Goal: Task Accomplishment & Management: Complete application form

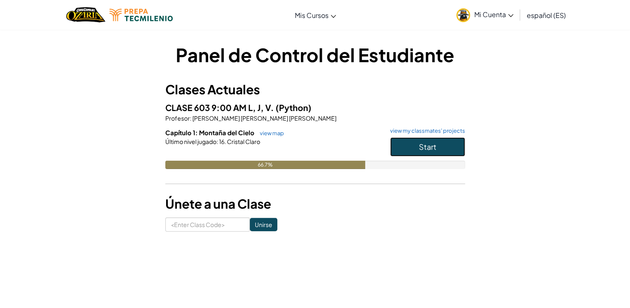
click at [421, 145] on span "Start" at bounding box center [428, 147] width 18 height 10
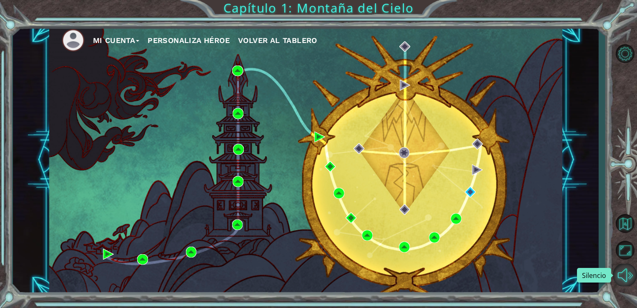
click at [625, 267] on button "Silencio" at bounding box center [625, 274] width 24 height 23
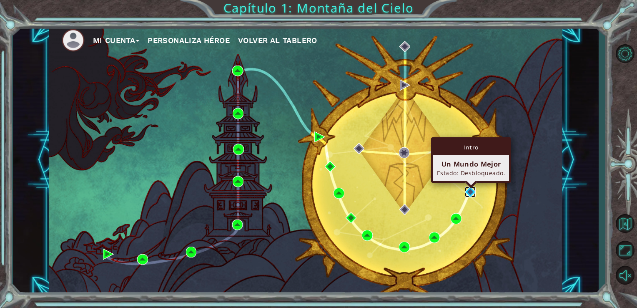
click at [470, 195] on img at bounding box center [470, 191] width 11 height 11
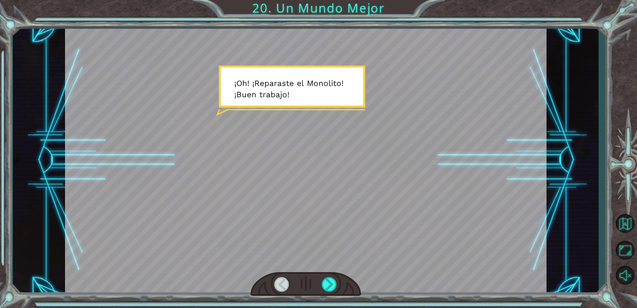
drag, startPoint x: 347, startPoint y: 230, endPoint x: 410, endPoint y: 281, distance: 81.0
click at [410, 281] on div at bounding box center [306, 160] width 482 height 271
click at [330, 290] on div at bounding box center [329, 284] width 15 height 15
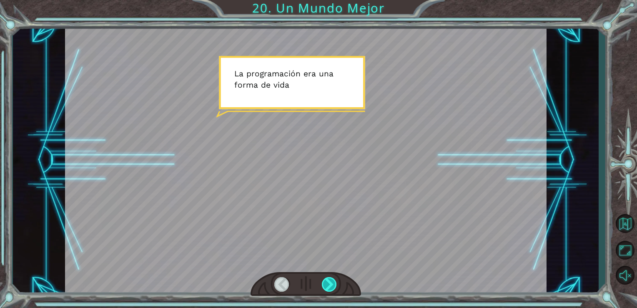
click at [330, 290] on div at bounding box center [329, 284] width 15 height 15
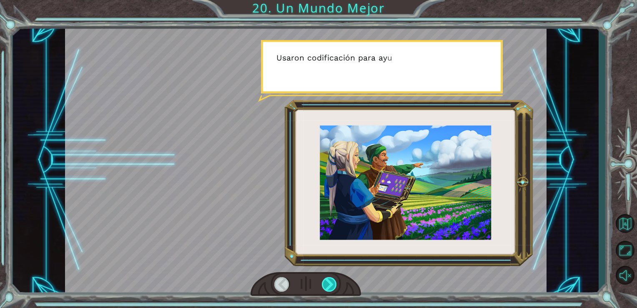
click at [330, 290] on div at bounding box center [329, 284] width 15 height 15
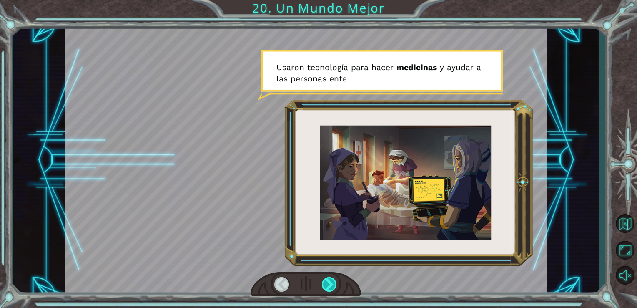
click at [330, 290] on div at bounding box center [329, 284] width 15 height 15
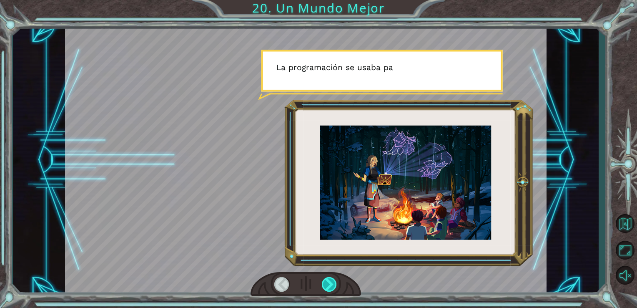
click at [330, 290] on div at bounding box center [329, 284] width 15 height 15
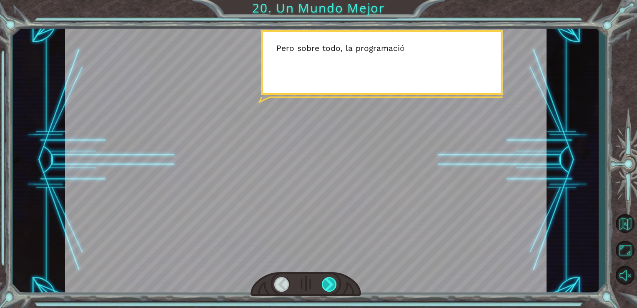
click at [330, 290] on div at bounding box center [329, 284] width 15 height 15
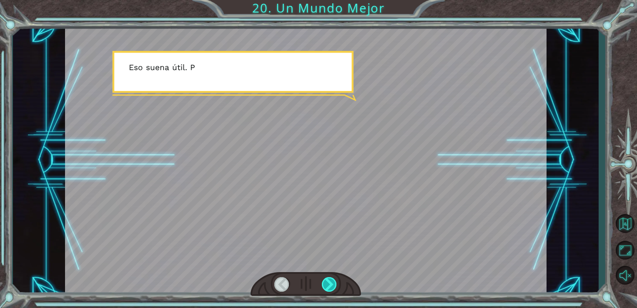
click at [330, 290] on div at bounding box center [329, 284] width 15 height 15
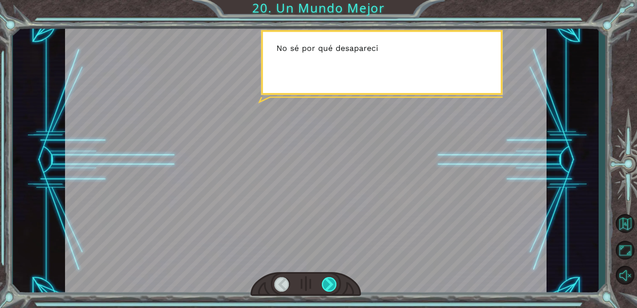
click at [330, 290] on div at bounding box center [329, 284] width 15 height 15
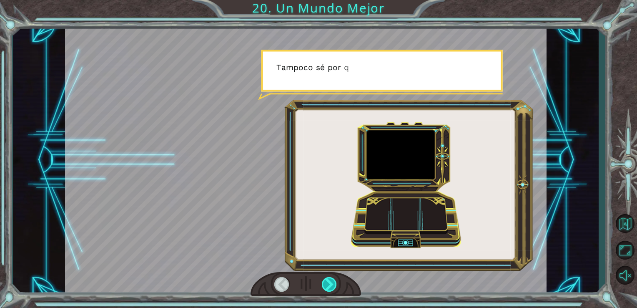
click at [330, 290] on div at bounding box center [329, 284] width 15 height 15
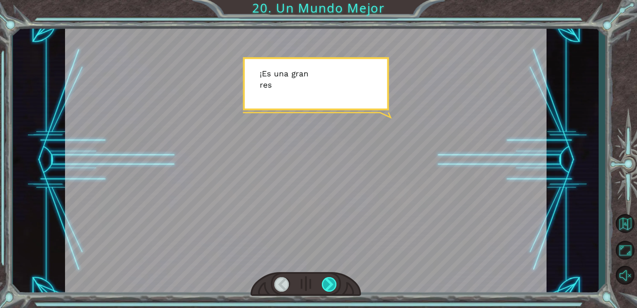
click at [330, 290] on div at bounding box center [329, 284] width 15 height 15
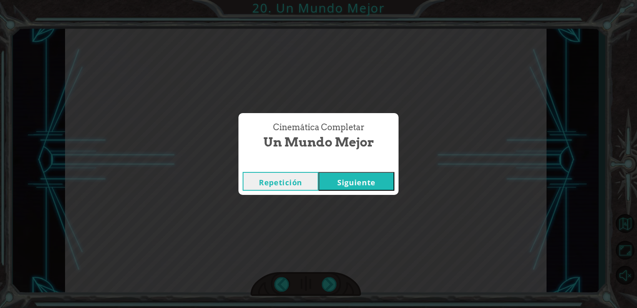
click at [367, 186] on button "Siguiente" at bounding box center [356, 181] width 76 height 19
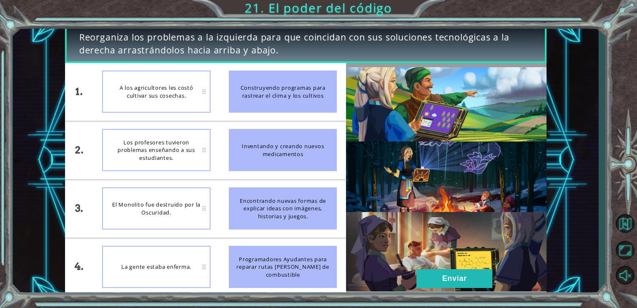
drag, startPoint x: 270, startPoint y: 84, endPoint x: 481, endPoint y: 300, distance: 302.0
click at [481, 300] on div "Reorganiza los problemas a la izquierda para que coincidan con sus soluciones t…" at bounding box center [318, 154] width 637 height 308
click at [470, 277] on button "Enviar" at bounding box center [454, 278] width 76 height 19
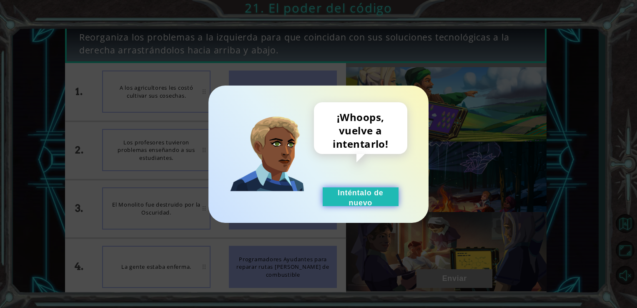
click at [377, 202] on button "Inténtalo de nuevo" at bounding box center [361, 196] width 76 height 19
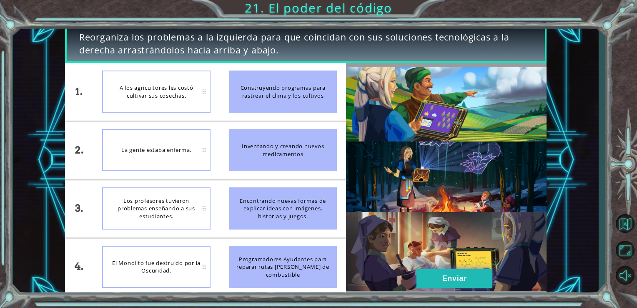
click at [468, 276] on button "Enviar" at bounding box center [454, 278] width 76 height 19
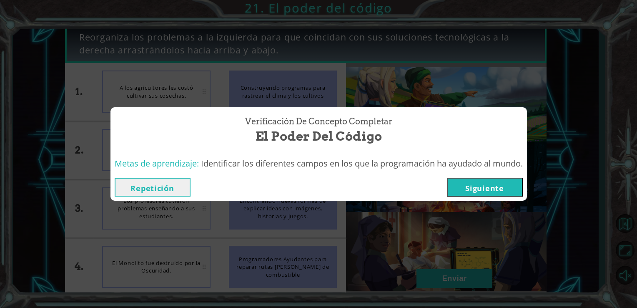
click at [504, 183] on button "Siguiente" at bounding box center [485, 187] width 76 height 19
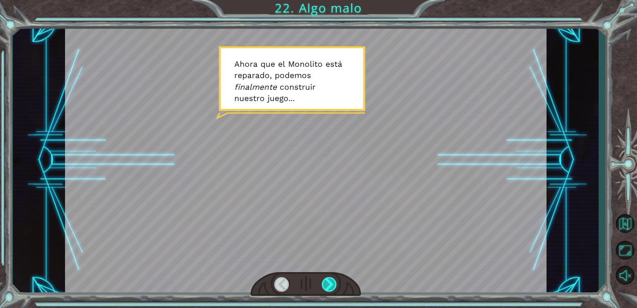
click at [331, 283] on div at bounding box center [329, 284] width 15 height 15
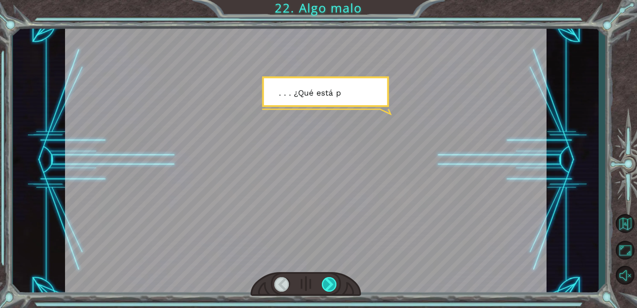
click at [331, 283] on div at bounding box center [329, 284] width 15 height 15
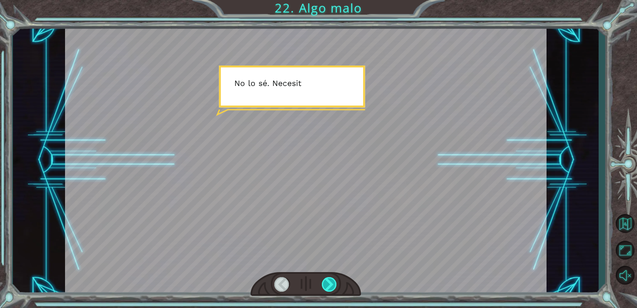
click at [331, 283] on div at bounding box center [329, 284] width 15 height 15
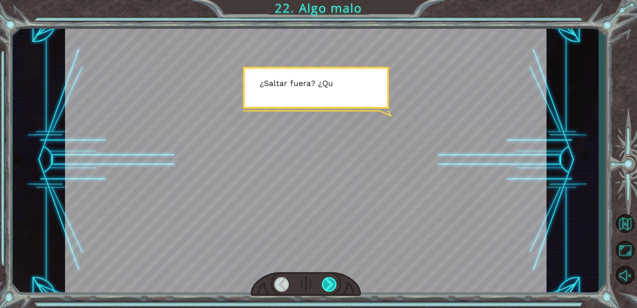
click at [331, 283] on div at bounding box center [329, 284] width 15 height 15
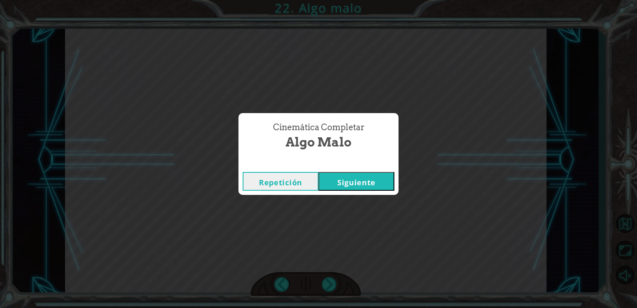
click at [373, 180] on button "Siguiente" at bounding box center [356, 181] width 76 height 19
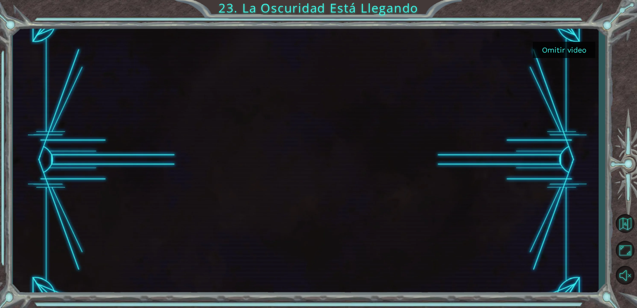
click at [553, 48] on button "Omitir video" at bounding box center [564, 50] width 63 height 16
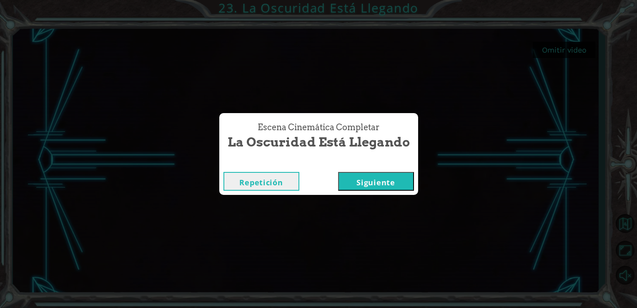
click at [399, 182] on button "Siguiente" at bounding box center [376, 181] width 76 height 19
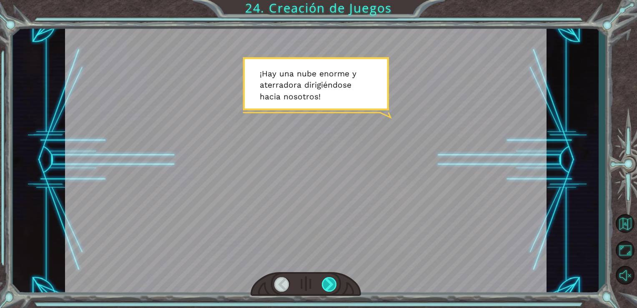
click at [330, 284] on div at bounding box center [329, 284] width 15 height 15
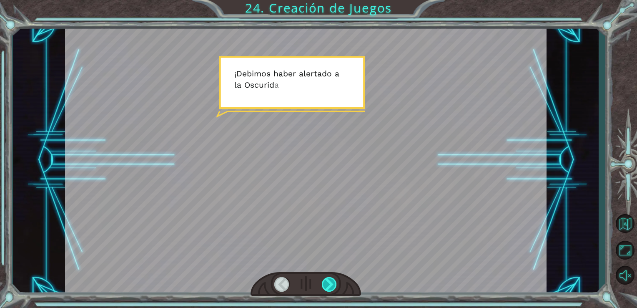
click at [330, 284] on div at bounding box center [329, 284] width 15 height 15
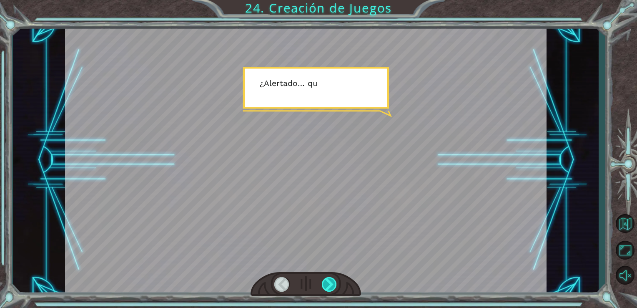
click at [330, 284] on div at bounding box center [329, 284] width 15 height 15
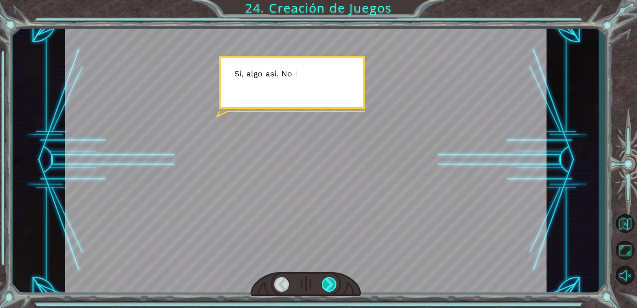
click at [330, 284] on div at bounding box center [329, 284] width 15 height 15
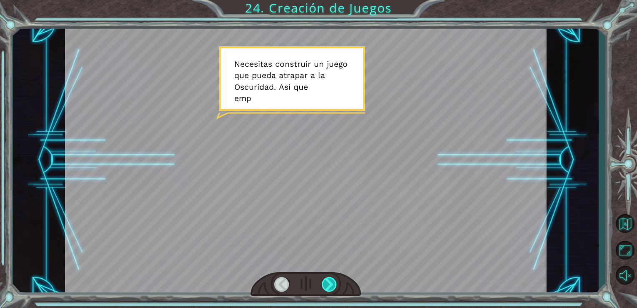
click at [330, 284] on div at bounding box center [329, 284] width 15 height 15
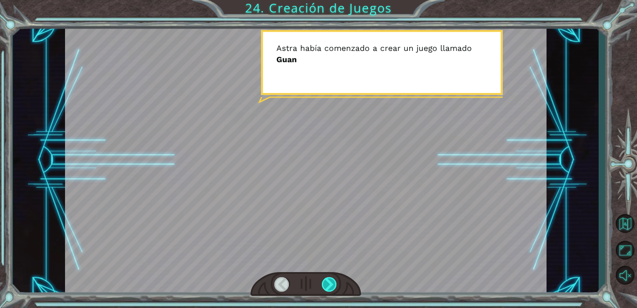
click at [330, 284] on div at bounding box center [329, 284] width 15 height 15
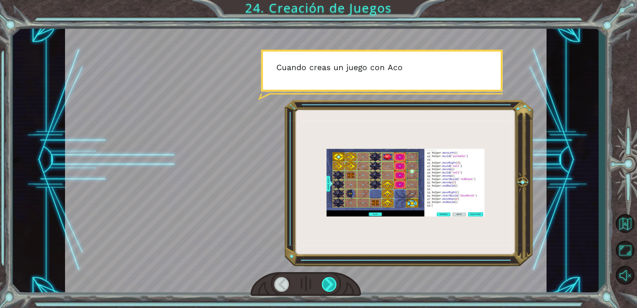
click at [330, 284] on div at bounding box center [329, 284] width 15 height 15
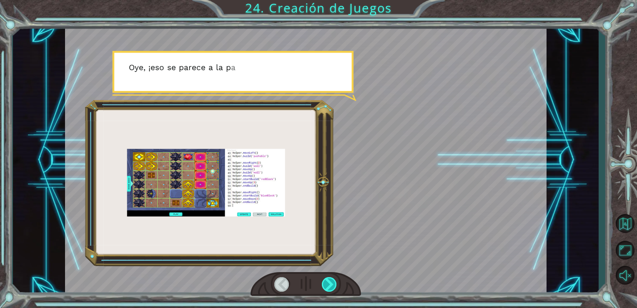
click at [330, 284] on div at bounding box center [329, 284] width 15 height 15
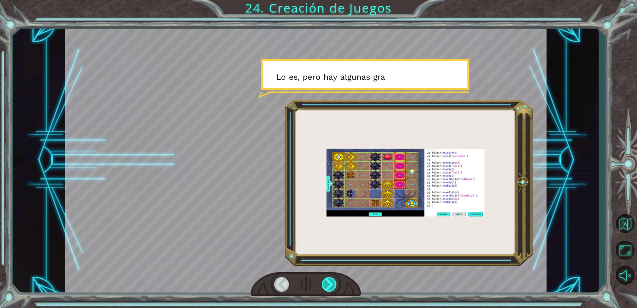
click at [330, 284] on div at bounding box center [329, 284] width 15 height 15
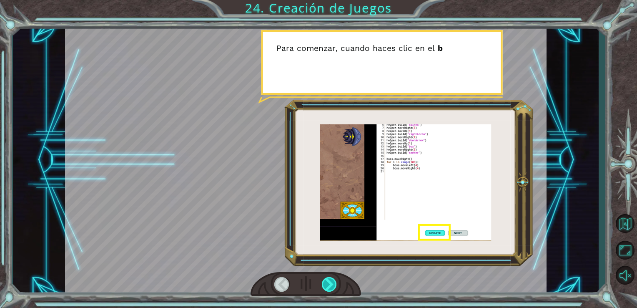
click at [330, 284] on div at bounding box center [329, 284] width 15 height 15
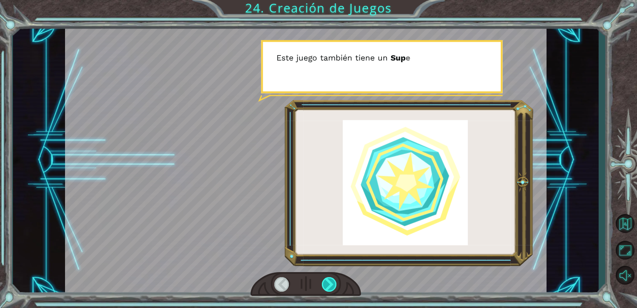
click at [330, 284] on div at bounding box center [329, 284] width 15 height 15
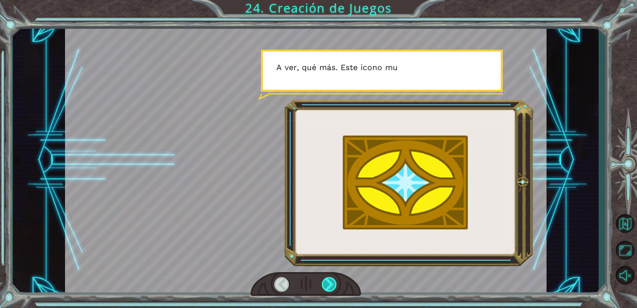
click at [330, 284] on div at bounding box center [329, 284] width 15 height 15
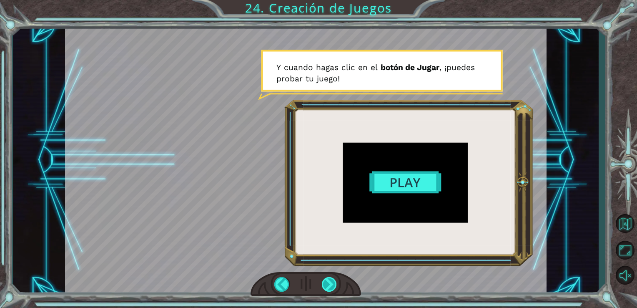
click at [330, 284] on div at bounding box center [329, 284] width 15 height 15
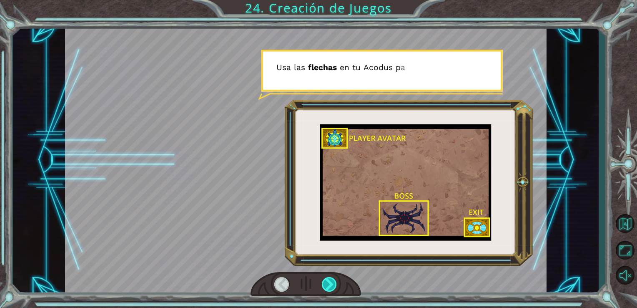
click at [330, 284] on div at bounding box center [329, 284] width 15 height 15
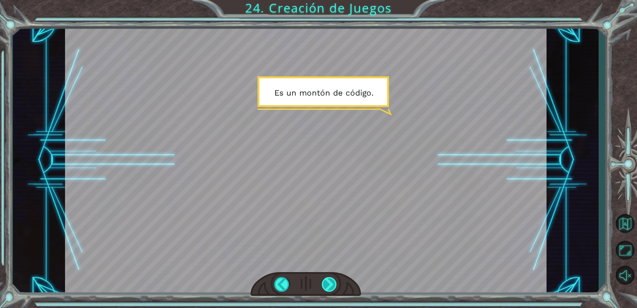
click at [330, 284] on div at bounding box center [329, 284] width 15 height 15
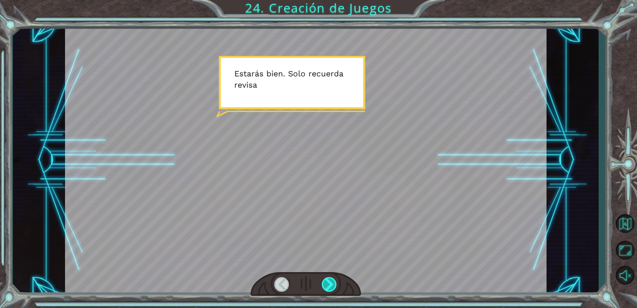
click at [330, 284] on div at bounding box center [329, 284] width 15 height 15
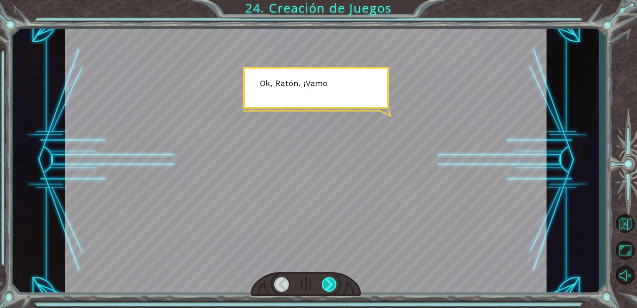
click at [330, 284] on div at bounding box center [329, 284] width 15 height 15
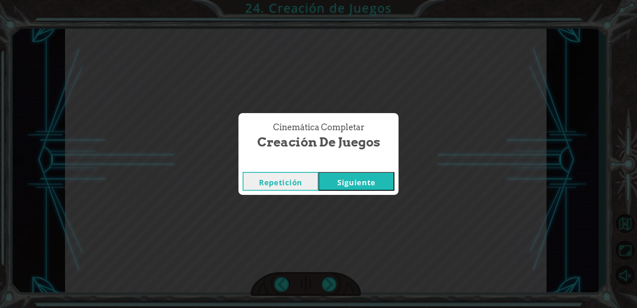
click at [364, 185] on button "Siguiente" at bounding box center [356, 181] width 76 height 19
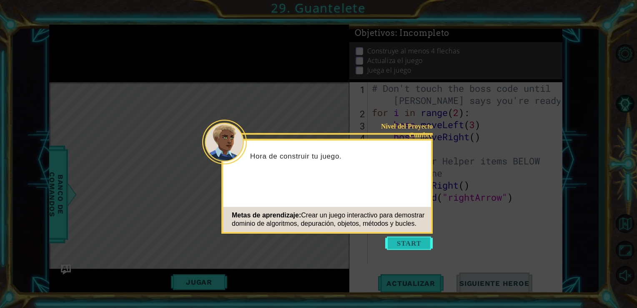
click at [424, 244] on button "Start" at bounding box center [409, 242] width 48 height 13
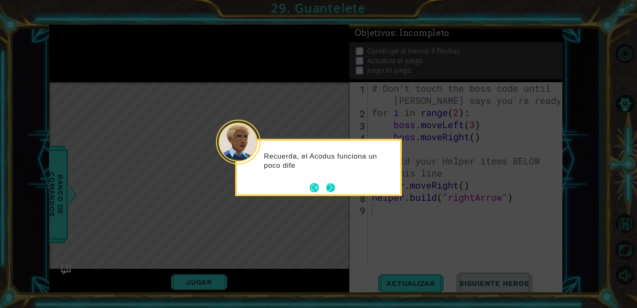
click at [330, 184] on button "Next" at bounding box center [330, 187] width 9 height 9
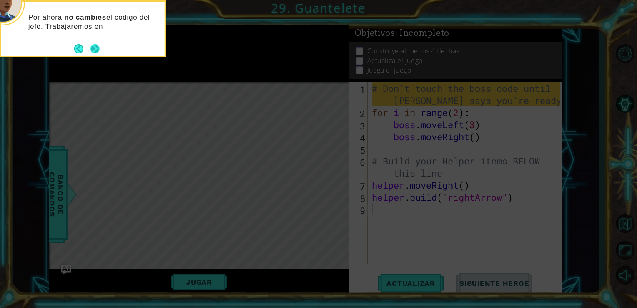
click at [96, 44] on button "Next" at bounding box center [95, 49] width 10 height 10
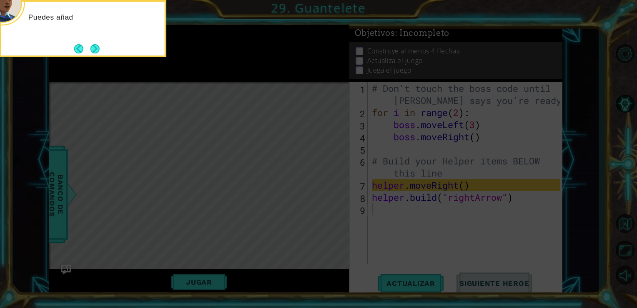
click at [96, 44] on button "Next" at bounding box center [95, 49] width 10 height 10
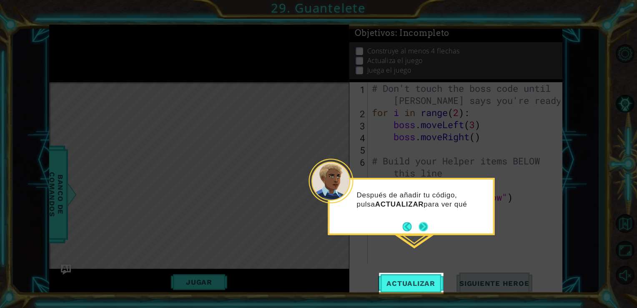
click at [423, 230] on button "Next" at bounding box center [422, 226] width 9 height 9
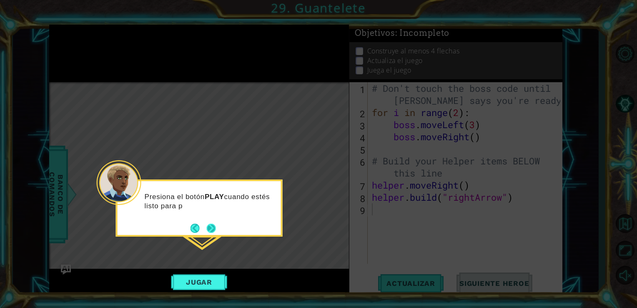
click at [207, 231] on button "Next" at bounding box center [211, 227] width 9 height 9
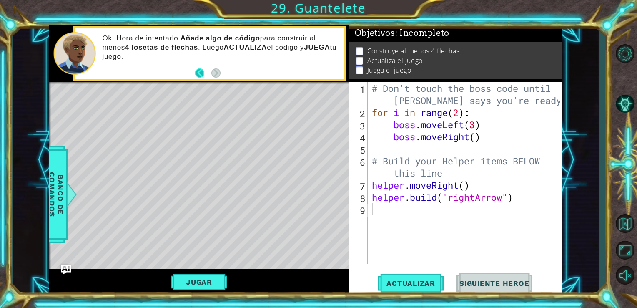
click at [202, 76] on button "Back" at bounding box center [203, 72] width 16 height 9
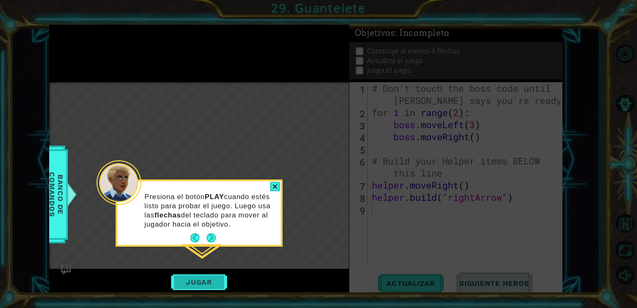
click at [220, 282] on button "Jugar" at bounding box center [199, 282] width 56 height 16
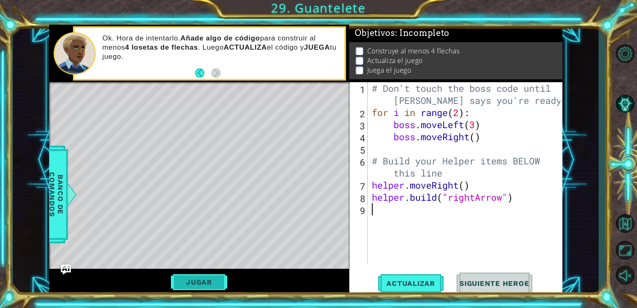
scroll to position [3, 0]
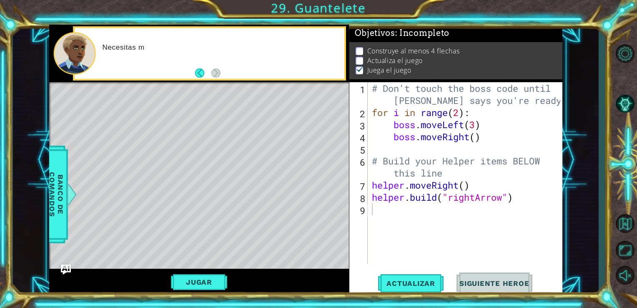
click at [308, 144] on div "Level Map" at bounding box center [241, 204] width 385 height 245
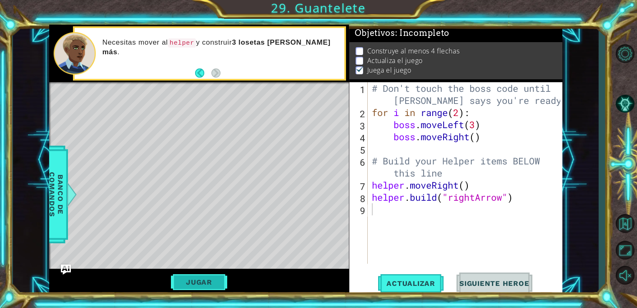
click at [206, 278] on button "Jugar" at bounding box center [199, 282] width 56 height 16
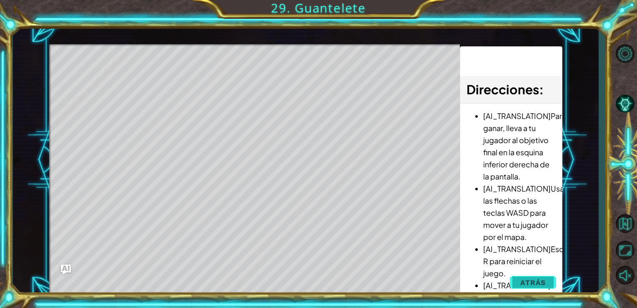
click at [522, 277] on button "Atrás" at bounding box center [533, 282] width 46 height 17
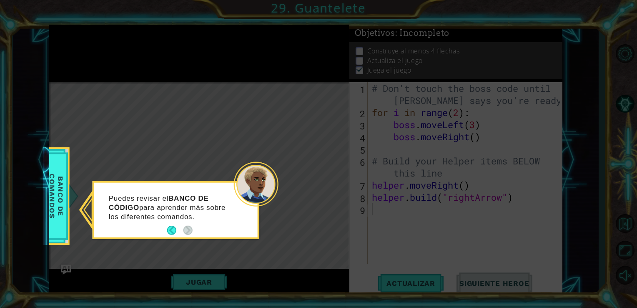
click at [378, 146] on icon at bounding box center [318, 154] width 637 height 308
click at [172, 229] on button "Back" at bounding box center [175, 229] width 16 height 9
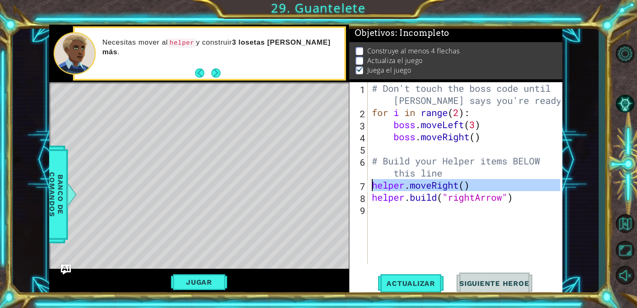
click at [367, 188] on div "7" at bounding box center [359, 186] width 17 height 12
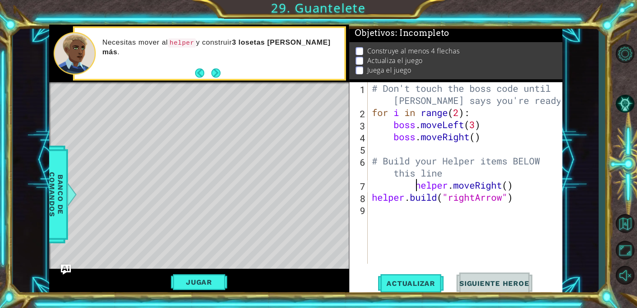
type textarea "# Build your Helper items BELOW this linhelper.moveRight()"
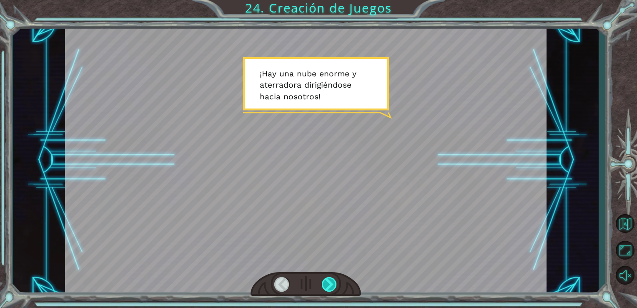
click at [330, 284] on div at bounding box center [329, 284] width 15 height 15
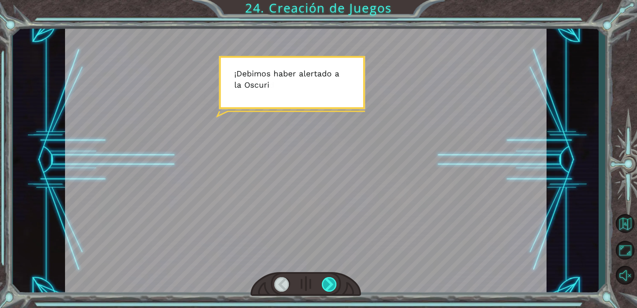
click at [330, 284] on div at bounding box center [329, 284] width 15 height 15
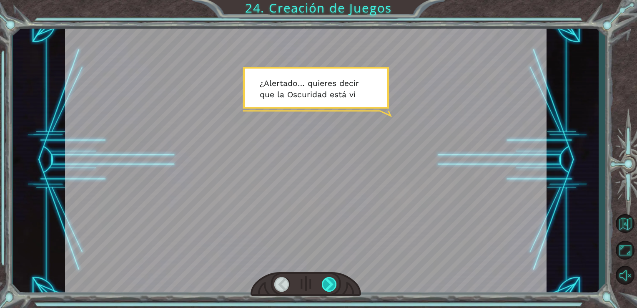
click at [330, 284] on div at bounding box center [329, 284] width 15 height 15
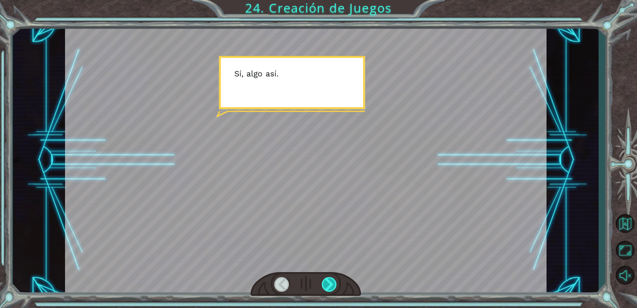
click at [330, 284] on div at bounding box center [329, 284] width 15 height 15
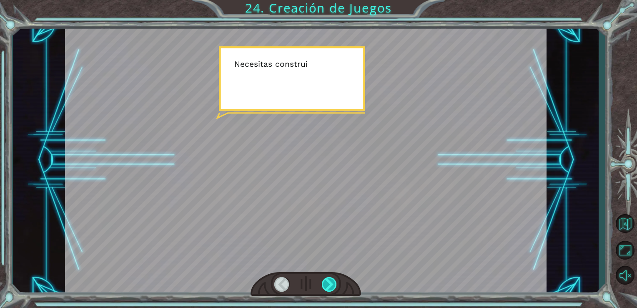
click at [330, 284] on div at bounding box center [329, 284] width 15 height 15
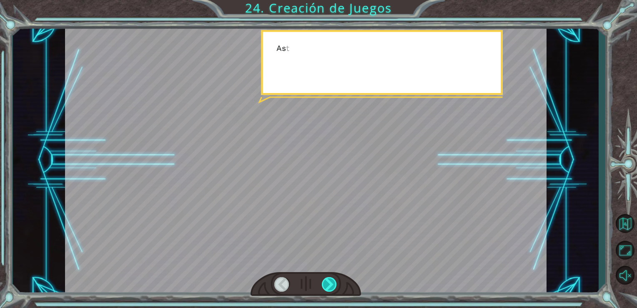
click at [330, 284] on div at bounding box center [329, 284] width 15 height 15
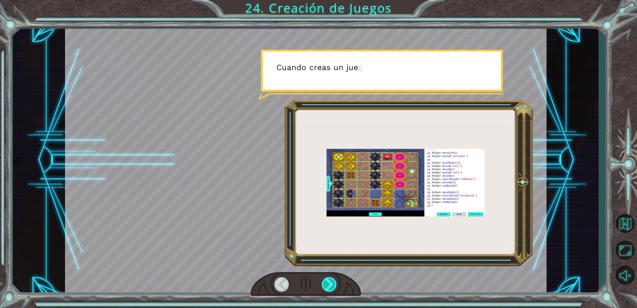
click at [330, 284] on div at bounding box center [329, 284] width 15 height 15
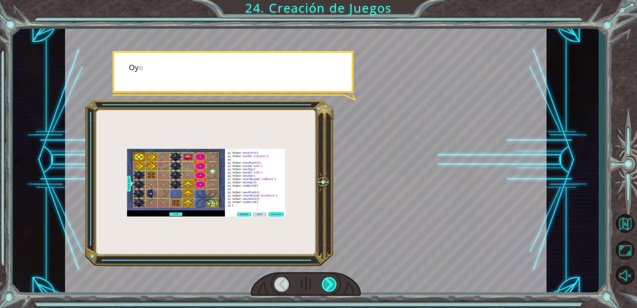
click at [330, 284] on div at bounding box center [329, 284] width 15 height 15
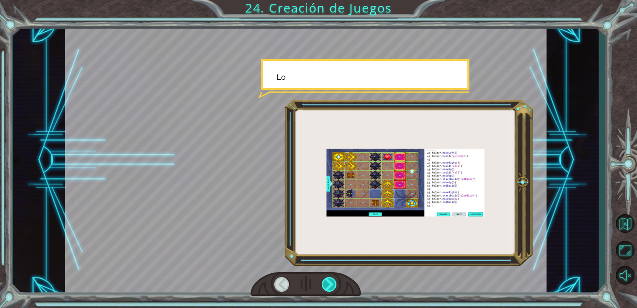
click at [330, 284] on div at bounding box center [329, 284] width 15 height 15
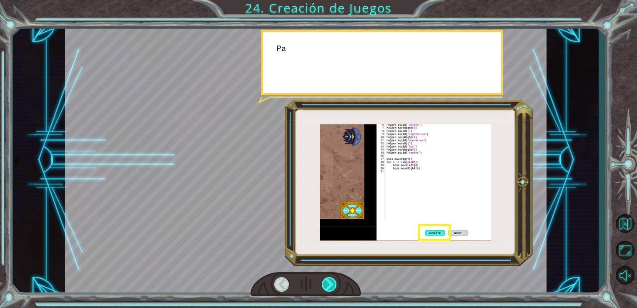
click at [330, 284] on div at bounding box center [329, 284] width 15 height 15
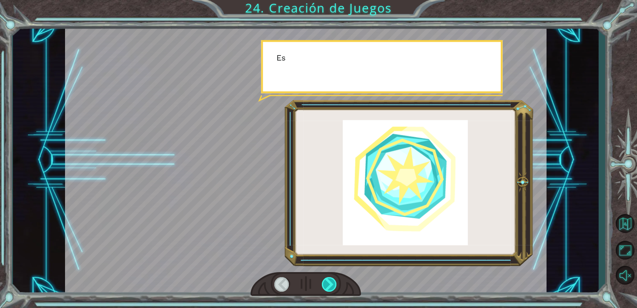
click at [330, 284] on div at bounding box center [329, 284] width 15 height 15
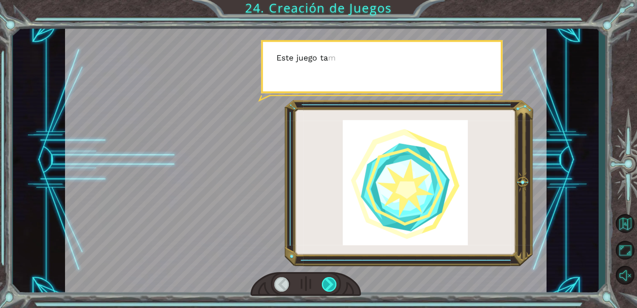
click at [330, 284] on div at bounding box center [329, 284] width 15 height 15
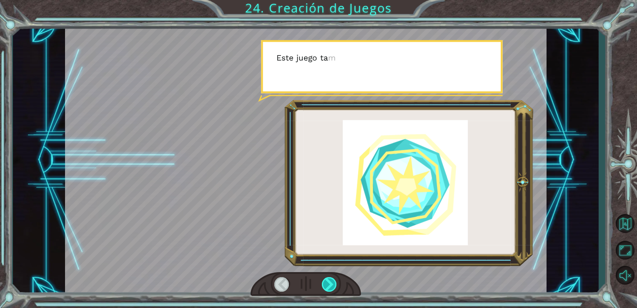
click at [330, 284] on div at bounding box center [329, 284] width 15 height 15
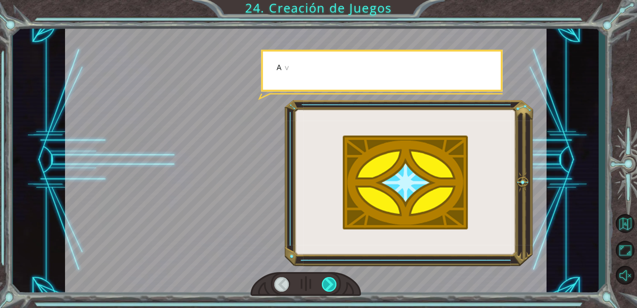
click at [330, 284] on div at bounding box center [329, 284] width 15 height 15
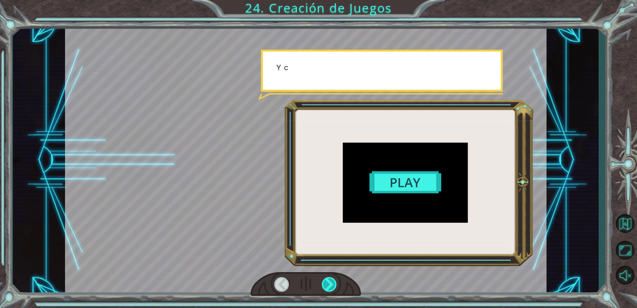
click at [330, 284] on div at bounding box center [329, 284] width 15 height 15
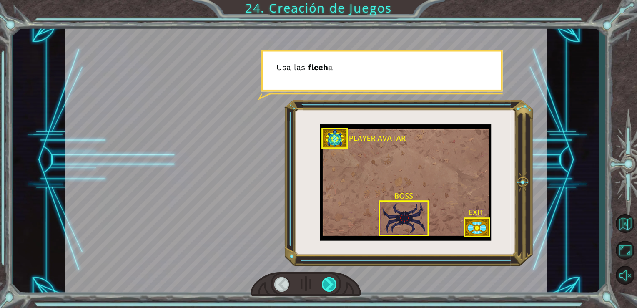
click at [330, 284] on div at bounding box center [329, 284] width 15 height 15
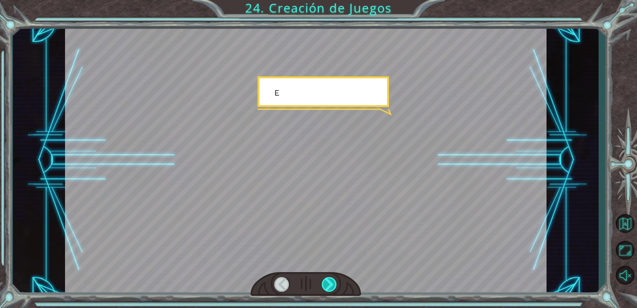
click at [330, 284] on div at bounding box center [329, 284] width 15 height 15
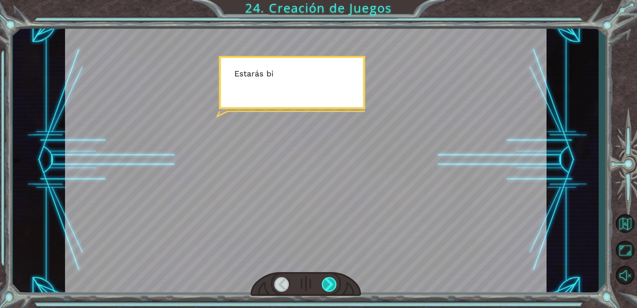
click at [330, 284] on div at bounding box center [329, 284] width 15 height 15
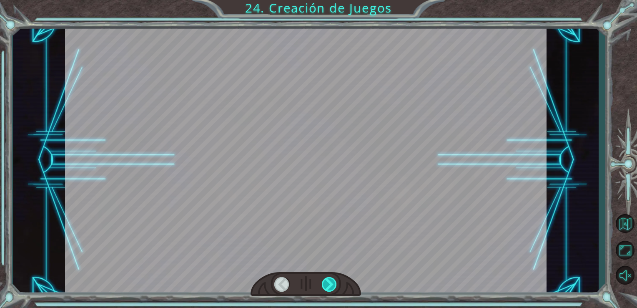
click at [330, 284] on div at bounding box center [329, 284] width 15 height 15
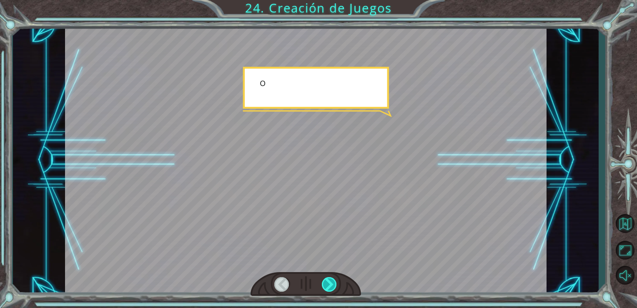
click at [330, 284] on div at bounding box center [329, 284] width 15 height 15
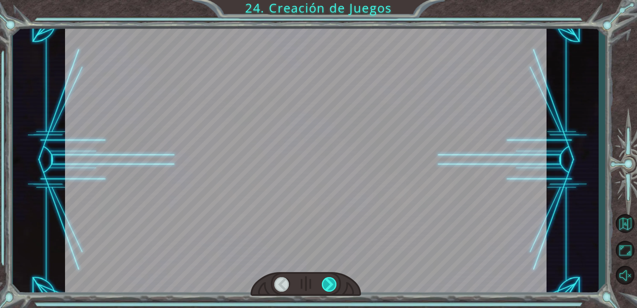
click at [330, 284] on div at bounding box center [329, 284] width 15 height 15
click at [330, 0] on div "¡ H a y u n a n u b e e n o r m e y a t e r r a d o r a d i r i g i é n d o s e…" at bounding box center [318, 0] width 637 height 0
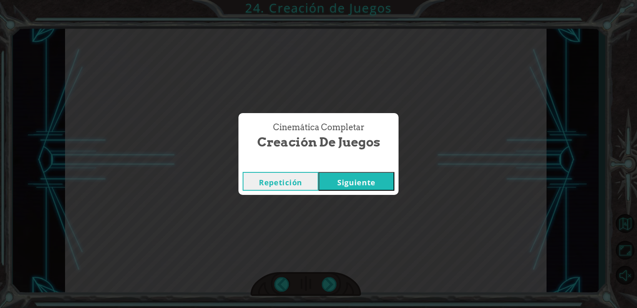
click at [361, 182] on button "Siguiente" at bounding box center [356, 181] width 76 height 19
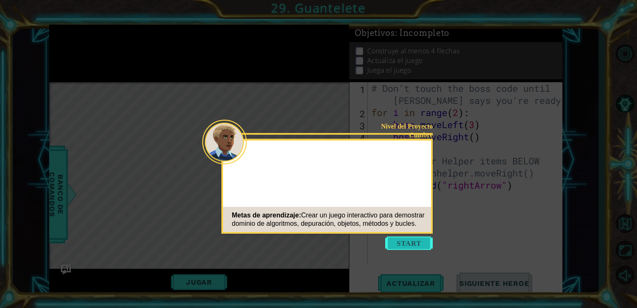
click at [403, 239] on button "Start" at bounding box center [409, 242] width 48 height 13
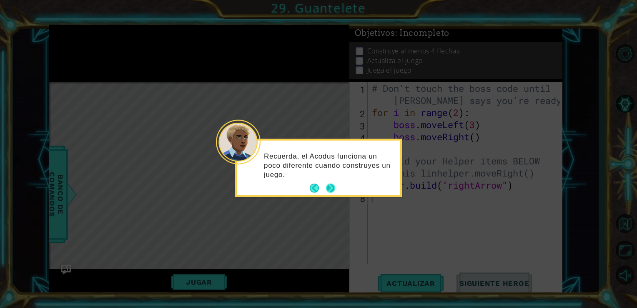
click at [333, 188] on button "Next" at bounding box center [330, 187] width 9 height 9
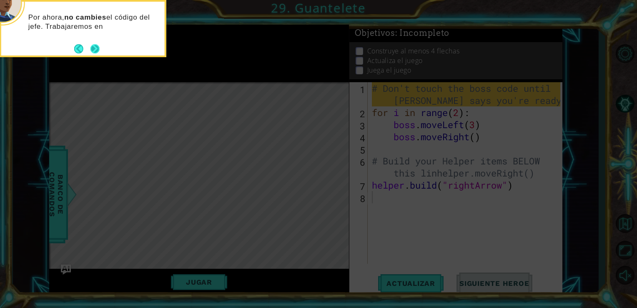
click at [99, 44] on button "Next" at bounding box center [95, 49] width 10 height 10
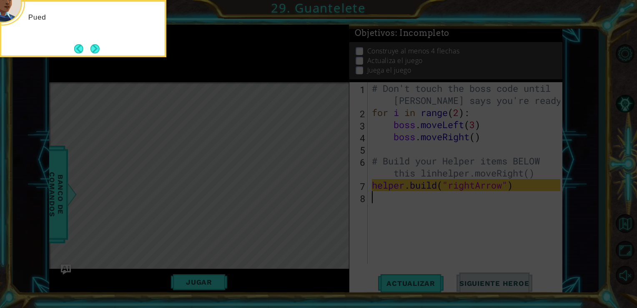
click at [99, 44] on button "Next" at bounding box center [95, 49] width 10 height 10
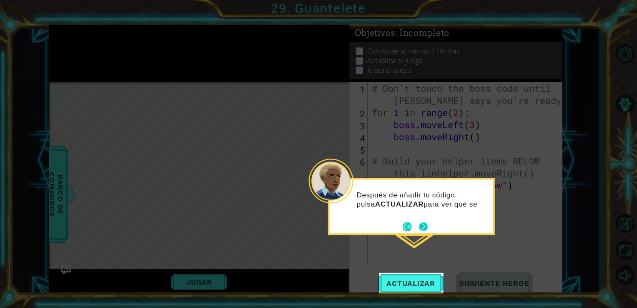
click at [424, 233] on div "Después de añadir tu código, pulsa ACTUALIZAR para ver qué se" at bounding box center [411, 206] width 167 height 57
click at [424, 233] on div "Después de añadir tu código, pulsa ACTUALIZAR para ver qué se constr" at bounding box center [411, 207] width 167 height 58
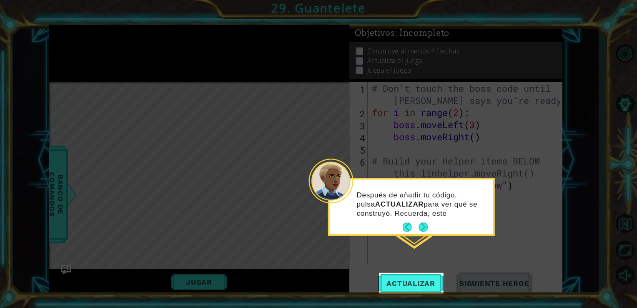
click at [424, 233] on footer at bounding box center [415, 227] width 25 height 13
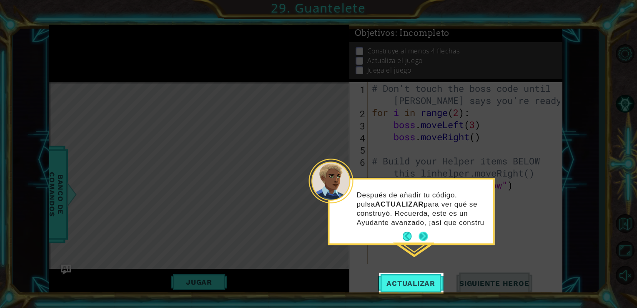
click at [427, 240] on button "Next" at bounding box center [422, 235] width 9 height 9
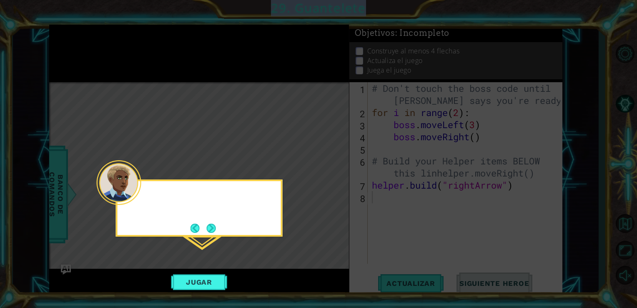
click at [427, 241] on icon at bounding box center [318, 154] width 637 height 308
click at [207, 229] on button "Next" at bounding box center [211, 228] width 10 height 10
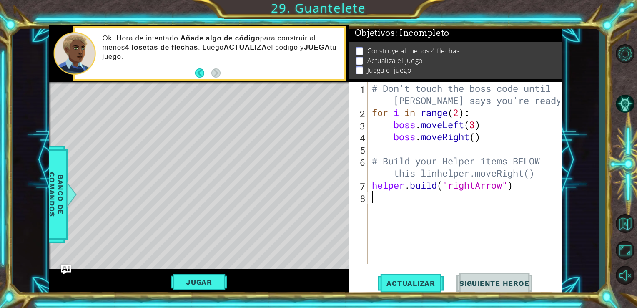
click at [527, 194] on div "# Don't touch the boss code until [PERSON_NAME] says you're ready! for i in ran…" at bounding box center [467, 191] width 195 height 218
click at [517, 189] on div "# Don't touch the boss code until [PERSON_NAME] says you're ready! for i in ran…" at bounding box center [467, 191] width 195 height 218
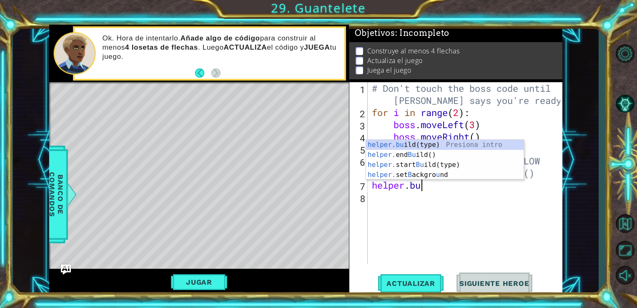
type textarea "h"
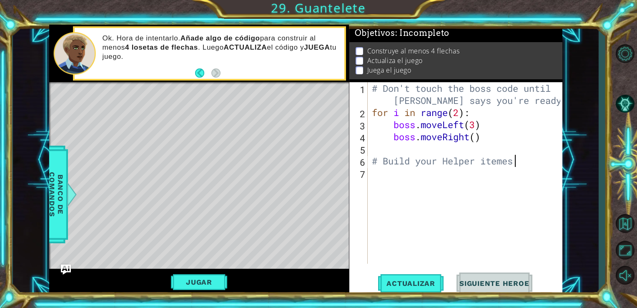
scroll to position [0, 6]
click at [508, 163] on div "# Don't touch the boss code until [PERSON_NAME] says you're ready! for i in ran…" at bounding box center [467, 191] width 195 height 218
click at [524, 163] on div "# Don't touch the boss code until [PERSON_NAME] says you're ready! for i in ran…" at bounding box center [467, 191] width 195 height 218
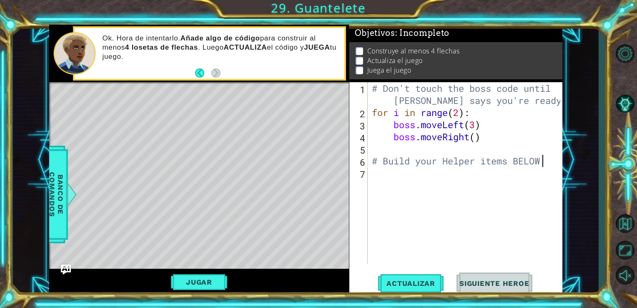
type textarea "# Build your Helper items BELOW"
click at [442, 186] on div "# Don't touch the boss code until [PERSON_NAME] says you're ready! for i in ran…" at bounding box center [467, 191] width 195 height 218
click at [457, 188] on div "# Don't touch the boss code until [PERSON_NAME] says you're ready! for i in ran…" at bounding box center [467, 191] width 195 height 218
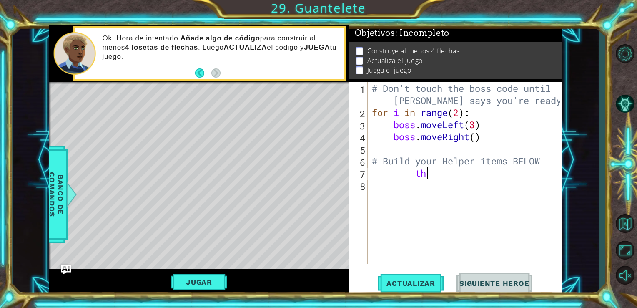
type textarea "t"
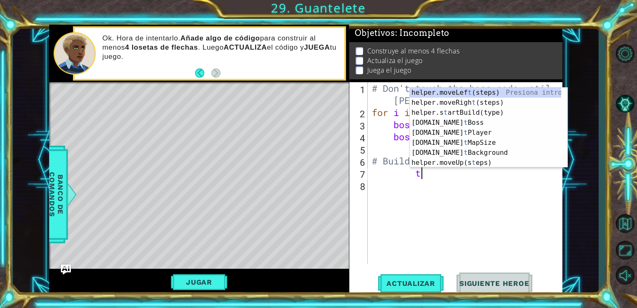
scroll to position [0, 1]
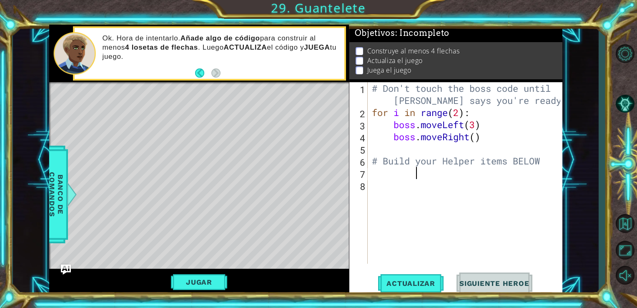
click at [548, 159] on div "# Don't touch the boss code until [PERSON_NAME] says you're ready! for i in ran…" at bounding box center [467, 191] width 195 height 218
type textarea "# Build your Helper items [GEOGRAPHIC_DATA]"
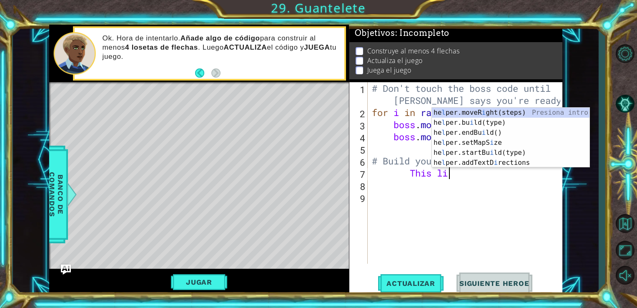
scroll to position [0, 3]
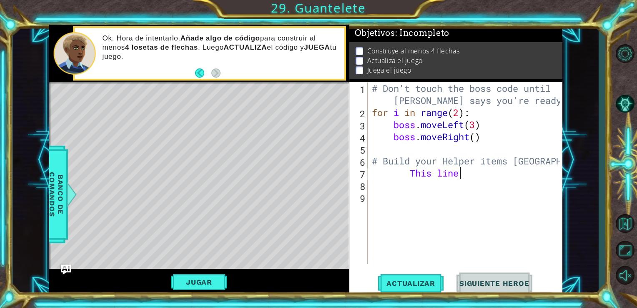
click at [362, 168] on div "6" at bounding box center [359, 162] width 17 height 12
click at [363, 171] on div "7" at bounding box center [359, 174] width 17 height 12
click at [363, 168] on div "7" at bounding box center [359, 174] width 17 height 12
click at [463, 177] on div "# Don't touch the boss code until [PERSON_NAME] says you're ready! for i in ran…" at bounding box center [467, 191] width 195 height 218
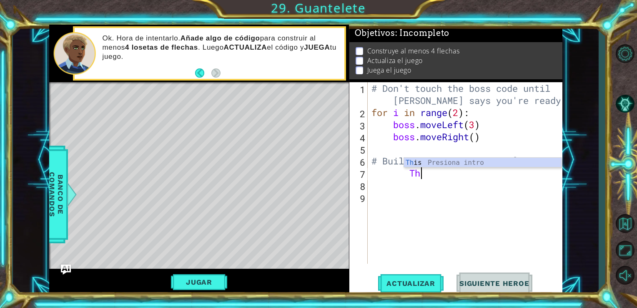
type textarea "T"
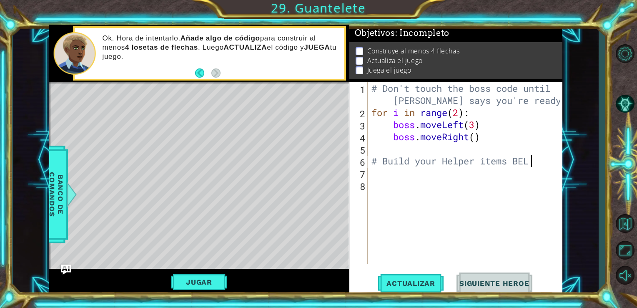
scroll to position [0, 7]
type textarea "# Build your Helper items BELOW"
click at [379, 186] on div "# Don't touch the boss code until [PERSON_NAME] says you're ready! for i in ran…" at bounding box center [467, 191] width 195 height 218
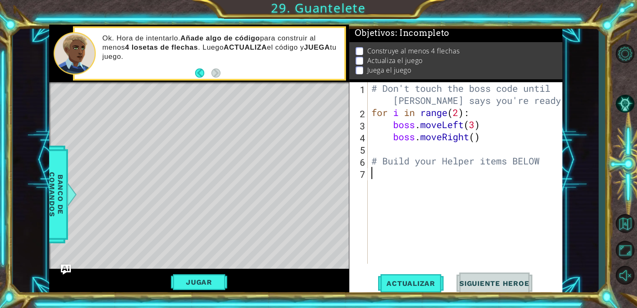
click at [371, 176] on div "# Don't touch the boss code until [PERSON_NAME] says you're ready! for i in ran…" at bounding box center [467, 191] width 195 height 218
click at [383, 170] on div "# Don't touch the boss code until [PERSON_NAME] says you're ready! for i in ran…" at bounding box center [467, 191] width 195 height 218
type textarea "# Build your Helper items BELOW this line"
click at [384, 195] on div "# Don't touch the boss code until [PERSON_NAME] says you're ready! for i in ran…" at bounding box center [467, 191] width 195 height 218
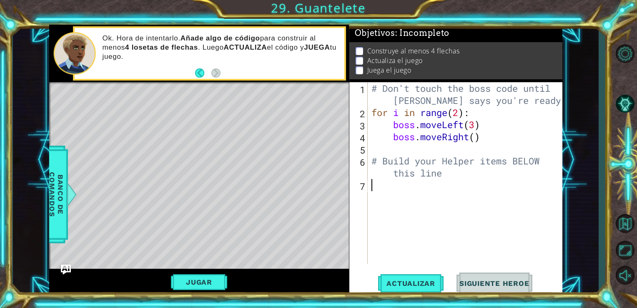
scroll to position [0, 0]
click at [375, 196] on div "# Don't touch the boss code until [PERSON_NAME] says you're ready! for i in ran…" at bounding box center [467, 191] width 195 height 218
click at [373, 197] on div "# Don't touch the boss code until [PERSON_NAME] says you're ready! for i in ran…" at bounding box center [467, 191] width 195 height 218
click at [374, 195] on div "# Don't touch the boss code until [PERSON_NAME] says you're ready! for i in ran…" at bounding box center [467, 191] width 195 height 218
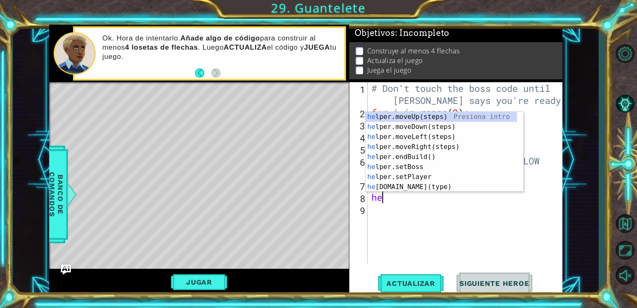
type textarea "her"
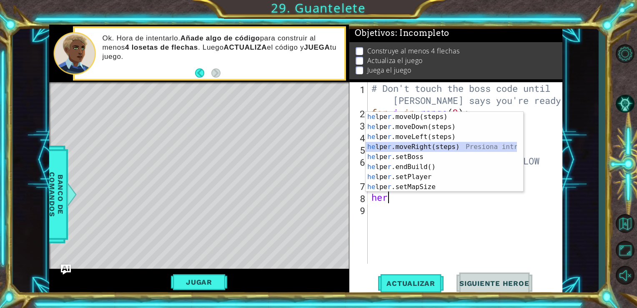
click at [419, 149] on div "he lpe r .moveUp(steps) Presiona intro he lpe r .moveDown(steps) Presiona intro…" at bounding box center [440, 162] width 151 height 100
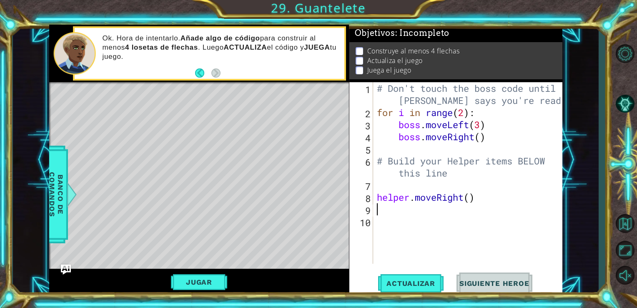
scroll to position [0, 0]
click at [394, 206] on div "# Don't touch the boss code until [PERSON_NAME] says you're ready! for i in ran…" at bounding box center [470, 191] width 190 height 218
click at [378, 207] on div "# Don't touch the boss code until [PERSON_NAME] says you're ready! for i in ran…" at bounding box center [470, 191] width 190 height 218
click at [471, 213] on div "# Don't touch the boss code until [PERSON_NAME] says you're ready! for i in ran…" at bounding box center [470, 191] width 190 height 218
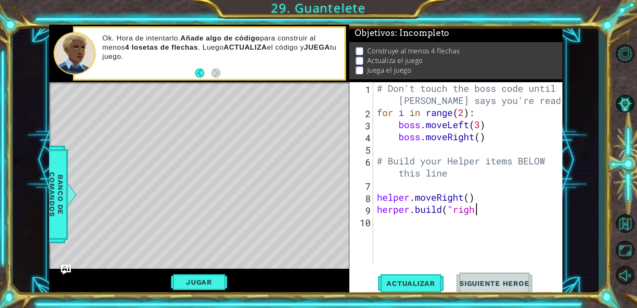
scroll to position [0, 5]
click at [497, 210] on div "# Don't touch the boss code until [PERSON_NAME] says you're ready! for i in ran…" at bounding box center [470, 191] width 190 height 218
click at [491, 210] on div "# Don't touch the boss code until [PERSON_NAME] says you're ready! for i in ran…" at bounding box center [470, 191] width 190 height 218
click at [487, 209] on div "# Don't touch the boss code until [PERSON_NAME] says you're ready! for i in ran…" at bounding box center [470, 191] width 190 height 218
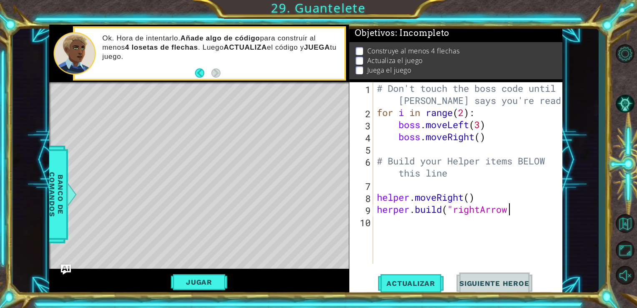
click at [508, 211] on div "# Don't touch the boss code until [PERSON_NAME] says you're ready! for i in ran…" at bounding box center [470, 191] width 190 height 218
type textarea "[DOMAIN_NAME]("rightArrow")"
click at [204, 279] on button "Jugar" at bounding box center [199, 282] width 56 height 16
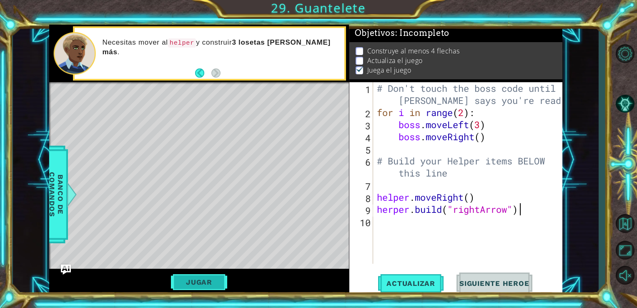
click at [205, 283] on button "Jugar" at bounding box center [199, 282] width 56 height 16
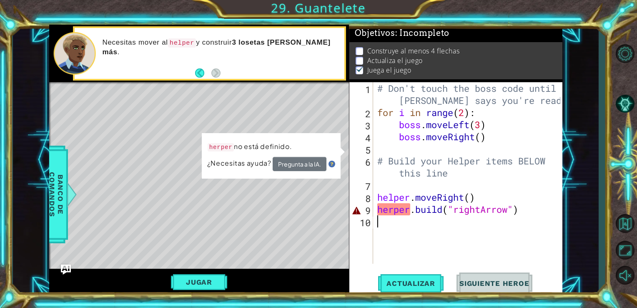
scroll to position [0, 0]
click at [405, 223] on div "# Don't touch the boss code until [PERSON_NAME] says you're ready! for i in ran…" at bounding box center [469, 191] width 189 height 218
click at [305, 162] on button "Pregunta a la IA." at bounding box center [300, 164] width 54 height 14
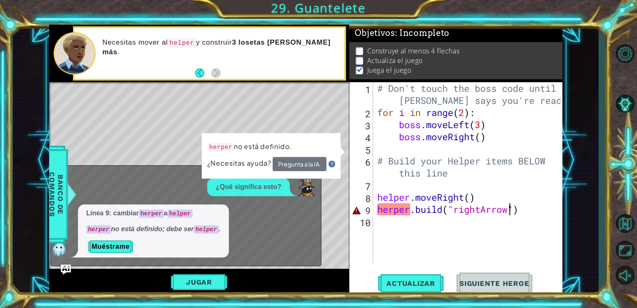
click at [509, 208] on div "# Don't touch the boss code until [PERSON_NAME] says you're ready! for i in ran…" at bounding box center [469, 191] width 189 height 218
click at [390, 210] on div "# Don't touch the boss code until [PERSON_NAME] says you're ready! for i in ran…" at bounding box center [469, 191] width 189 height 218
click at [391, 211] on div "# Don't touch the boss code until [PERSON_NAME] says you're ready! for i in ran…" at bounding box center [469, 191] width 189 height 218
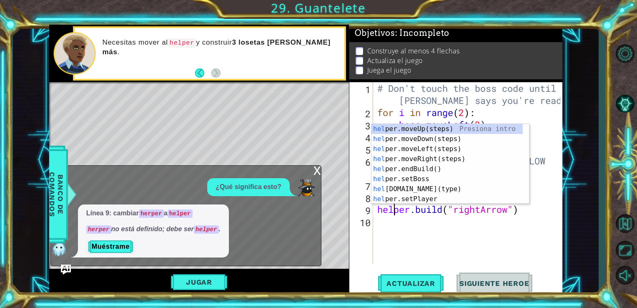
scroll to position [0, 0]
type textarea "[DOMAIN_NAME]("rightArrow")"
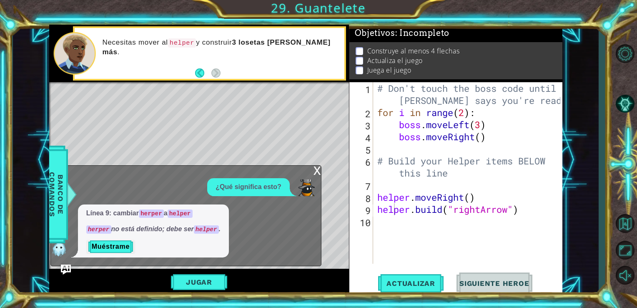
click at [316, 169] on div "x" at bounding box center [317, 169] width 8 height 8
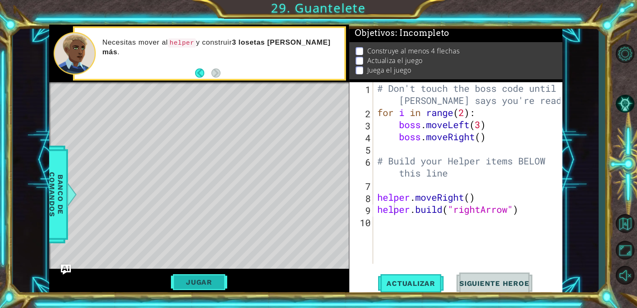
click at [209, 279] on button "Jugar" at bounding box center [199, 282] width 56 height 16
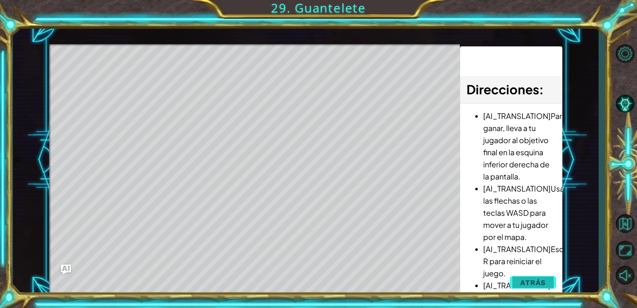
click at [519, 285] on button "Atrás" at bounding box center [533, 282] width 46 height 17
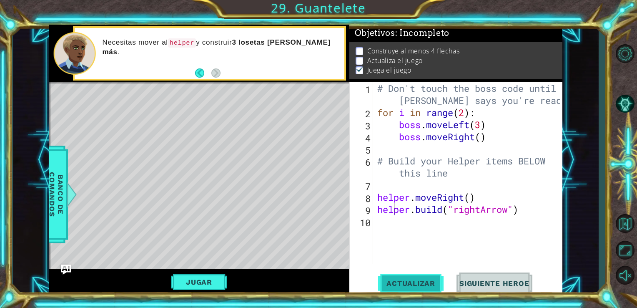
click at [425, 289] on button "Actualizar" at bounding box center [410, 282] width 65 height 21
click at [440, 263] on div "# Don't touch the boss code until [PERSON_NAME] says you're ready! for i in ran…" at bounding box center [469, 191] width 189 height 218
click at [378, 184] on div "# Don't touch the boss code until [PERSON_NAME] says you're ready! for i in ran…" at bounding box center [469, 191] width 189 height 218
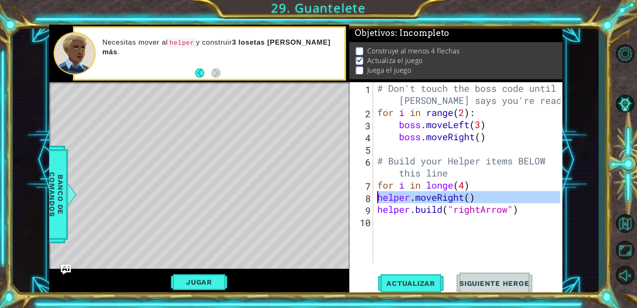
click at [371, 197] on div "8" at bounding box center [362, 198] width 22 height 12
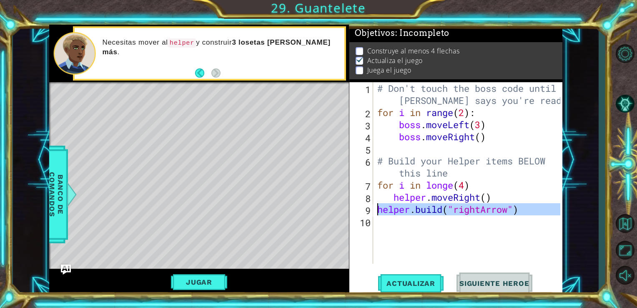
click at [372, 208] on div "9" at bounding box center [362, 210] width 22 height 12
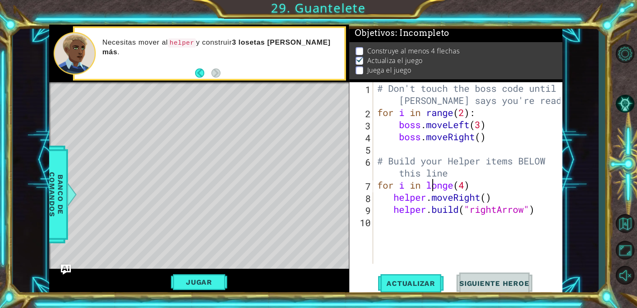
click at [432, 188] on div "# Don't touch the boss code until [PERSON_NAME] says you're ready! for i in ran…" at bounding box center [469, 191] width 189 height 218
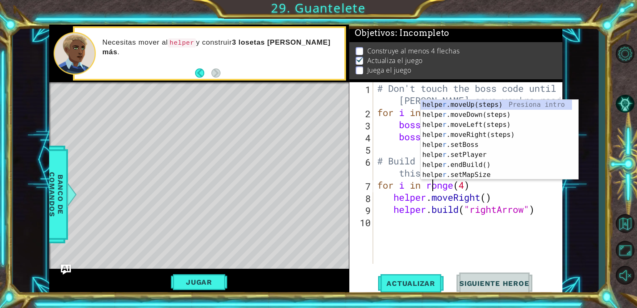
scroll to position [0, 3]
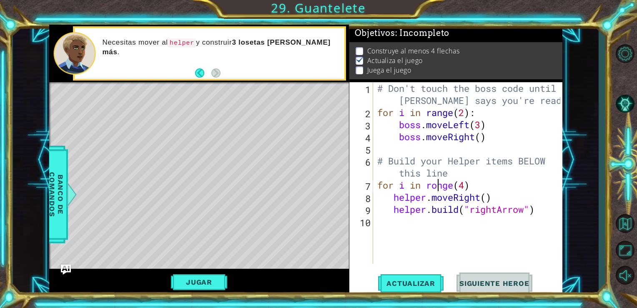
click at [438, 189] on div "# Don't touch the boss code until [PERSON_NAME] says you're ready! for i in ran…" at bounding box center [469, 191] width 189 height 218
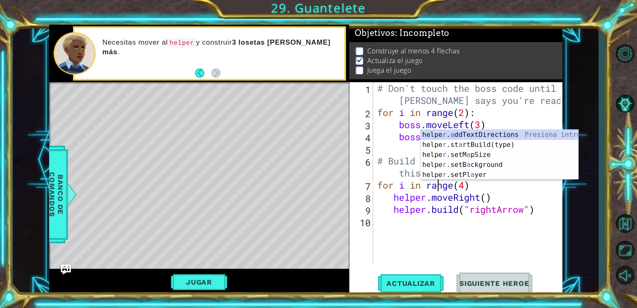
scroll to position [0, 3]
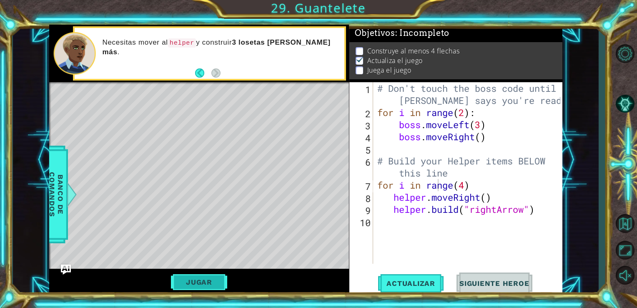
click at [212, 281] on button "Jugar" at bounding box center [199, 282] width 56 height 16
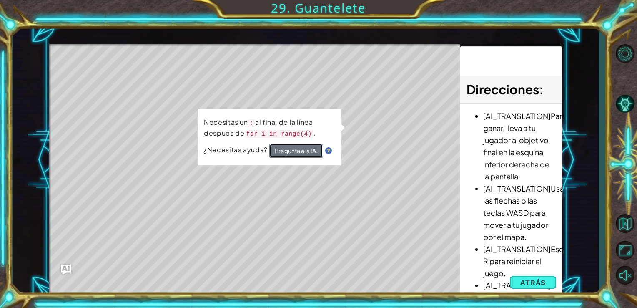
click at [305, 146] on button "Pregunta a la IA." at bounding box center [296, 150] width 54 height 14
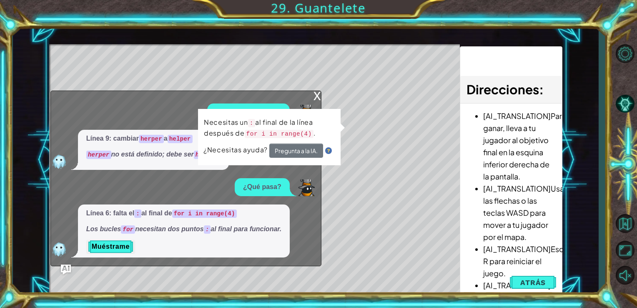
click at [317, 96] on div "x" at bounding box center [317, 95] width 8 height 8
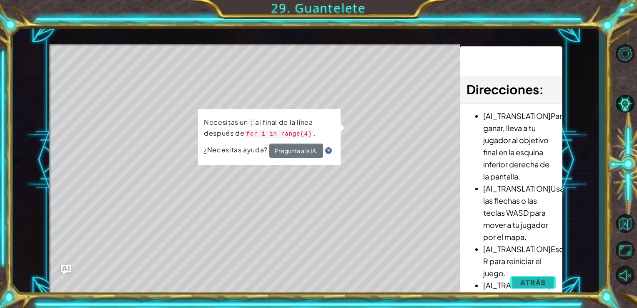
click at [544, 278] on span "Atrás" at bounding box center [532, 282] width 25 height 8
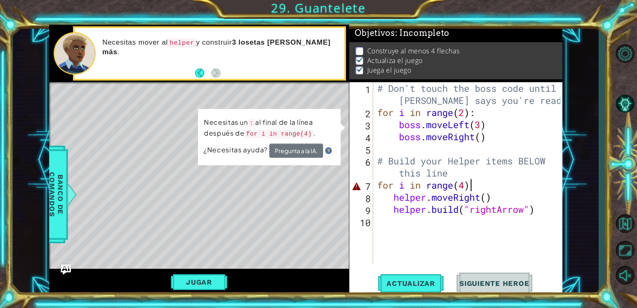
click at [472, 185] on div "# Don't touch the boss code until [PERSON_NAME] says you're ready! for i in ran…" at bounding box center [469, 191] width 189 height 218
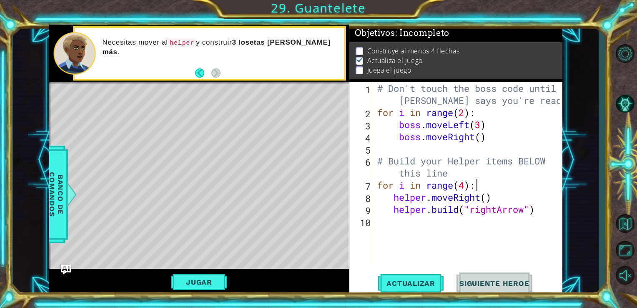
scroll to position [0, 5]
click at [473, 184] on div "# Don't touch the boss code until [PERSON_NAME] says you're ready! for i in ran…" at bounding box center [469, 191] width 189 height 218
type textarea "for i in range(4):"
click at [205, 283] on button "Jugar" at bounding box center [199, 282] width 56 height 16
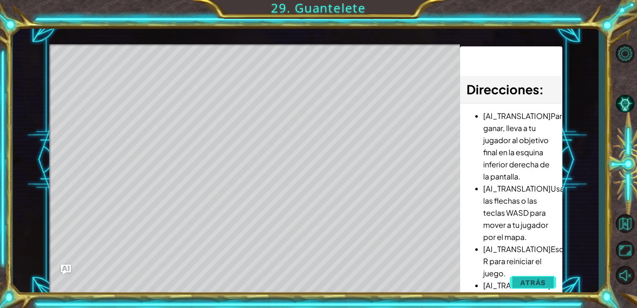
click at [527, 279] on span "Atrás" at bounding box center [532, 282] width 25 height 8
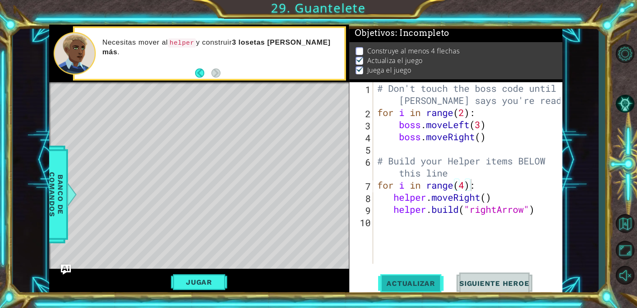
click at [406, 285] on span "Actualizar" at bounding box center [410, 283] width 65 height 8
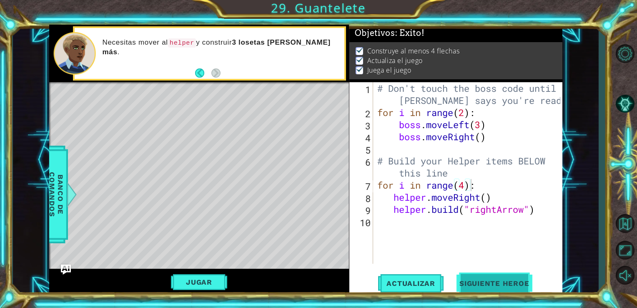
click at [479, 287] on button "Siguiente Heroe" at bounding box center [494, 283] width 87 height 21
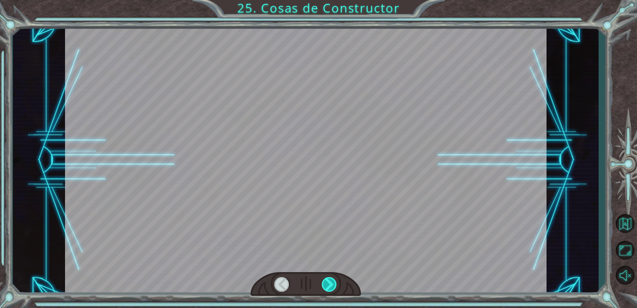
click at [331, 285] on div at bounding box center [329, 284] width 15 height 15
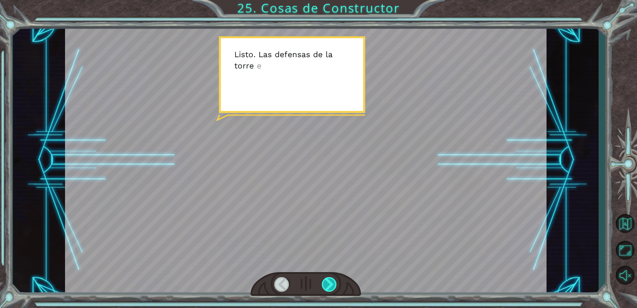
click at [331, 285] on div at bounding box center [329, 284] width 15 height 15
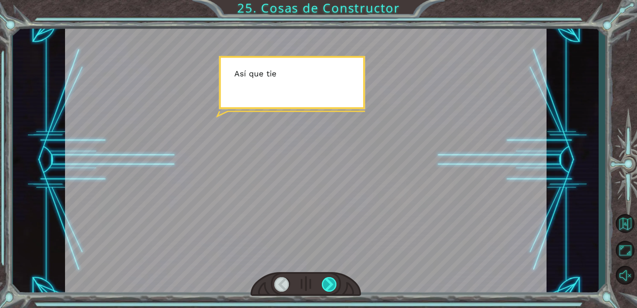
click at [331, 285] on div at bounding box center [329, 284] width 15 height 15
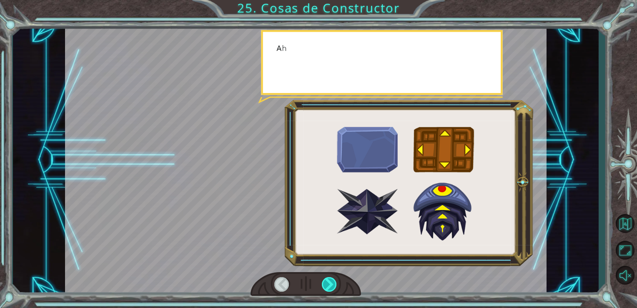
click at [331, 285] on div at bounding box center [329, 284] width 15 height 15
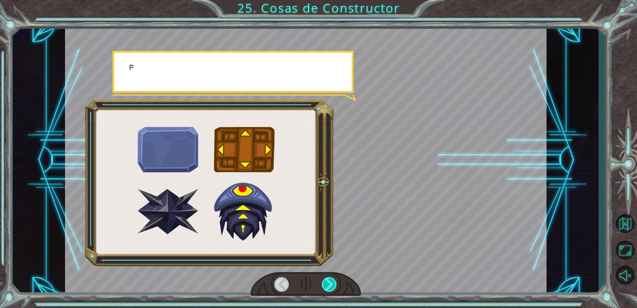
click at [331, 285] on div at bounding box center [329, 284] width 15 height 15
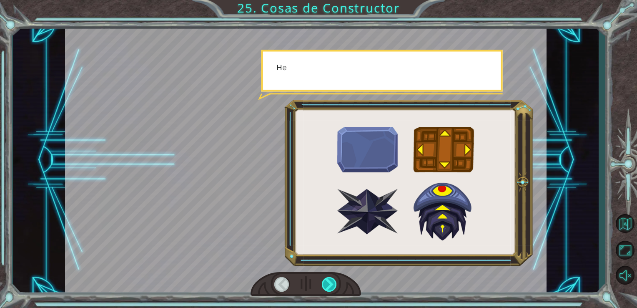
click at [331, 285] on div at bounding box center [329, 284] width 15 height 15
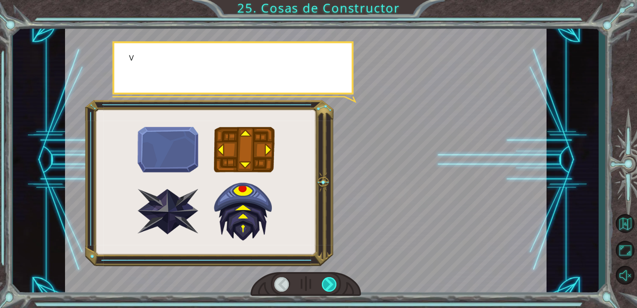
click at [331, 285] on div at bounding box center [329, 284] width 15 height 15
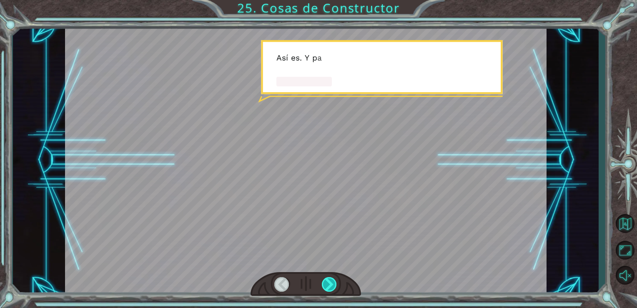
click at [331, 285] on div at bounding box center [329, 284] width 15 height 15
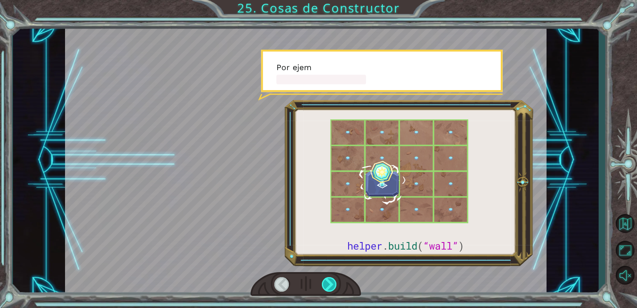
click at [331, 285] on div at bounding box center [329, 284] width 15 height 15
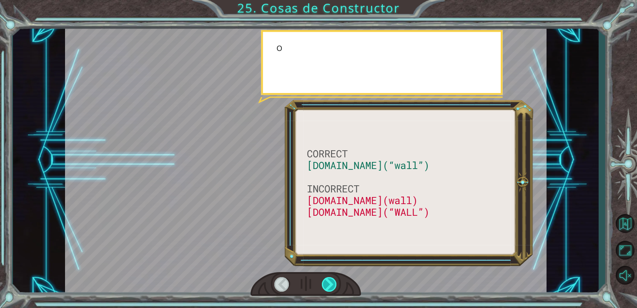
click at [331, 285] on div at bounding box center [329, 284] width 15 height 15
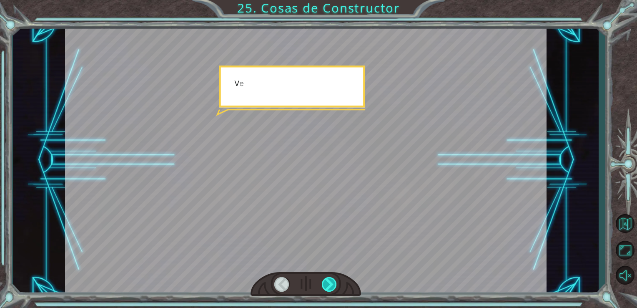
click at [331, 285] on div at bounding box center [329, 284] width 15 height 15
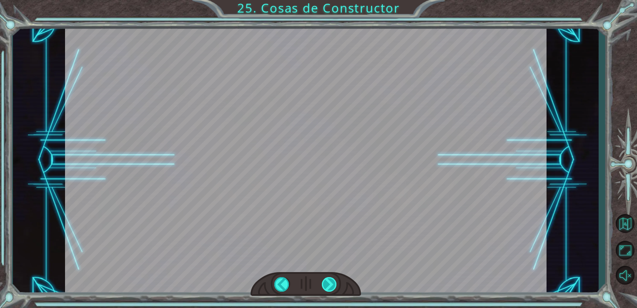
click at [331, 0] on div "CORRECT [DOMAIN_NAME](“wall”) INCORRECT [DOMAIN_NAME](wall) [DOMAIN_NAME](“WALL…" at bounding box center [318, 0] width 637 height 0
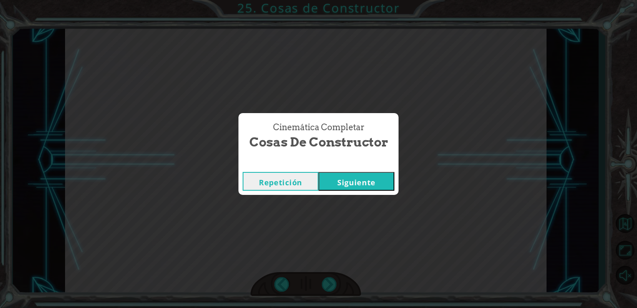
click at [363, 186] on button "Siguiente" at bounding box center [356, 181] width 76 height 19
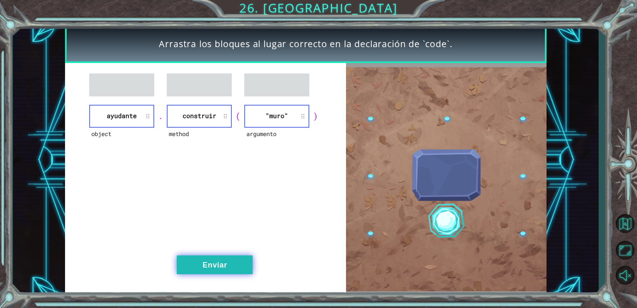
click at [238, 267] on button "Enviar" at bounding box center [215, 264] width 76 height 19
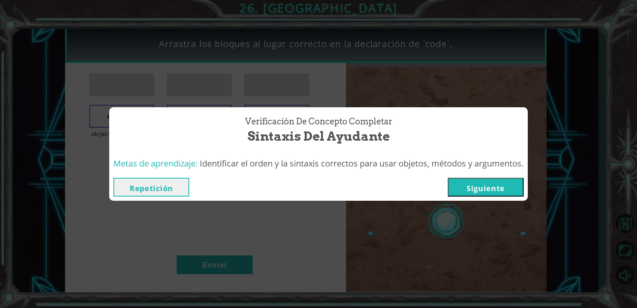
click at [487, 190] on button "Siguiente" at bounding box center [486, 187] width 76 height 19
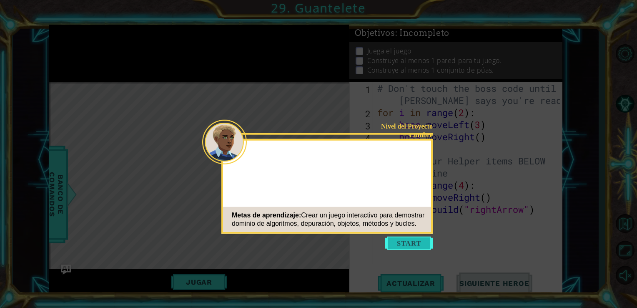
click at [401, 245] on button "Start" at bounding box center [409, 242] width 48 height 13
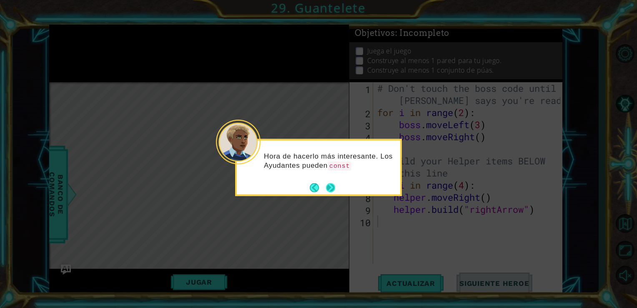
click at [332, 188] on button "Next" at bounding box center [331, 188] width 10 height 10
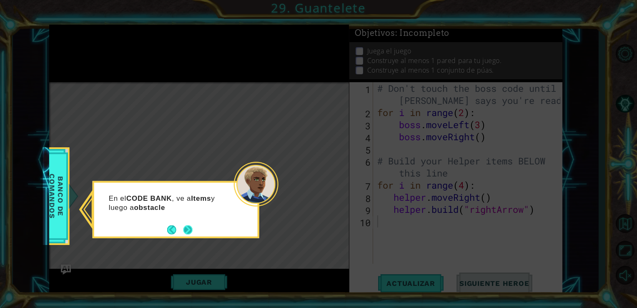
click at [183, 230] on button "Next" at bounding box center [187, 229] width 9 height 9
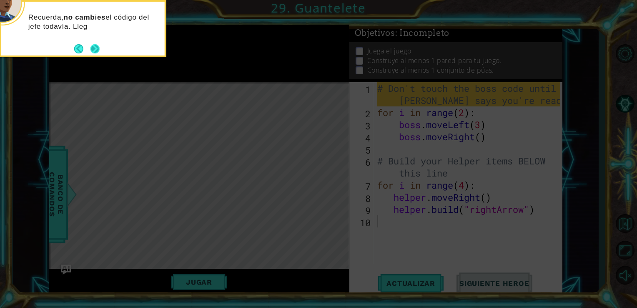
click at [91, 53] on button "Next" at bounding box center [95, 49] width 10 height 10
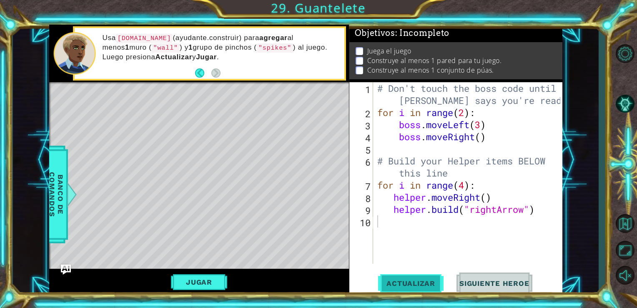
click at [409, 282] on span "Actualizar" at bounding box center [410, 283] width 65 height 8
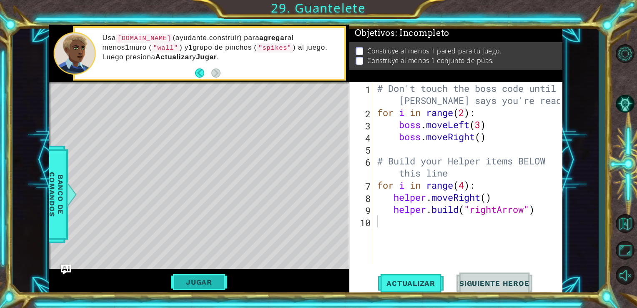
click at [217, 285] on button "Jugar" at bounding box center [199, 282] width 56 height 16
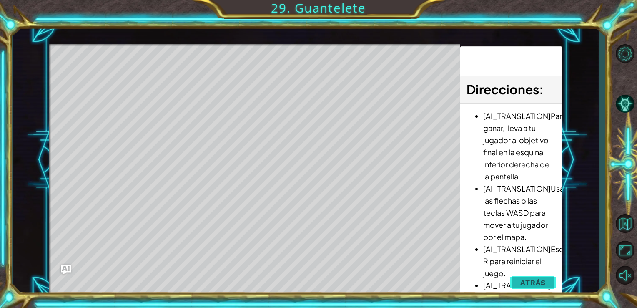
click at [544, 274] on button "Atrás" at bounding box center [533, 282] width 46 height 17
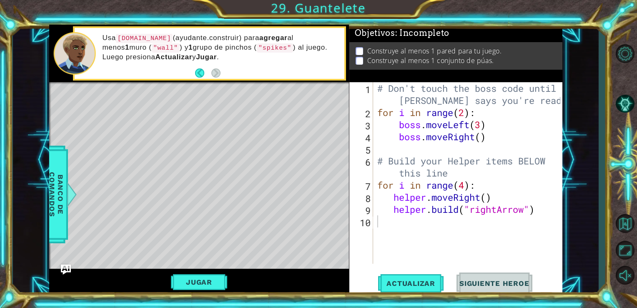
click at [544, 273] on div "Actualizar Siguiente Heroe" at bounding box center [457, 282] width 213 height 21
click at [545, 213] on div "# Don't touch the boss code until [PERSON_NAME] says you're ready! for i in ran…" at bounding box center [469, 191] width 189 height 218
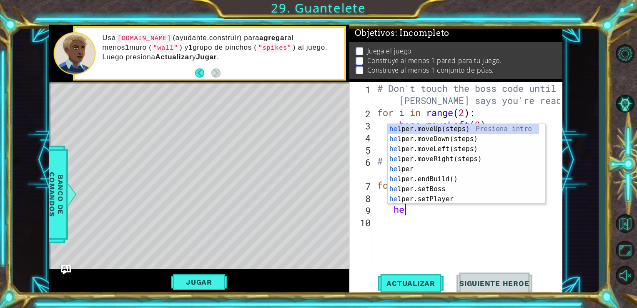
type textarea "h"
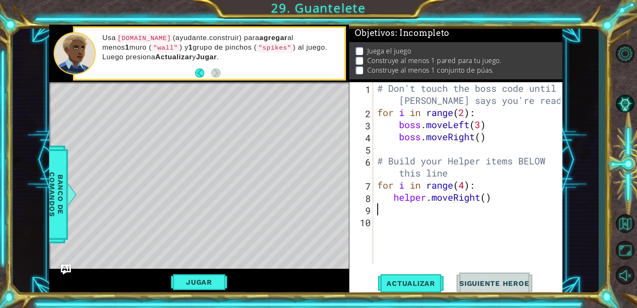
type textarea "helper.moveRight()"
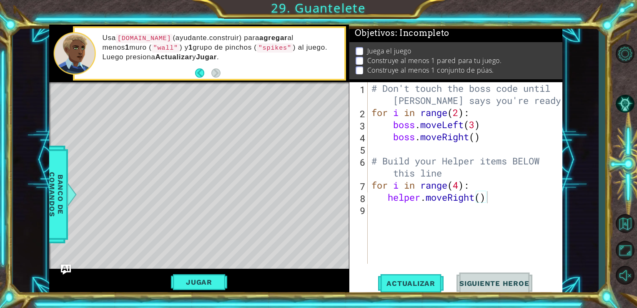
click at [368, 213] on div "helper.moveRight() 1 2 3 4 5 6 7 8 9 # Don't touch the boss code until [PERSON_…" at bounding box center [454, 172] width 211 height 181
click at [371, 213] on div "# Don't touch the boss code until [PERSON_NAME] says you're ready! for i in ran…" at bounding box center [467, 191] width 195 height 218
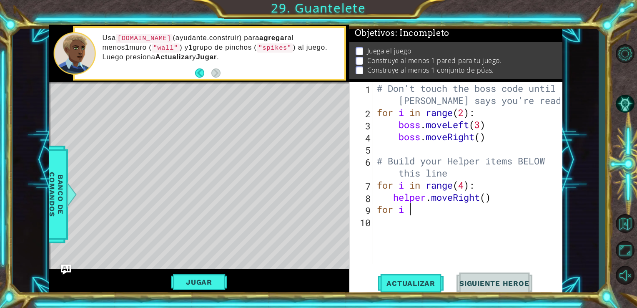
scroll to position [0, 1]
type textarea "for i in"
click at [426, 248] on div "# Don't touch the boss code until [PERSON_NAME] says you're ready! for i in ran…" at bounding box center [470, 191] width 190 height 218
type textarea "f"
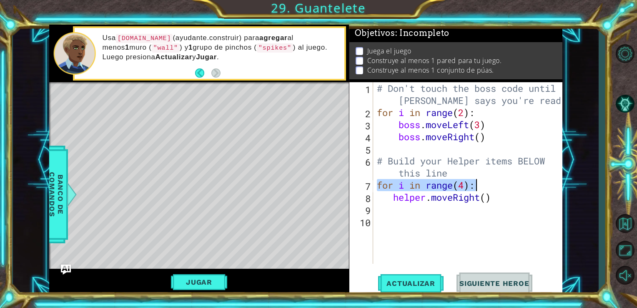
drag, startPoint x: 378, startPoint y: 183, endPoint x: 478, endPoint y: 185, distance: 100.4
click at [478, 185] on div "# Don't touch the boss code until [PERSON_NAME] says you're ready! for i in ran…" at bounding box center [470, 191] width 190 height 218
type textarea "for i in range(4):"
click at [378, 213] on div "# Don't touch the boss code until [PERSON_NAME] says you're ready! for i in ran…" at bounding box center [470, 191] width 190 height 218
paste textarea "for i in range(4):"
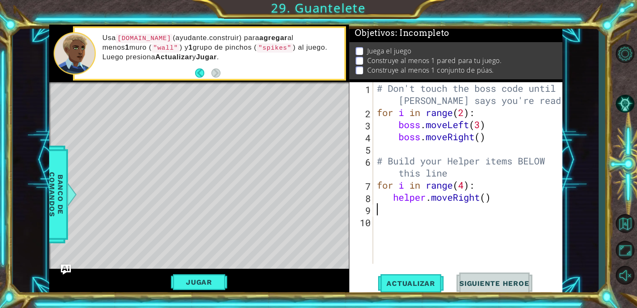
type textarea "for i in range(4):"
click at [383, 225] on div "# Don't touch the boss code until [PERSON_NAME] says you're ready! for i in ran…" at bounding box center [470, 191] width 190 height 218
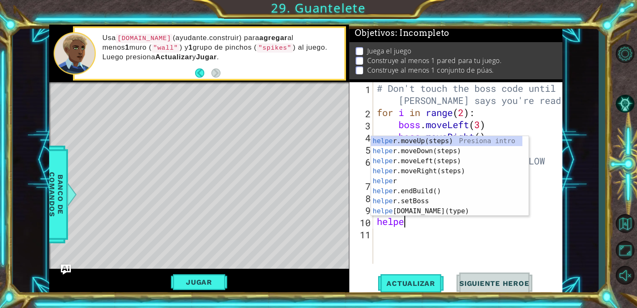
type textarea "helper"
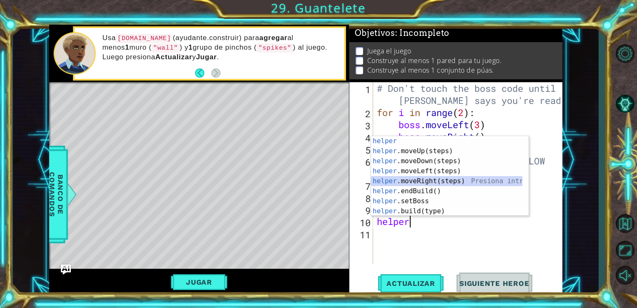
click at [383, 182] on div "helper Presiona intro helper .moveUp(steps) Presiona intro helper .moveDown(ste…" at bounding box center [446, 186] width 151 height 100
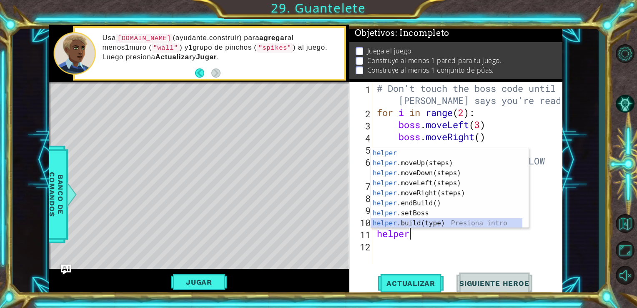
click at [382, 222] on div "helper Presiona intro helper .moveUp(steps) Presiona intro helper .moveDown(ste…" at bounding box center [446, 198] width 151 height 100
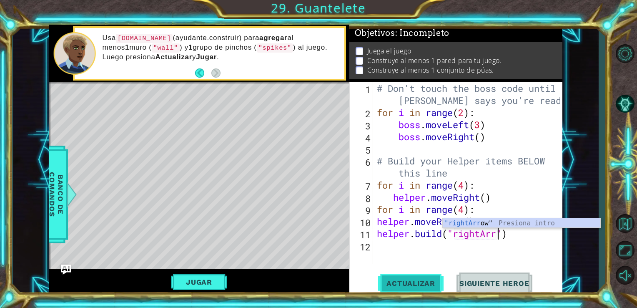
scroll to position [0, 5]
type textarea "[DOMAIN_NAME]("rightArrow")"
click at [455, 251] on div "# Don't touch the boss code until [PERSON_NAME] says you're ready! for i in ran…" at bounding box center [470, 191] width 190 height 218
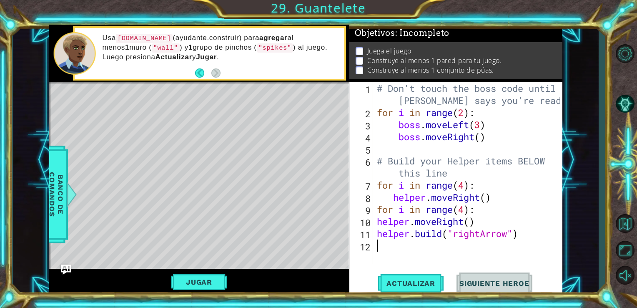
scroll to position [0, 0]
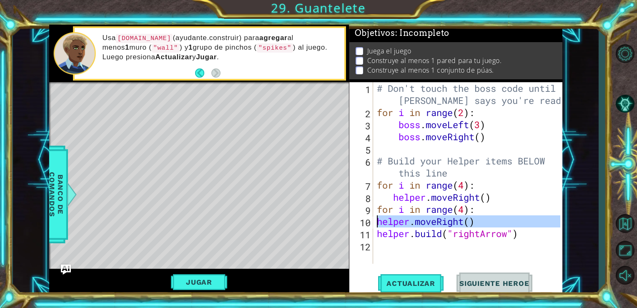
click at [372, 222] on div "10" at bounding box center [362, 222] width 22 height 12
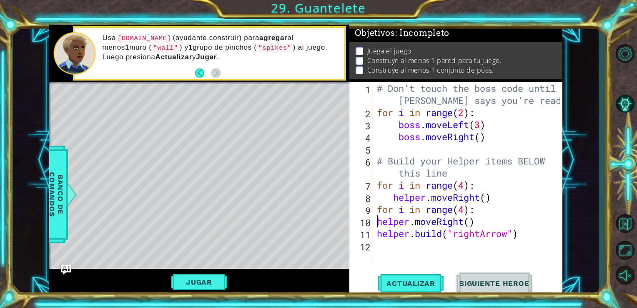
click at [372, 222] on div "10" at bounding box center [362, 222] width 22 height 12
click at [534, 235] on div "# Don't touch the boss code until [PERSON_NAME] says you're ready! for i in ran…" at bounding box center [470, 191] width 190 height 218
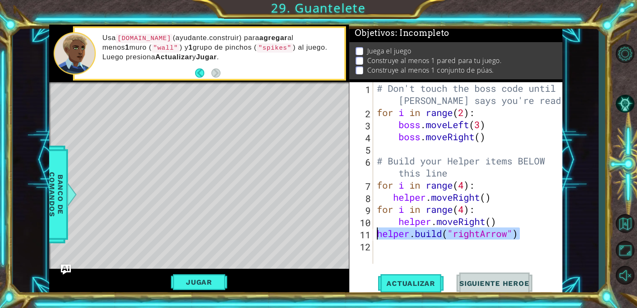
drag, startPoint x: 534, startPoint y: 235, endPoint x: 373, endPoint y: 235, distance: 160.9
click at [373, 235] on div "[DOMAIN_NAME]("rightArrow") 1 2 3 4 5 6 7 8 9 10 11 12 # Don't touch the boss c…" at bounding box center [454, 172] width 211 height 181
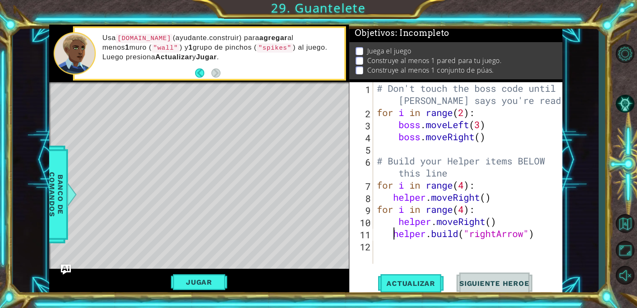
type textarea "[DOMAIN_NAME]("rightArrow")"
click at [375, 245] on div "# Don't touch the boss code until [PERSON_NAME] says you're ready! for i in ran…" at bounding box center [470, 191] width 190 height 218
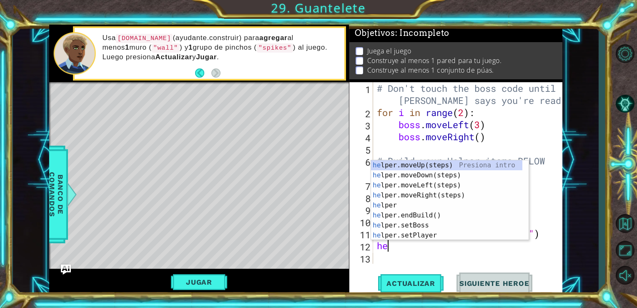
type textarea "her"
click at [428, 173] on div "he lpe r .moveUp(steps) Presiona intro he lpe r .moveDown(steps) Presiona intro…" at bounding box center [446, 210] width 151 height 100
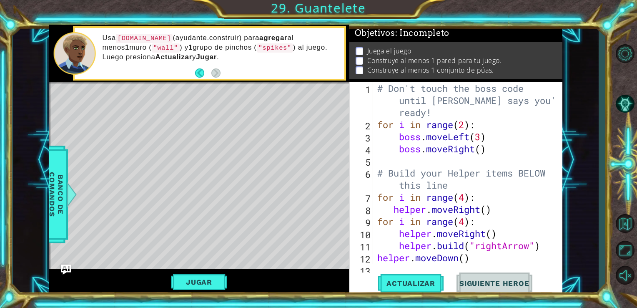
scroll to position [24, 0]
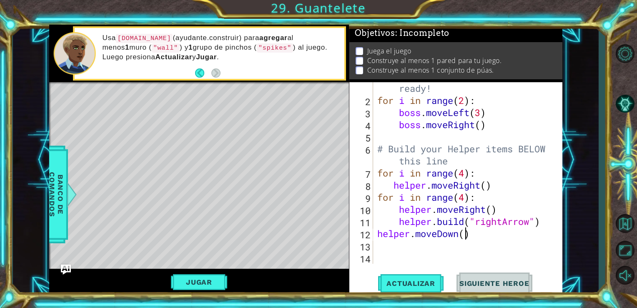
click at [464, 235] on div "# Don't touch the boss code until [PERSON_NAME] says you're ready! for i in ran…" at bounding box center [466, 173] width 183 height 230
type textarea "helper.moveDown(2)"
click at [459, 256] on div "# Don't touch the boss code until [PERSON_NAME] says you're ready! for i in ran…" at bounding box center [466, 173] width 183 height 230
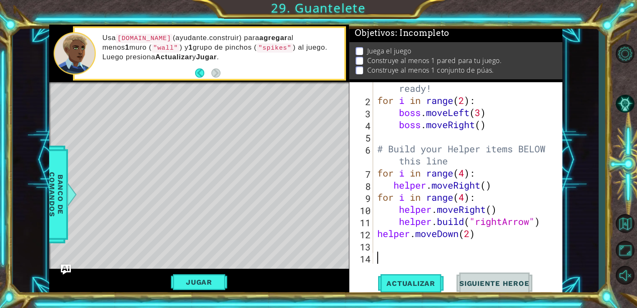
click at [388, 245] on div "# Don't touch the boss code until [PERSON_NAME] says you're ready! for i in ran…" at bounding box center [466, 173] width 183 height 230
type textarea "for d in range(3)"
click at [493, 250] on div "# Don't touch the boss code until [PERSON_NAME] says you're ready! for i in ran…" at bounding box center [466, 173] width 183 height 230
click at [430, 261] on div "# Don't touch the boss code until [PERSON_NAME] says you're ready! for i in ran…" at bounding box center [466, 173] width 183 height 230
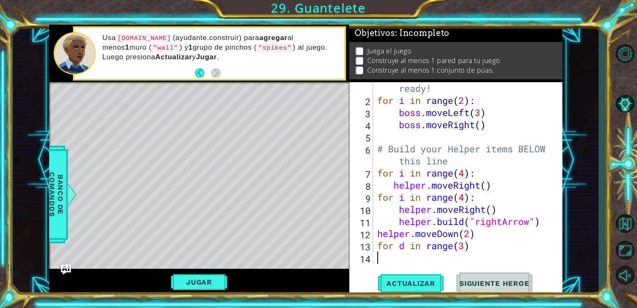
scroll to position [0, 0]
click at [443, 267] on div "1 2 3 4 5 6 7 8 9 10 11 12 13 14 # Don't touch the boss code until [PERSON_NAME…" at bounding box center [455, 188] width 213 height 213
type textarea "g"
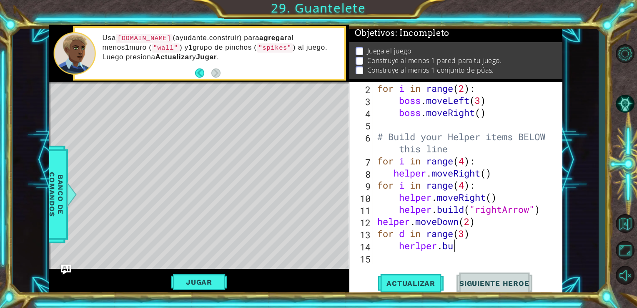
scroll to position [0, 3]
type textarea "herlper.buil"
click at [449, 258] on div "for i in range ( 2 ) : boss . moveLeft ( 3 ) boss . moveRight ( ) # Build your …" at bounding box center [466, 184] width 183 height 205
click at [415, 244] on div "for i in range ( 2 ) : boss . moveLeft ( 3 ) boss . moveRight ( ) # Build your …" at bounding box center [466, 184] width 183 height 205
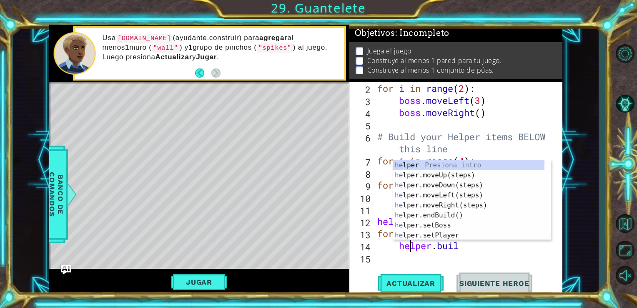
click at [472, 244] on div "for i in range ( 2 ) : boss . moveLeft ( 3 ) boss . moveRight ( ) # Build your …" at bounding box center [466, 184] width 183 height 205
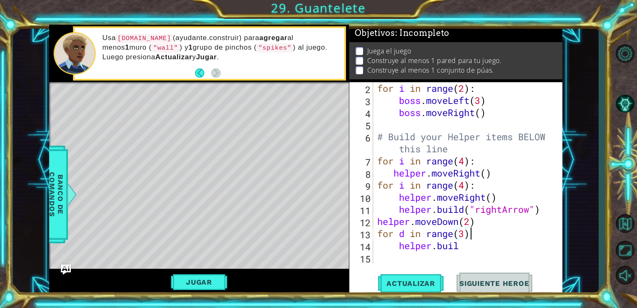
click at [512, 230] on div "for i in range ( 2 ) : boss . moveLeft ( 3 ) boss . moveRight ( ) # Build your …" at bounding box center [466, 184] width 183 height 205
type textarea "for d in range(3)"
click at [477, 256] on div "for i in range ( 2 ) : boss . moveLeft ( 3 ) boss . moveRight ( ) # Build your …" at bounding box center [466, 184] width 183 height 205
click at [465, 248] on div "for i in range ( 2 ) : boss . moveLeft ( 3 ) boss . moveRight ( ) # Build your …" at bounding box center [466, 184] width 183 height 205
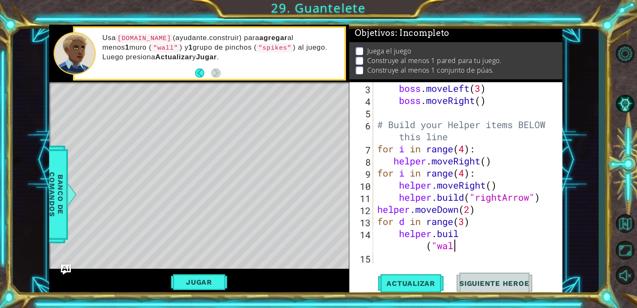
scroll to position [0, 9]
type textarea "helper.buil ("wall")"
click at [425, 255] on div "boss . moveLeft ( 3 ) boss . moveRight ( ) # Build your Helper items BELOW this…" at bounding box center [466, 184] width 183 height 205
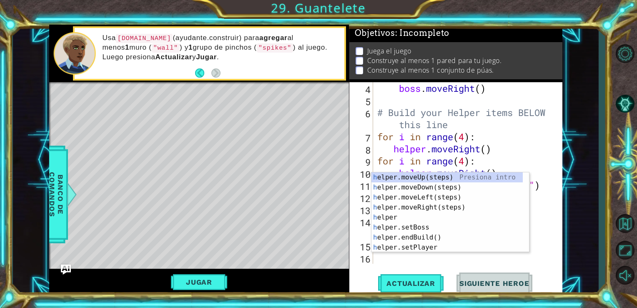
scroll to position [60, 0]
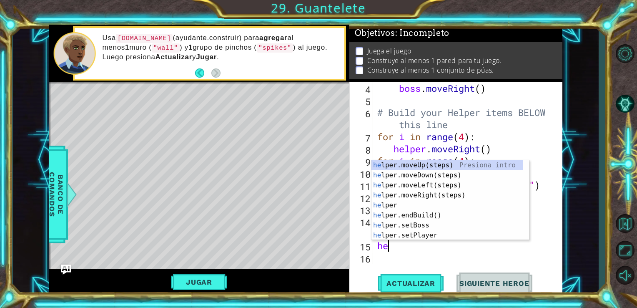
type textarea "hel"
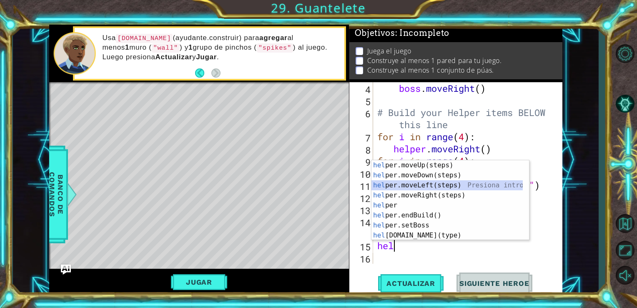
click at [423, 183] on div "hel per.moveUp(steps) Presiona intro hel per.moveDown(steps) Presiona intro hel…" at bounding box center [446, 210] width 151 height 100
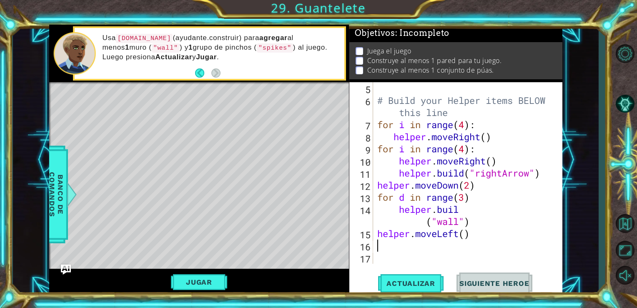
scroll to position [72, 0]
click at [410, 278] on button "Actualizar" at bounding box center [410, 282] width 65 height 21
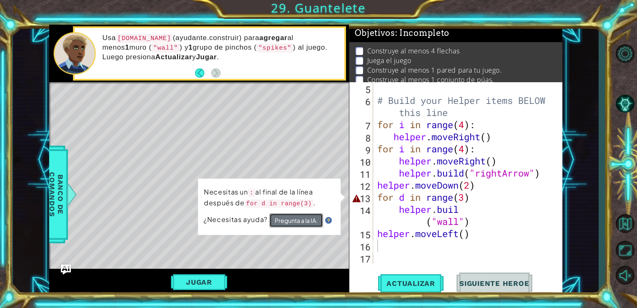
click at [293, 216] on button "Pregunta a la IA." at bounding box center [296, 220] width 54 height 14
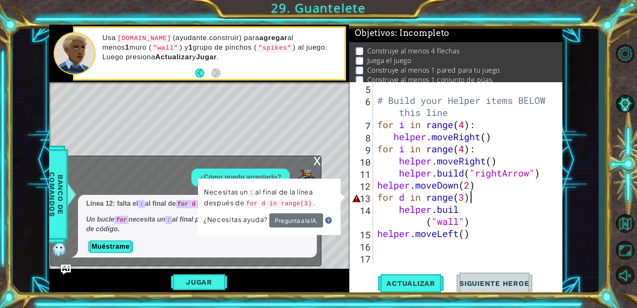
click at [468, 198] on div "# Build your Helper items BELOW this line for i in range ( 4 ) : helper . moveR…" at bounding box center [466, 184] width 183 height 205
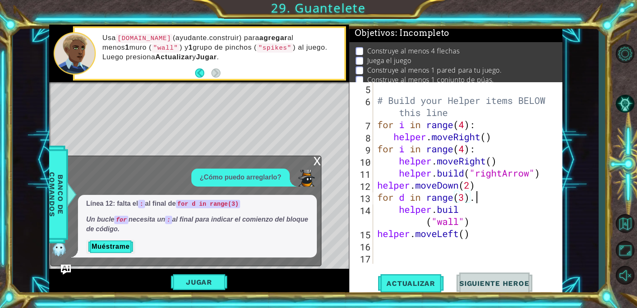
scroll to position [0, 4]
click at [422, 283] on span "Actualizar" at bounding box center [410, 283] width 65 height 8
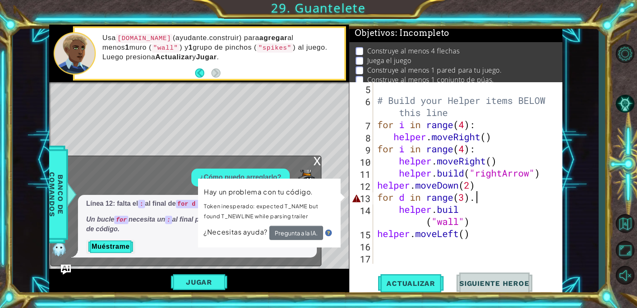
scroll to position [0, 3]
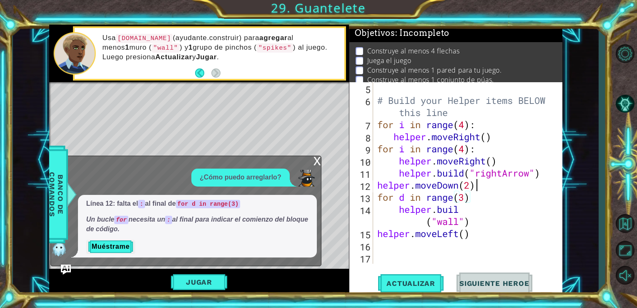
click at [485, 188] on div "# Build your Helper items BELOW this line for i in range ( 4 ) : helper . moveR…" at bounding box center [466, 184] width 183 height 205
click at [396, 283] on span "Actualizar" at bounding box center [410, 283] width 65 height 8
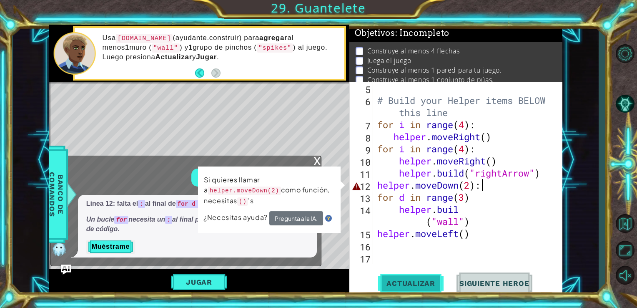
scroll to position [0, 4]
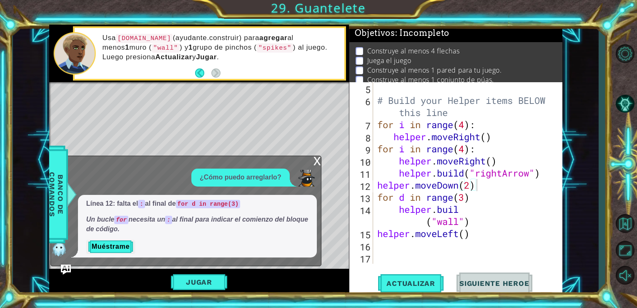
click at [316, 155] on div "Level Map" at bounding box center [241, 204] width 385 height 245
click at [318, 161] on div "x" at bounding box center [317, 160] width 8 height 8
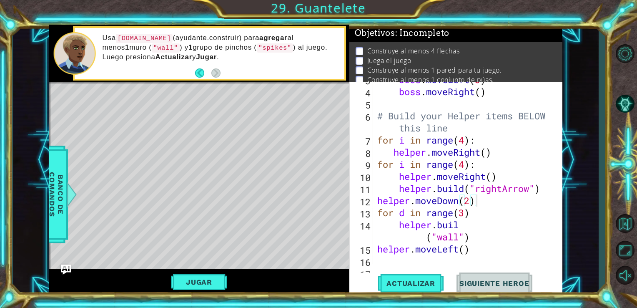
scroll to position [72, 0]
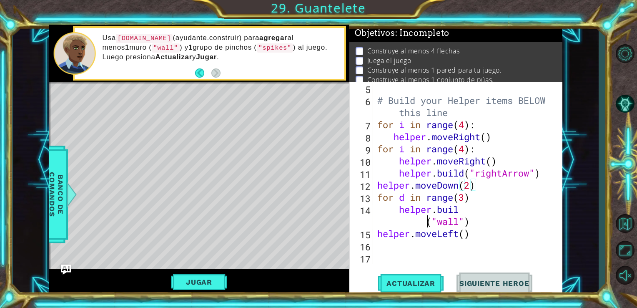
click at [425, 220] on div "boss . moveRight ( ) # Build your Helper items BELOW this line for i in range (…" at bounding box center [466, 172] width 183 height 205
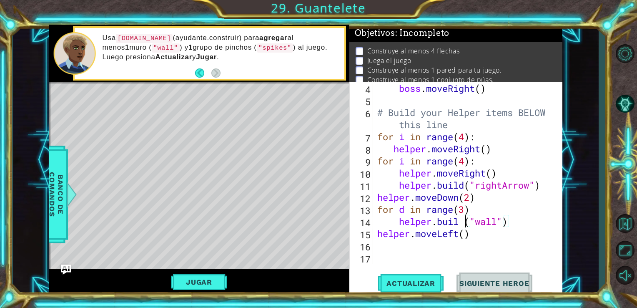
type textarea "helper.buil("wall")"
click at [481, 253] on div "boss . moveRight ( ) # Build your Helper items BELOW this line for i in range (…" at bounding box center [466, 184] width 183 height 205
click at [407, 283] on span "Actualizar" at bounding box center [410, 283] width 65 height 8
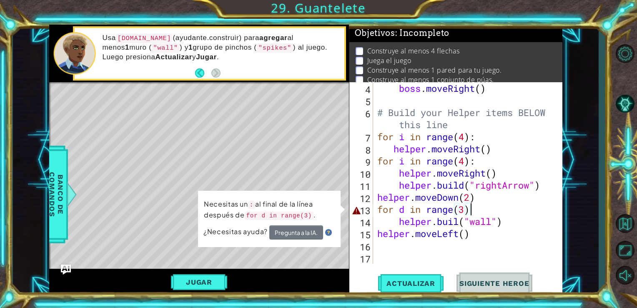
click at [472, 210] on div "boss . moveRight ( ) # Build your Helper items BELOW this line for i in range (…" at bounding box center [466, 184] width 183 height 205
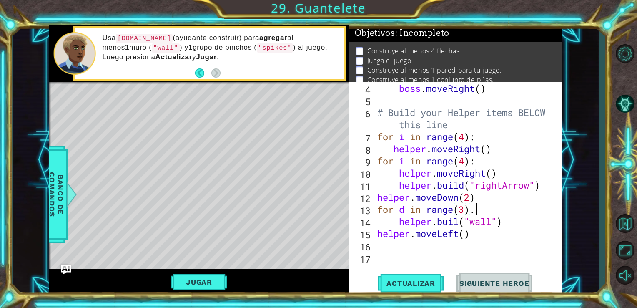
scroll to position [0, 4]
click at [420, 281] on span "Actualizar" at bounding box center [410, 283] width 65 height 8
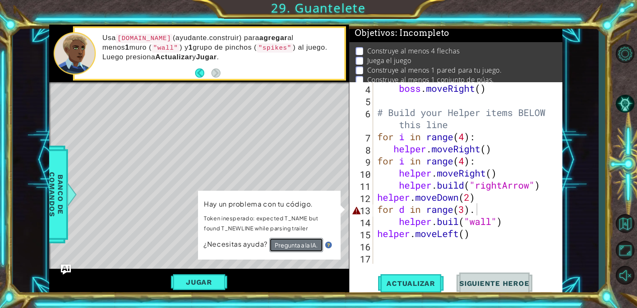
click at [309, 244] on button "Pregunta a la IA." at bounding box center [296, 245] width 54 height 14
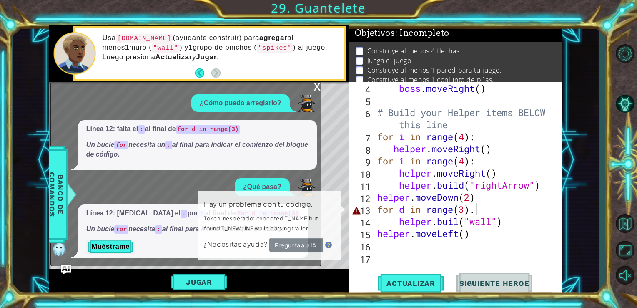
click at [320, 81] on div "Usa [DOMAIN_NAME] ([DOMAIN_NAME]) para agregar al menos 1 [PERSON_NAME] ( "wall…" at bounding box center [199, 54] width 300 height 58
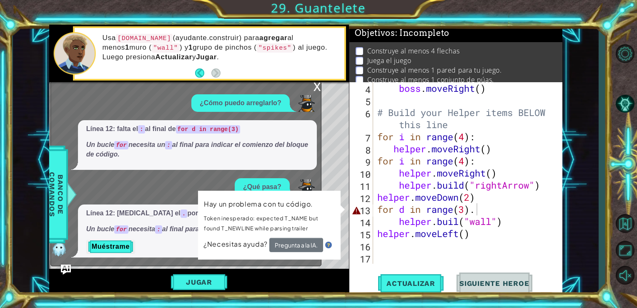
click at [313, 82] on div "Usa [DOMAIN_NAME] ([DOMAIN_NAME]) para agregar al menos 1 [PERSON_NAME] ( "wall…" at bounding box center [199, 54] width 300 height 58
click at [317, 88] on div "x" at bounding box center [317, 86] width 8 height 8
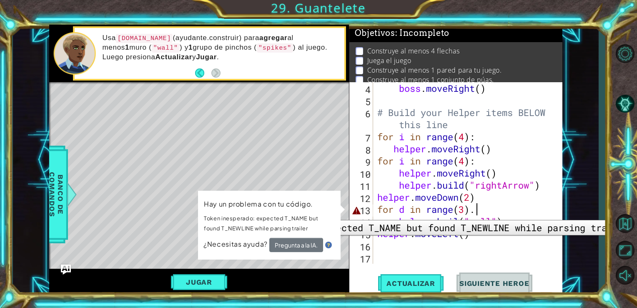
click at [365, 213] on div "13" at bounding box center [362, 210] width 22 height 12
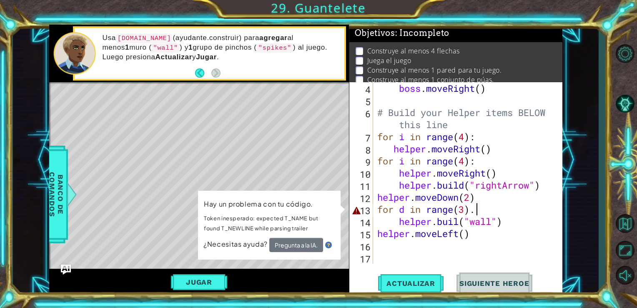
click at [488, 210] on div "boss . moveRight ( ) # Build your Helper items BELOW this line for i in range (…" at bounding box center [466, 184] width 183 height 205
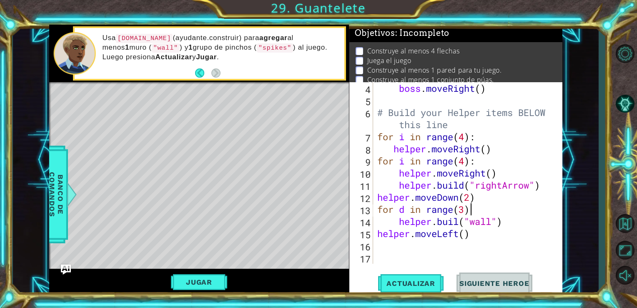
scroll to position [0, 3]
click at [420, 284] on span "Actualizar" at bounding box center [410, 283] width 65 height 8
click at [412, 277] on button "Actualizar" at bounding box center [410, 282] width 65 height 21
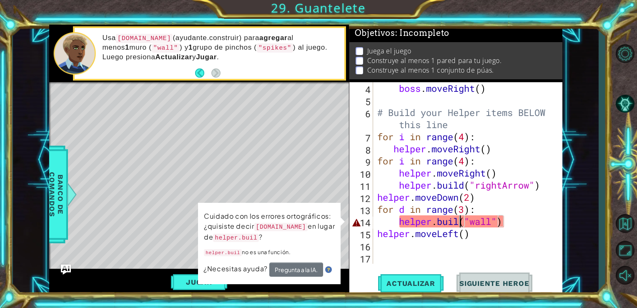
click at [460, 221] on div "boss . moveRight ( ) # Build your Helper items BELOW this line for i in range (…" at bounding box center [466, 184] width 183 height 205
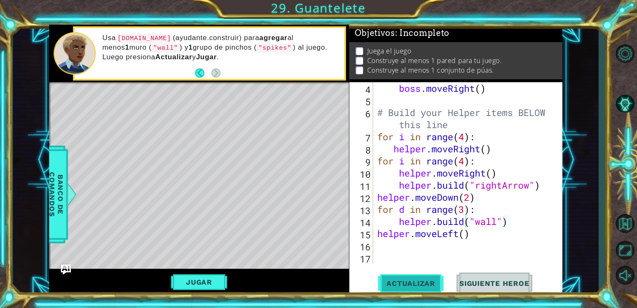
click at [418, 279] on span "Actualizar" at bounding box center [410, 283] width 65 height 8
click at [200, 280] on button "Jugar" at bounding box center [199, 282] width 56 height 16
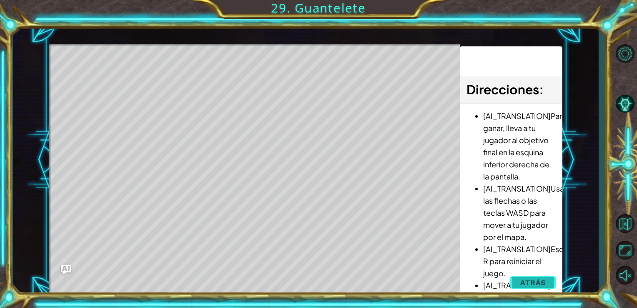
click at [530, 280] on span "Atrás" at bounding box center [532, 282] width 25 height 8
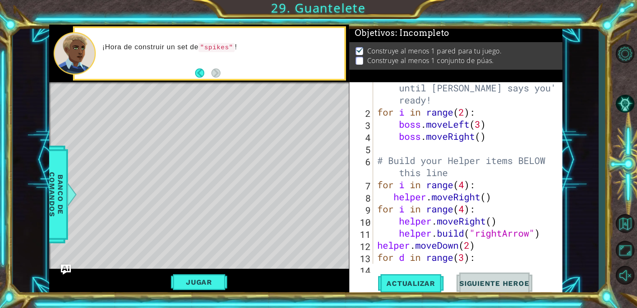
scroll to position [60, 0]
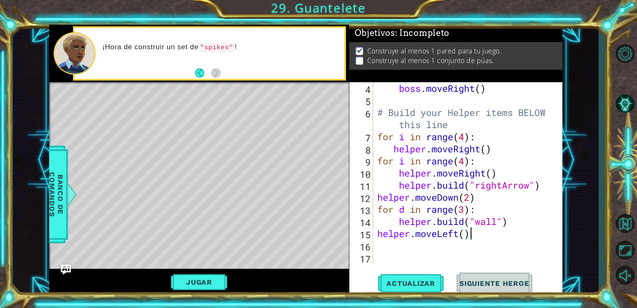
click at [481, 234] on div "boss . moveRight ( ) # Build your Helper items BELOW this line for i in range (…" at bounding box center [466, 184] width 183 height 205
type textarea "helper.moveLeft()"
click at [430, 290] on button "Actualizar" at bounding box center [410, 282] width 65 height 21
click at [423, 283] on span "Actualizar" at bounding box center [410, 283] width 65 height 8
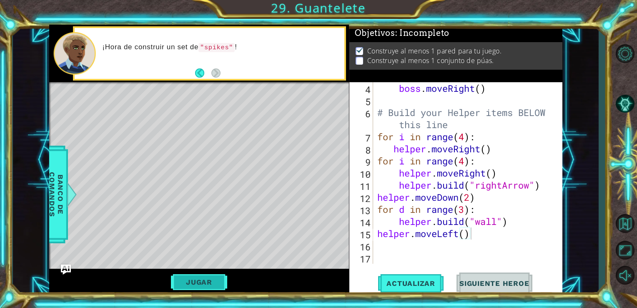
click at [207, 275] on button "Jugar" at bounding box center [199, 282] width 56 height 16
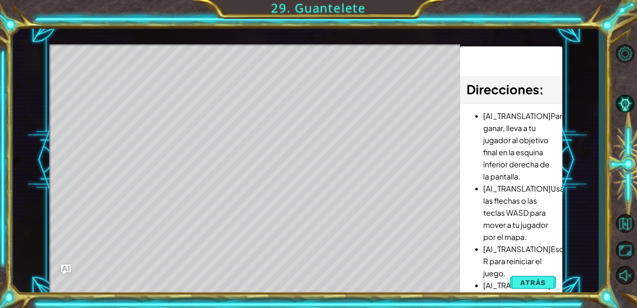
drag, startPoint x: 405, startPoint y: 91, endPoint x: 392, endPoint y: 159, distance: 69.2
click at [392, 159] on div "Level Map" at bounding box center [241, 166] width 385 height 245
click at [255, 254] on div "Level Map" at bounding box center [241, 166] width 385 height 245
drag, startPoint x: 425, startPoint y: 284, endPoint x: 522, endPoint y: 264, distance: 98.6
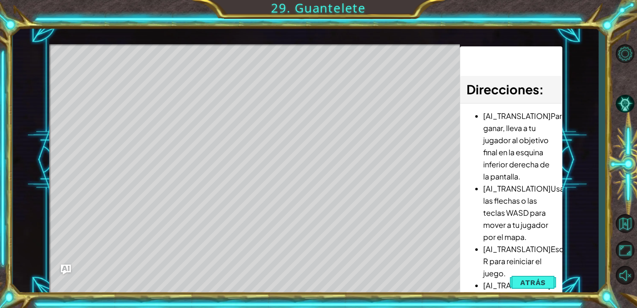
click at [522, 264] on div "1 2 3 4 5 6 7 # Don't touch the boss code until [PERSON_NAME] says you're ready…" at bounding box center [305, 160] width 513 height 270
click at [545, 279] on span "Atrás" at bounding box center [532, 282] width 25 height 8
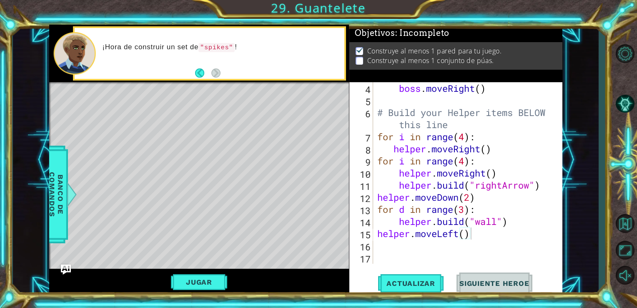
click at [488, 282] on span "Siguiente Heroe" at bounding box center [494, 283] width 87 height 8
click at [392, 249] on div "boss . moveRight ( ) # Build your Helper items BELOW this line for i in range (…" at bounding box center [466, 184] width 183 height 205
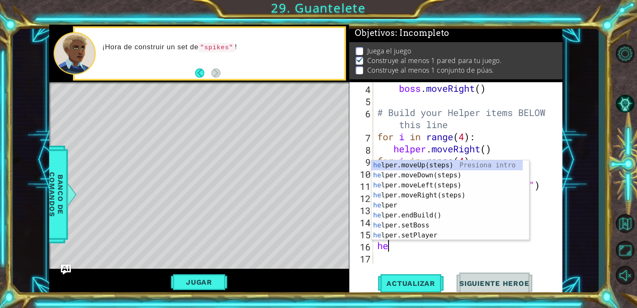
type textarea "hel"
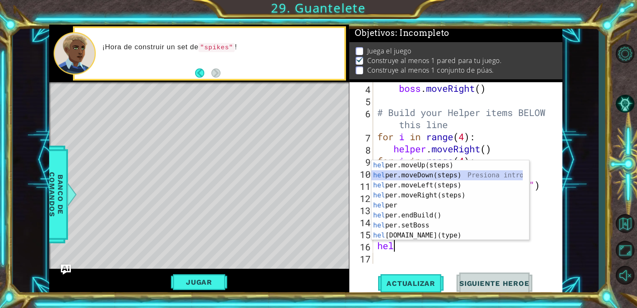
click at [430, 172] on div "hel per.moveUp(steps) Presiona intro hel per.moveDown(steps) Presiona intro hel…" at bounding box center [446, 210] width 151 height 100
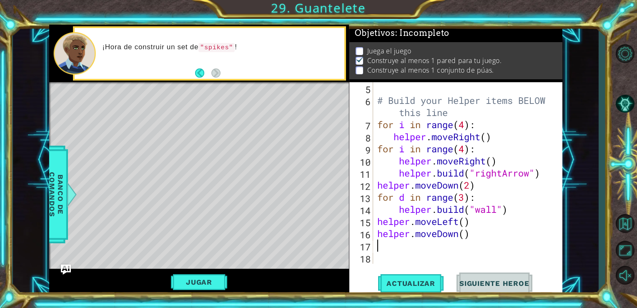
type textarea "g"
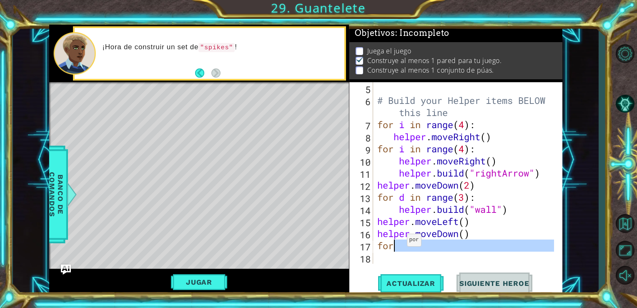
drag, startPoint x: 447, startPoint y: 259, endPoint x: 402, endPoint y: 251, distance: 45.7
click at [402, 251] on div "# Build your Helper items BELOW this line for i in range ( 4 ) : helper . moveR…" at bounding box center [466, 184] width 183 height 205
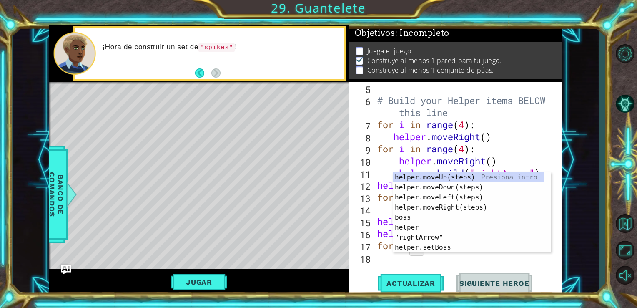
scroll to position [72, 0]
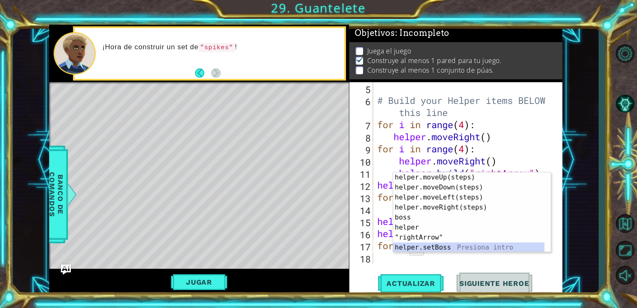
click at [402, 251] on div "helper.moveUp(steps) Presiona intro helper.moveDown(steps) Presiona intro helpe…" at bounding box center [472, 222] width 158 height 100
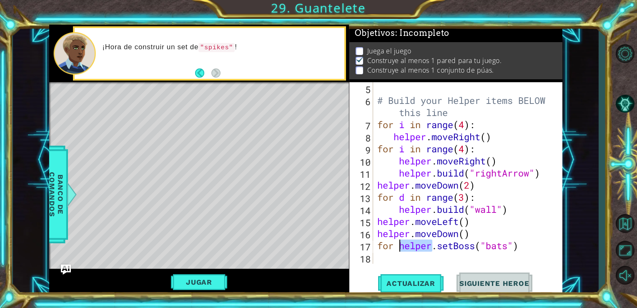
click at [402, 251] on div "# Build your Helper items BELOW this line for i in range ( 4 ) : helper . moveR…" at bounding box center [466, 184] width 183 height 205
click at [522, 245] on div "# Build your Helper items BELOW this line for i in range ( 4 ) : helper . moveR…" at bounding box center [466, 184] width 183 height 205
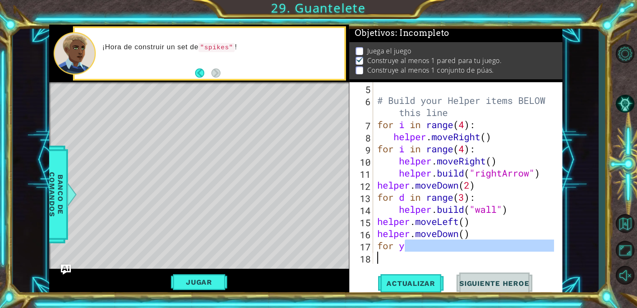
drag, startPoint x: 522, startPoint y: 249, endPoint x: 431, endPoint y: 258, distance: 90.8
click at [431, 258] on div "# Build your Helper items BELOW this line for i in range ( 4 ) : helper . moveR…" at bounding box center [466, 184] width 183 height 205
type textarea "for y"
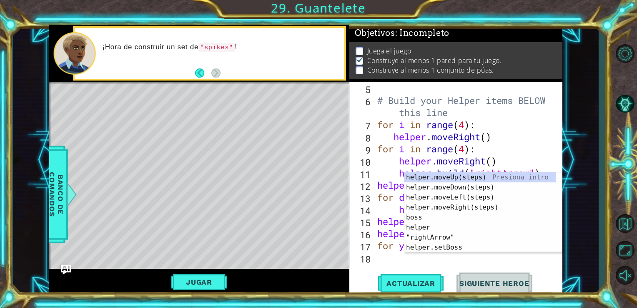
scroll to position [72, 0]
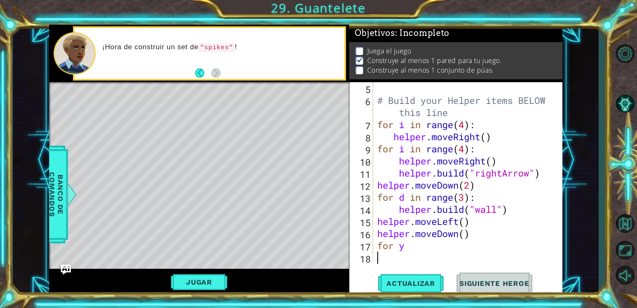
click at [431, 258] on div "# Build your Helper items BELOW this line for i in range ( 4 ) : helper . moveR…" at bounding box center [466, 184] width 183 height 205
click at [417, 244] on div "# Build your Helper items BELOW this line for i in range ( 4 ) : helper . moveR…" at bounding box center [466, 184] width 183 height 205
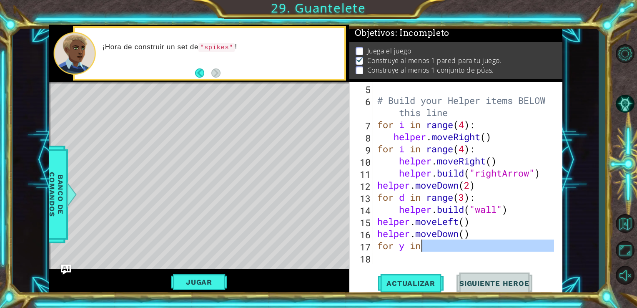
drag, startPoint x: 450, startPoint y: 258, endPoint x: 427, endPoint y: 251, distance: 23.8
click at [427, 251] on div "# Build your Helper items BELOW this line for i in range ( 4 ) : helper . moveR…" at bounding box center [466, 184] width 183 height 205
type textarea "for y in"
click at [421, 258] on div "# Build your Helper items BELOW this line for i in range ( 4 ) : helper . moveR…" at bounding box center [466, 184] width 183 height 205
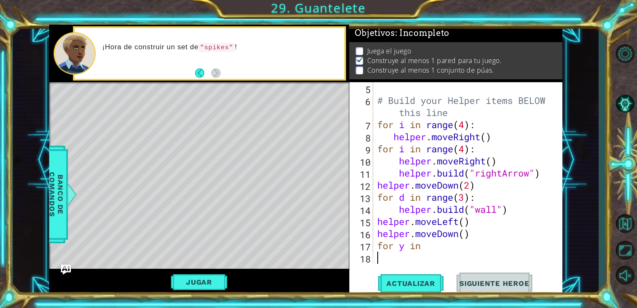
scroll to position [0, 0]
click at [430, 249] on div "# Build your Helper items BELOW this line for i in range ( 4 ) : helper . moveR…" at bounding box center [466, 184] width 183 height 205
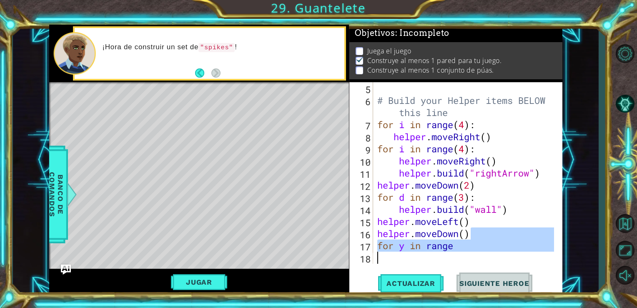
drag, startPoint x: 508, startPoint y: 236, endPoint x: 471, endPoint y: 255, distance: 41.2
click at [471, 255] on div "# Build your Helper items BELOW this line for i in range ( 4 ) : helper . moveR…" at bounding box center [466, 184] width 183 height 205
type textarea "for y in range"
click at [471, 255] on div "# Build your Helper items BELOW this line for i in range ( 4 ) : helper . moveR…" at bounding box center [464, 172] width 179 height 181
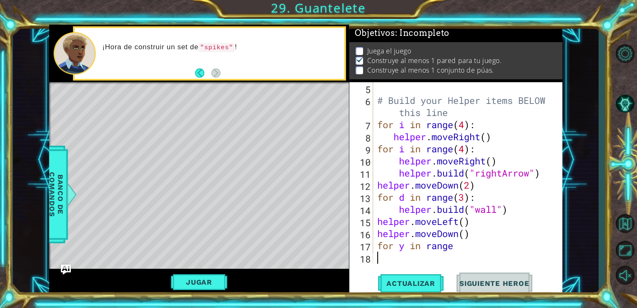
click at [459, 249] on div "# Build your Helper items BELOW this line for i in range ( 4 ) : helper . moveR…" at bounding box center [466, 184] width 183 height 205
click at [463, 248] on div "# Build your Helper items BELOW this line for i in range ( 4 ) : helper . moveR…" at bounding box center [466, 184] width 183 height 205
click at [460, 246] on div "# Build your Helper items BELOW this line for i in range ( 4 ) : helper . moveR…" at bounding box center [466, 184] width 183 height 205
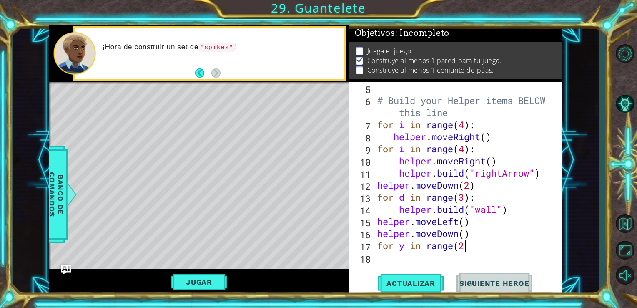
type textarea "for y in range(2)"
click at [475, 255] on div "# Build your Helper items BELOW this line for i in range ( 4 ) : helper . moveR…" at bounding box center [466, 184] width 183 height 205
click at [475, 254] on div "# Build your Helper items BELOW this line for i in range ( 4 ) : helper . moveR…" at bounding box center [466, 184] width 183 height 205
click at [473, 249] on div "# Build your Helper items BELOW this line for i in range ( 4 ) : helper . moveR…" at bounding box center [466, 184] width 183 height 205
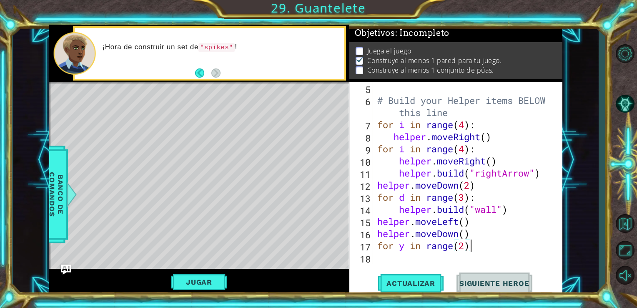
type textarea "for y in range(2):"
click at [417, 256] on div "# Build your Helper items BELOW this line for i in range ( 4 ) : helper . moveR…" at bounding box center [466, 184] width 183 height 205
click at [383, 263] on div "# Build your Helper items BELOW this line for i in range ( 4 ) : helper . moveR…" at bounding box center [466, 184] width 183 height 205
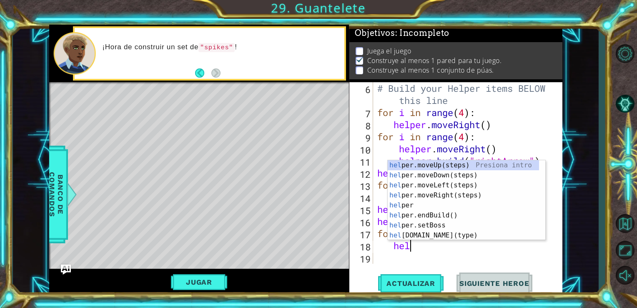
scroll to position [0, 1]
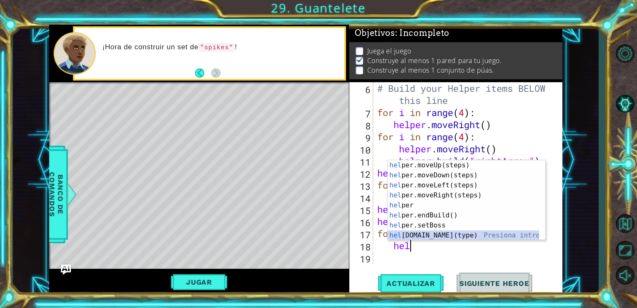
click at [415, 236] on div "hel per.moveUp(steps) Presiona intro hel per.moveDown(steps) Presiona intro hel…" at bounding box center [463, 210] width 151 height 100
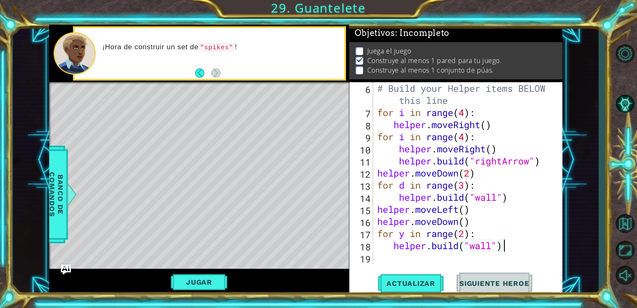
click at [507, 251] on div "# Build your Helper items BELOW this line for i in range ( 4 ) : helper . moveR…" at bounding box center [466, 191] width 183 height 218
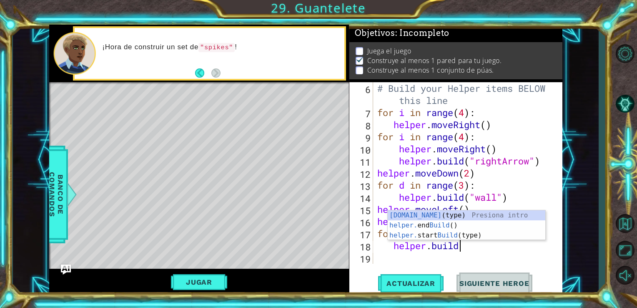
click at [467, 244] on div "# Build your Helper items BELOW this line for i in range ( 4 ) : helper . moveR…" at bounding box center [466, 191] width 183 height 218
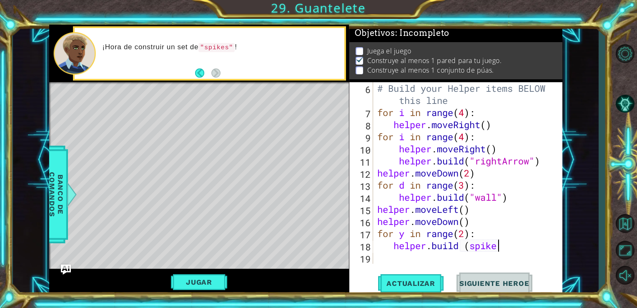
scroll to position [0, 5]
click at [470, 249] on div "# Build your Helper items BELOW this line for i in range ( 4 ) : helper . moveR…" at bounding box center [466, 191] width 183 height 218
click at [515, 246] on div "# Build your Helper items BELOW this line for i in range ( 4 ) : helper . moveR…" at bounding box center [466, 191] width 183 height 218
type textarea "[DOMAIN_NAME] ("spikes")"
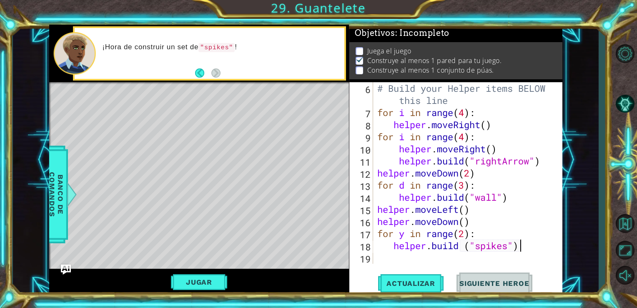
scroll to position [0, 6]
click at [443, 255] on div "# Build your Helper items BELOW this line for i in range ( 4 ) : helper . moveR…" at bounding box center [466, 191] width 183 height 218
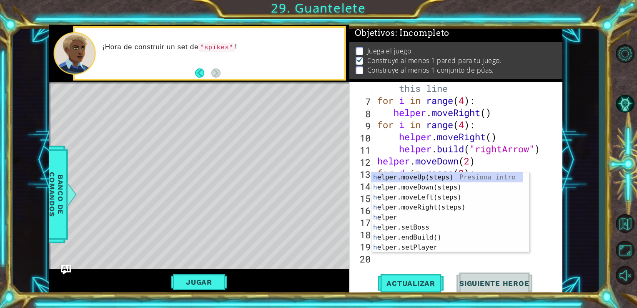
scroll to position [97, 0]
type textarea "he"
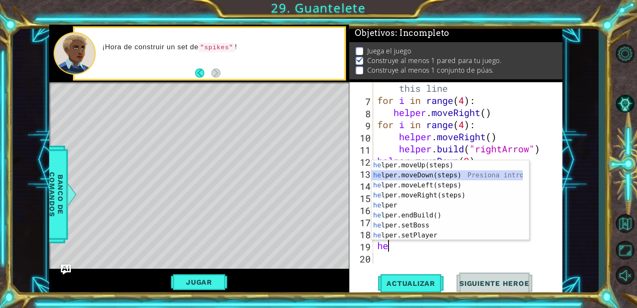
click at [426, 178] on div "he lper.moveUp(steps) Presiona intro he lper.moveDown(steps) Presiona intro he …" at bounding box center [446, 210] width 151 height 100
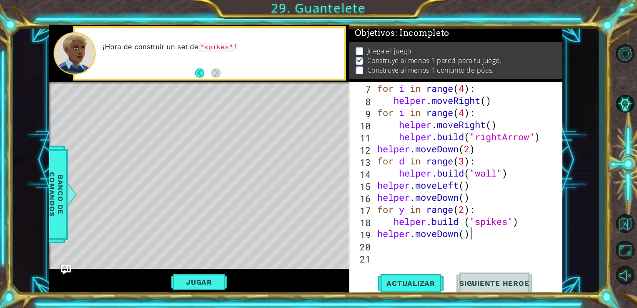
click at [470, 237] on div "for i in range ( 4 ) : helper . moveRight ( ) for i in range ( 4 ) : helper . m…" at bounding box center [466, 184] width 183 height 205
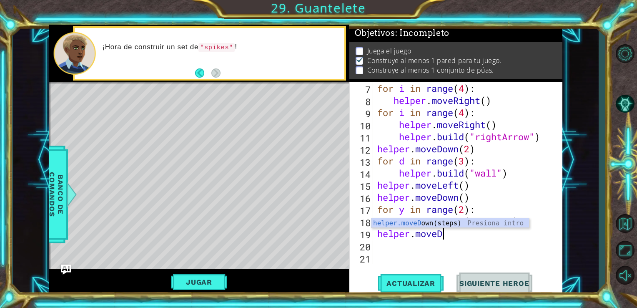
type textarea "helper.move"
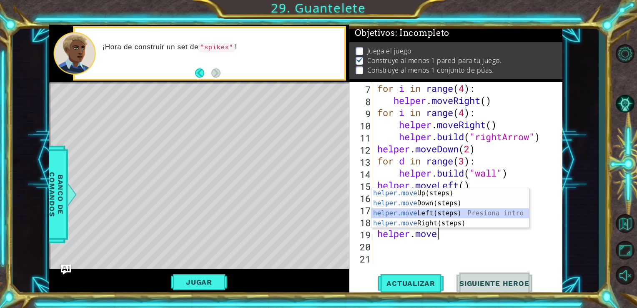
click at [455, 214] on div "helper.move Up(steps) Presiona intro helper.move Down(steps) Presiona intro hel…" at bounding box center [450, 218] width 158 height 60
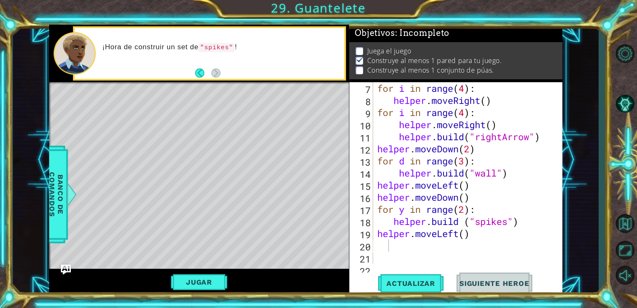
click at [374, 234] on div "7 8 9 10 11 12 13 14 15 16 17 18 19 20 21 22 for i in range ( 4 ) : helper . mo…" at bounding box center [454, 172] width 211 height 181
click at [374, 231] on div "7 8 9 10 11 12 13 14 15 16 17 18 19 20 21 22 for i in range ( 4 ) : helper . mo…" at bounding box center [454, 172] width 211 height 181
click at [381, 234] on div "for i in range ( 4 ) : helper . moveRight ( ) for i in range ( 4 ) : helper . m…" at bounding box center [466, 184] width 183 height 205
click at [376, 233] on div "for i in range ( 4 ) : helper . moveRight ( ) for i in range ( 4 ) : helper . m…" at bounding box center [466, 184] width 183 height 205
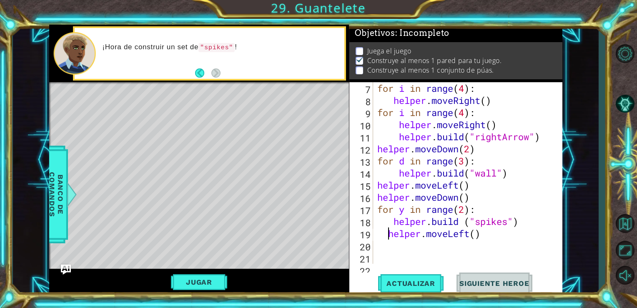
type textarea "helper.moveLeft()"
click at [373, 249] on div "helper.moveLeft() 7 8 9 10 11 12 13 14 15 16 17 18 19 20 21 22 for i in range (…" at bounding box center [454, 172] width 211 height 181
click at [378, 248] on div "for i in range ( 4 ) : helper . moveRight ( ) for i in range ( 4 ) : helper . m…" at bounding box center [466, 184] width 183 height 205
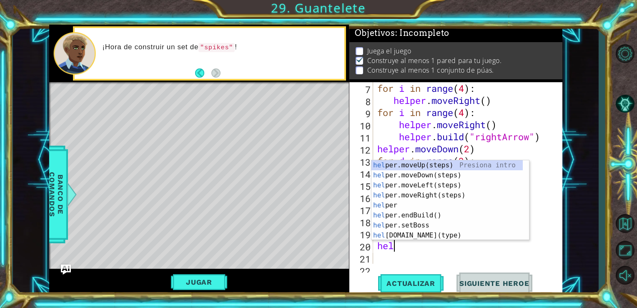
scroll to position [0, 1]
type textarea "helpe"
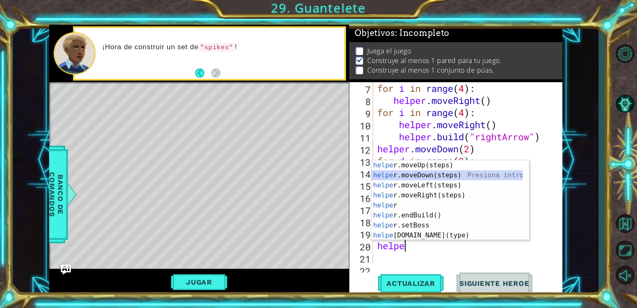
click at [418, 174] on div "helpe [PERSON_NAME]moveUp(steps) Presiona intro helpe r.moveDown(steps) Presion…" at bounding box center [446, 210] width 151 height 100
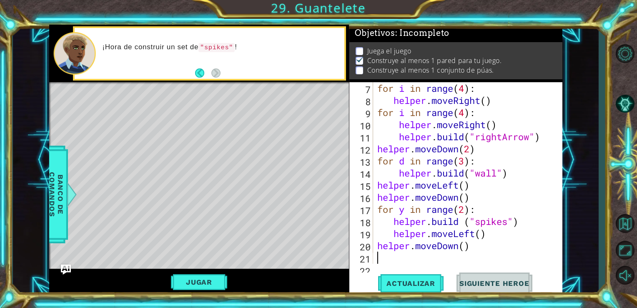
type textarea "g"
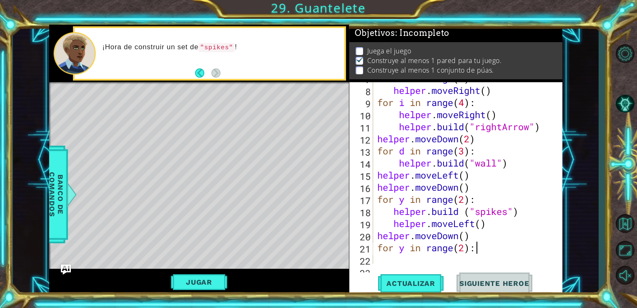
scroll to position [133, 0]
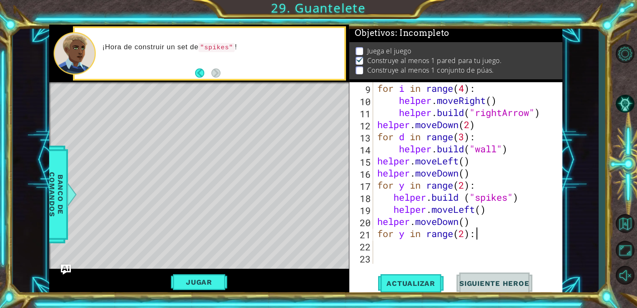
type textarea "for y in range(2):"
click at [388, 253] on div "for i in range ( 4 ) : helper . moveRight ( ) helper . build ( "rightArrow" ) h…" at bounding box center [466, 184] width 183 height 205
click at [378, 248] on div "for i in range ( 4 ) : helper . moveRight ( ) helper . build ( "rightArrow" ) h…" at bounding box center [466, 184] width 183 height 205
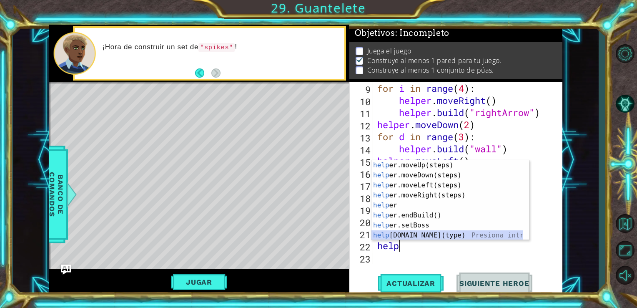
click at [385, 233] on div "help er.moveUp(steps) Presiona intro help er.moveDown(steps) Presiona intro hel…" at bounding box center [446, 210] width 151 height 100
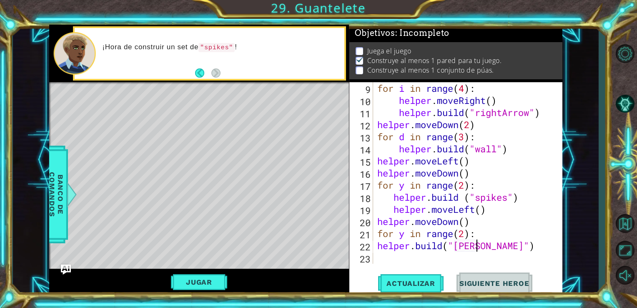
scroll to position [0, 5]
type textarea "[DOMAIN_NAME]("soikes")"
click at [435, 264] on div "[DOMAIN_NAME]("soikes") 9 10 11 12 13 14 15 16 17 18 19 20 21 22 23 for i in ra…" at bounding box center [455, 188] width 213 height 213
click at [382, 259] on div "for i in range ( 4 ) : helper . moveRight ( ) helper . build ( "rightArrow" ) h…" at bounding box center [466, 184] width 183 height 205
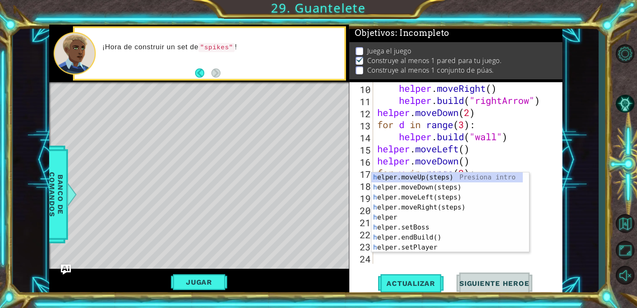
scroll to position [145, 0]
type textarea "he"
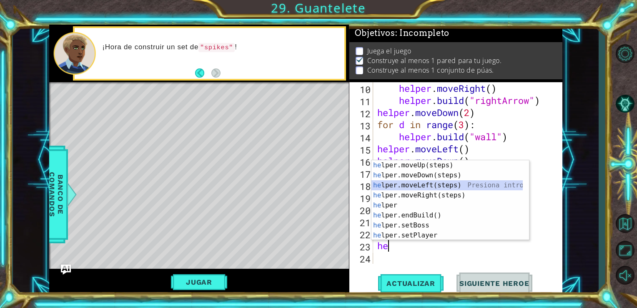
click at [409, 182] on div "he lper.moveUp(steps) Presiona intro he lper.moveDown(steps) Presiona intro he …" at bounding box center [446, 210] width 151 height 100
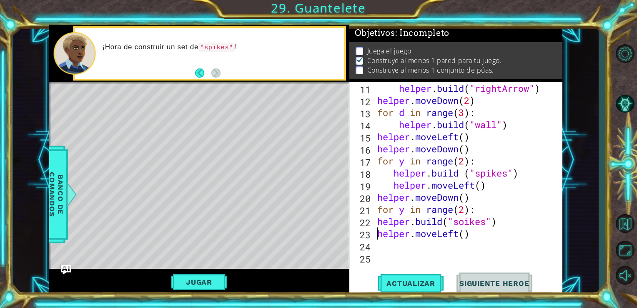
click at [376, 238] on div "helper . build ( "rightArrow" ) helper . moveDown ( 2 ) for d in range ( 3 ) : …" at bounding box center [466, 184] width 183 height 205
click at [375, 219] on div "helper.moveLeft() 11 12 13 14 15 16 17 18 19 20 21 22 23 24 25 helper . build (…" at bounding box center [454, 172] width 211 height 181
click at [373, 226] on div "helper.moveLeft() 11 12 13 14 15 16 17 18 19 20 21 22 23 24 25 helper . build (…" at bounding box center [454, 172] width 211 height 181
click at [380, 222] on div "helper . build ( "rightArrow" ) helper . moveDown ( 2 ) for d in range ( 3 ) : …" at bounding box center [466, 184] width 183 height 205
click at [375, 219] on div "helper . build ( "rightArrow" ) helper . moveDown ( 2 ) for d in range ( 3 ) : …" at bounding box center [464, 172] width 179 height 181
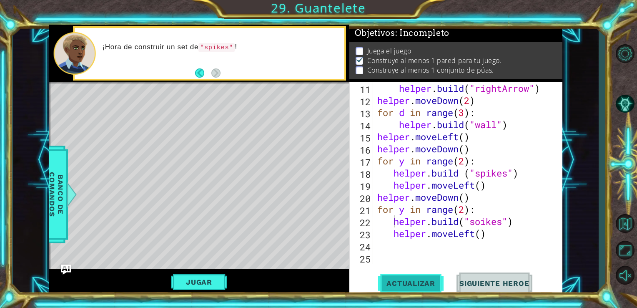
click at [415, 286] on span "Actualizar" at bounding box center [410, 283] width 65 height 8
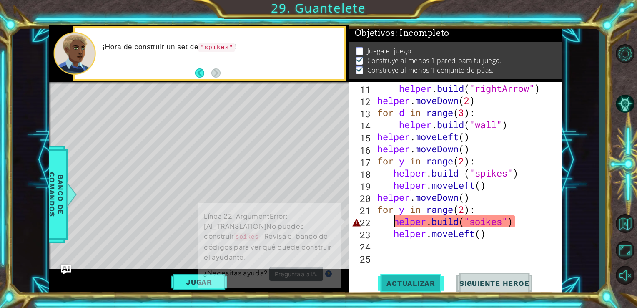
scroll to position [3, 0]
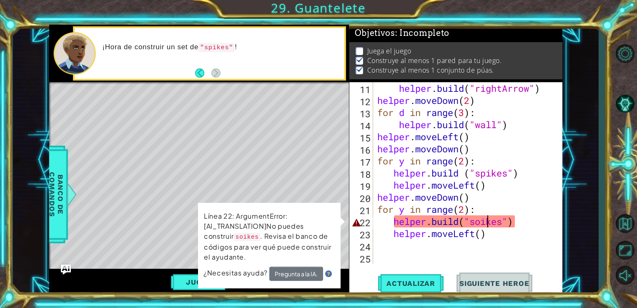
click at [487, 223] on div "helper . build ( "rightArrow" ) helper . moveDown ( 2 ) for d in range ( 3 ) : …" at bounding box center [466, 184] width 183 height 205
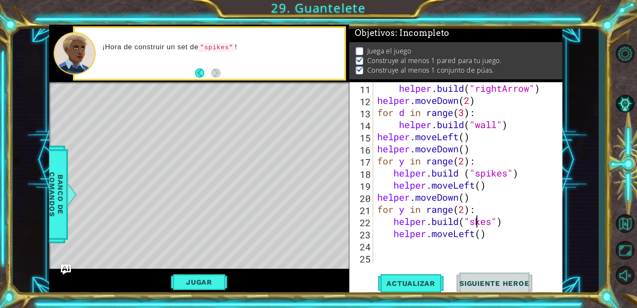
scroll to position [0, 5]
click at [427, 285] on span "Actualizar" at bounding box center [410, 283] width 65 height 8
click at [408, 281] on span "Actualizar" at bounding box center [410, 283] width 65 height 8
click at [202, 279] on button "Jugar" at bounding box center [199, 282] width 56 height 16
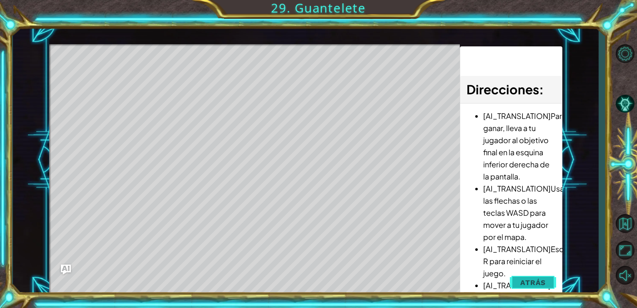
click at [530, 282] on span "Atrás" at bounding box center [532, 282] width 25 height 8
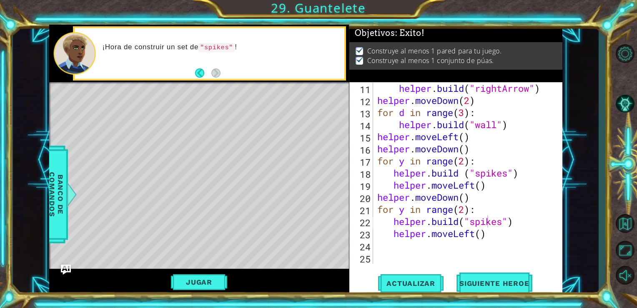
scroll to position [0, 0]
click at [494, 282] on span "Siguiente Heroe" at bounding box center [494, 284] width 87 height 8
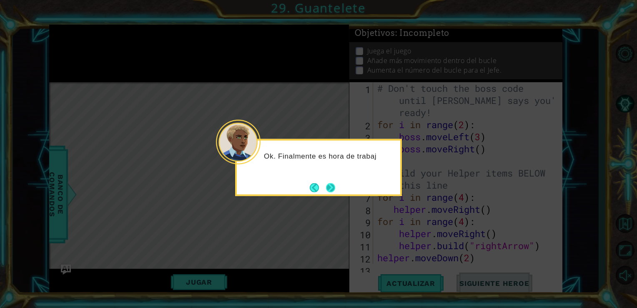
click at [334, 188] on button "Next" at bounding box center [330, 187] width 9 height 9
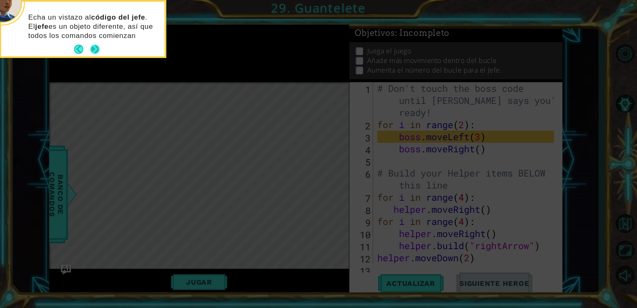
click at [92, 49] on button "Next" at bounding box center [94, 49] width 9 height 9
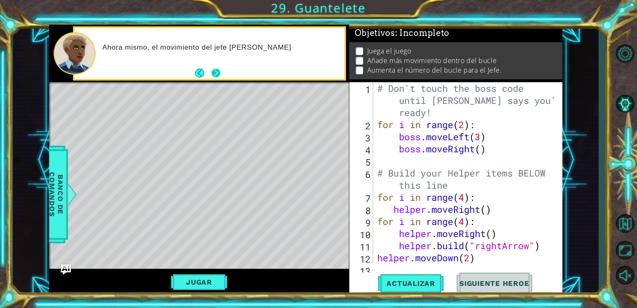
click at [217, 73] on button "Next" at bounding box center [215, 72] width 9 height 9
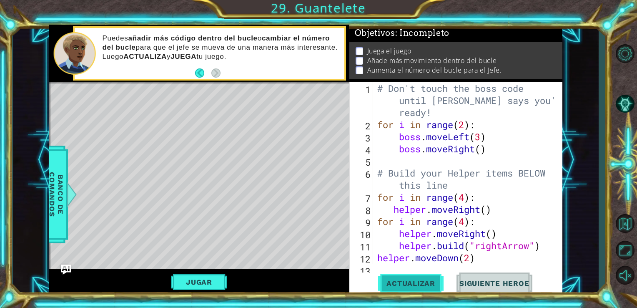
click at [404, 281] on span "Actualizar" at bounding box center [410, 283] width 65 height 8
click at [219, 278] on button "Jugar" at bounding box center [199, 282] width 56 height 16
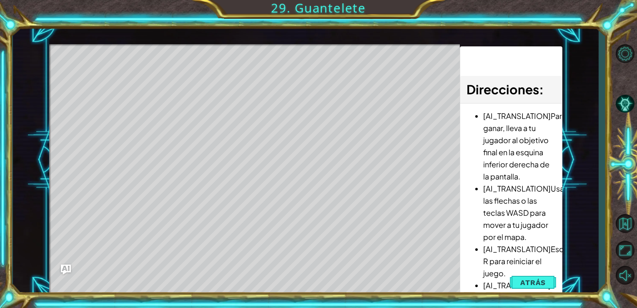
click at [233, 239] on div "Level Map" at bounding box center [241, 166] width 385 height 245
drag, startPoint x: 252, startPoint y: 231, endPoint x: 333, endPoint y: 183, distance: 93.4
click at [333, 183] on div "Level Map" at bounding box center [241, 166] width 385 height 245
drag, startPoint x: 333, startPoint y: 183, endPoint x: 360, endPoint y: 261, distance: 82.2
click at [360, 261] on div "Level Map" at bounding box center [241, 166] width 385 height 245
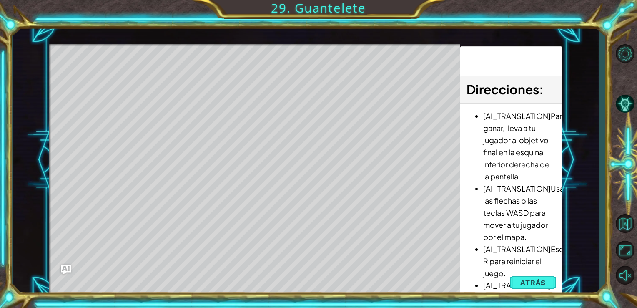
click at [425, 98] on div "Level Map" at bounding box center [241, 166] width 385 height 245
click at [106, 76] on div "Level Map" at bounding box center [241, 166] width 385 height 245
drag, startPoint x: 106, startPoint y: 76, endPoint x: 125, endPoint y: 82, distance: 19.6
click at [125, 82] on div "Level Map" at bounding box center [241, 166] width 385 height 245
click at [538, 276] on button "Atrás" at bounding box center [533, 282] width 46 height 17
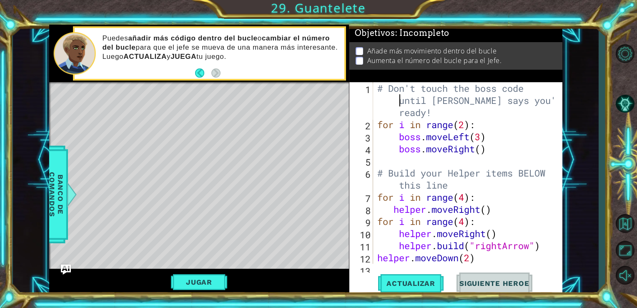
click at [381, 106] on div "# Don't touch the boss code until [PERSON_NAME] says you're ready! for i in ran…" at bounding box center [466, 197] width 183 height 230
click at [368, 100] on div "1" at bounding box center [362, 101] width 22 height 36
click at [467, 113] on div "# Don't touch the boss code until [PERSON_NAME] says you're ready! for i in ran…" at bounding box center [466, 197] width 183 height 230
type textarea "# Don't touch the boss code until [PERSON_NAME] says you're ready!"
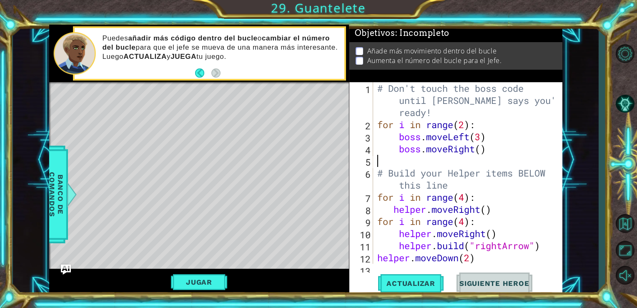
click at [398, 158] on div "# Don't touch the boss code until [PERSON_NAME] says you're ready! for i in ran…" at bounding box center [466, 197] width 183 height 230
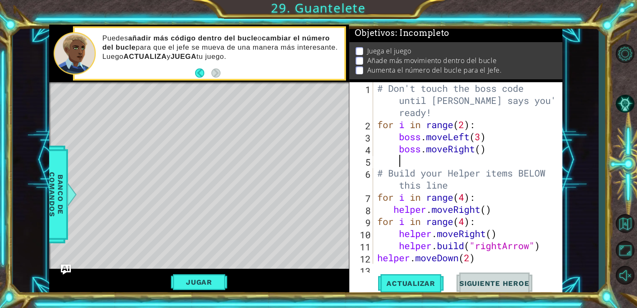
scroll to position [0, 0]
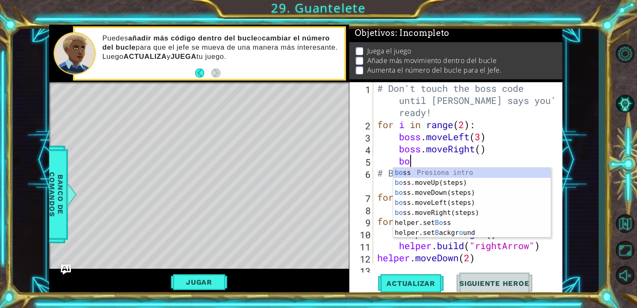
type textarea "bos"
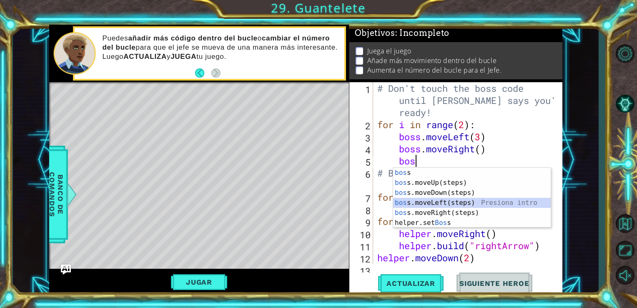
click at [420, 199] on div "bos s Presiona intro bos s.moveUp(steps) Presiona intro bos s.moveDown(steps) P…" at bounding box center [472, 208] width 158 height 80
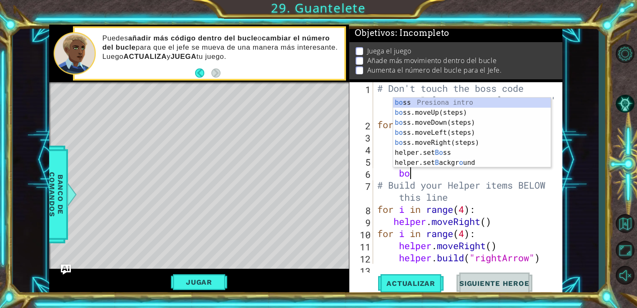
type textarea "bos"
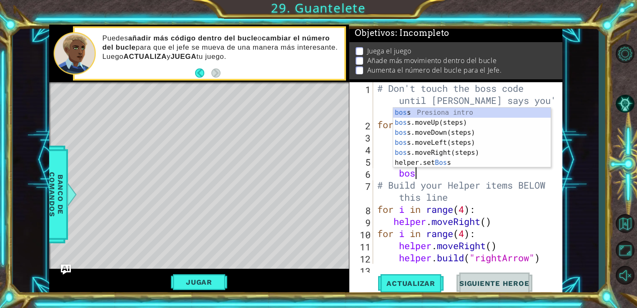
scroll to position [0, 1]
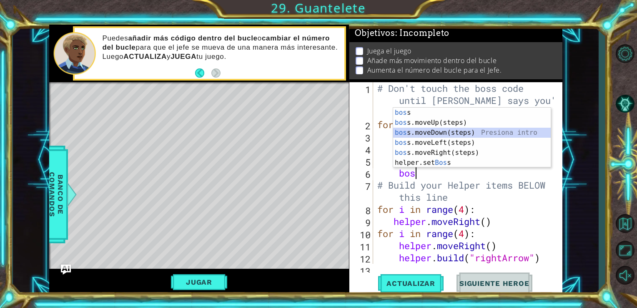
click at [441, 135] on div "bos s Presiona intro bos s.moveUp(steps) Presiona intro bos s.moveDown(steps) P…" at bounding box center [472, 148] width 158 height 80
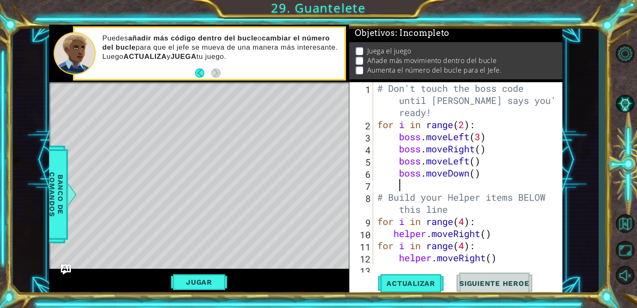
scroll to position [0, 0]
click at [464, 125] on div "# Don't touch the boss code until [PERSON_NAME] says you're ready! for i in ran…" at bounding box center [466, 197] width 183 height 230
type textarea "for i in range(3):"
click at [414, 188] on div "# Don't touch the boss code until [PERSON_NAME] says you're ready! for i in ran…" at bounding box center [466, 197] width 183 height 230
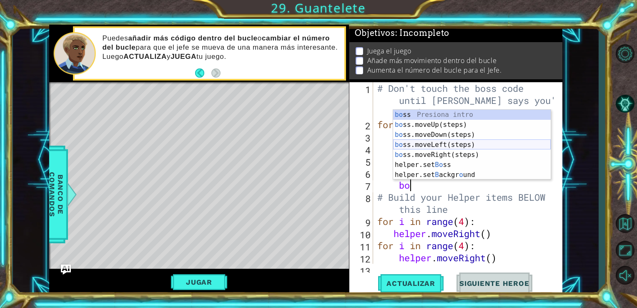
scroll to position [0, 1]
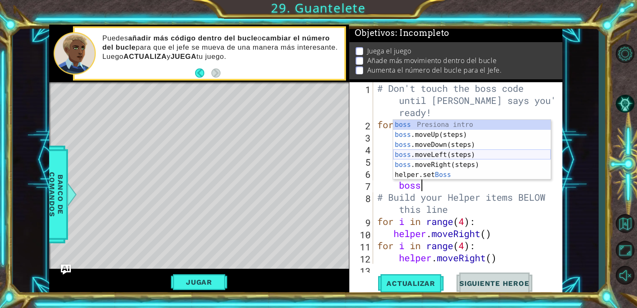
type textarea "boss."
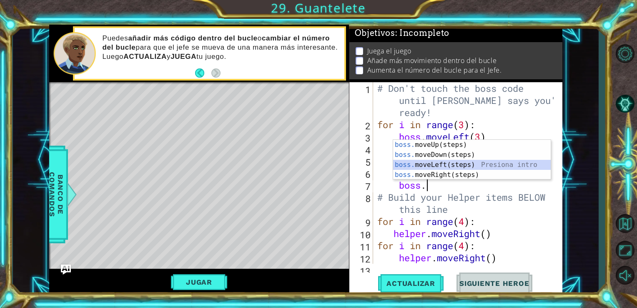
click at [423, 162] on div "boss. moveUp(steps) Presiona intro boss. moveDown(steps) Presiona intro boss. m…" at bounding box center [472, 170] width 158 height 60
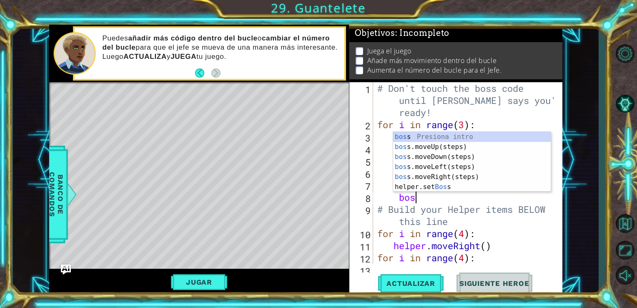
scroll to position [0, 1]
type textarea "boss"
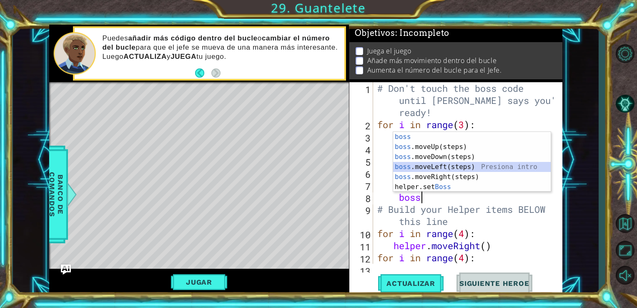
click at [428, 167] on div "boss Presiona intro boss .moveUp(steps) Presiona intro boss .moveDown(steps) Pr…" at bounding box center [472, 172] width 158 height 80
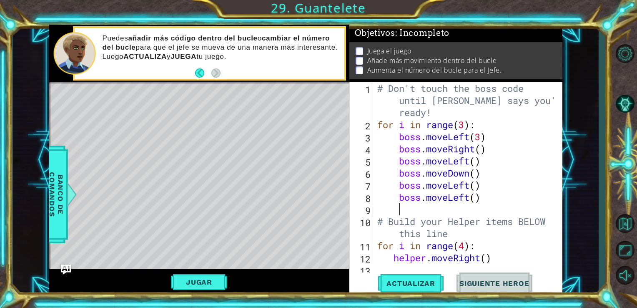
type textarea "b"
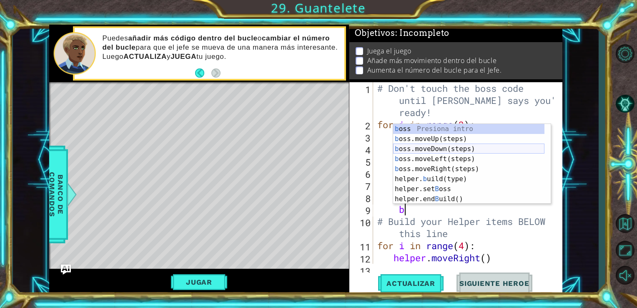
click at [422, 151] on div "b oss Presiona intro b oss.moveUp(steps) Presiona intro b oss.moveDown(steps) P…" at bounding box center [468, 174] width 151 height 100
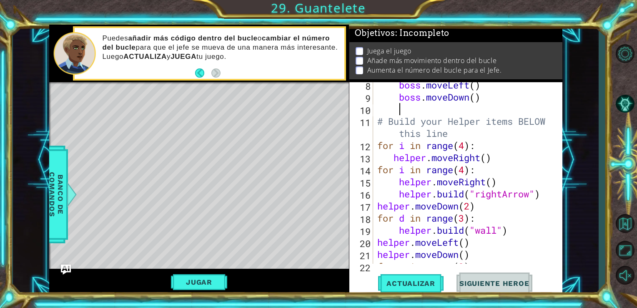
scroll to position [217, 0]
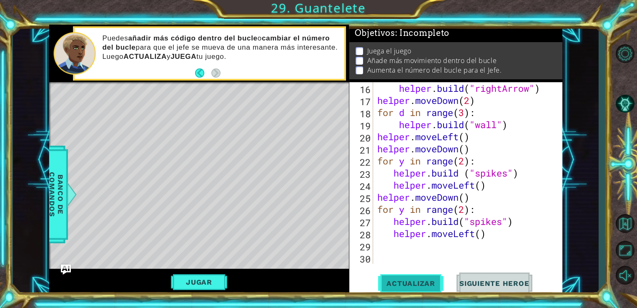
click at [413, 289] on button "Actualizar" at bounding box center [410, 282] width 65 height 21
click at [212, 283] on button "Jugar" at bounding box center [199, 282] width 56 height 16
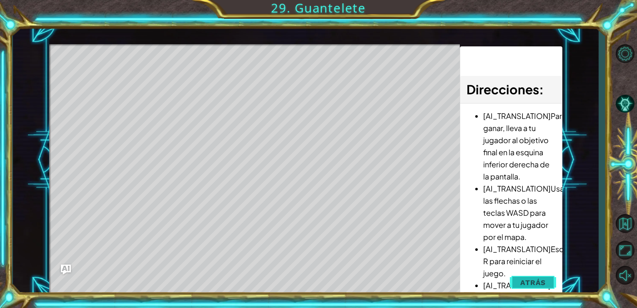
click at [533, 284] on span "Atrás" at bounding box center [532, 282] width 25 height 8
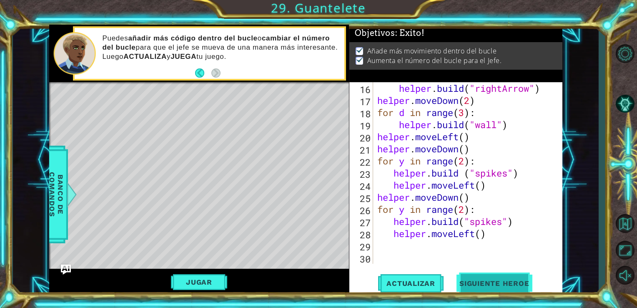
click at [523, 281] on span "Siguiente Heroe" at bounding box center [494, 283] width 87 height 8
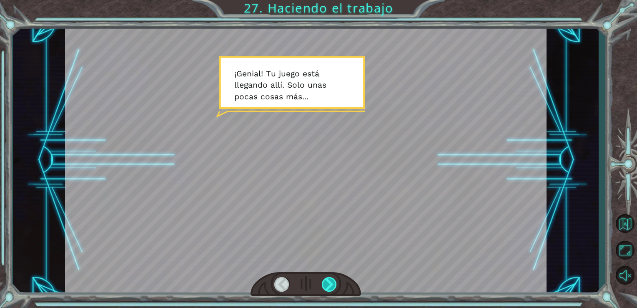
click at [334, 285] on div at bounding box center [329, 284] width 15 height 15
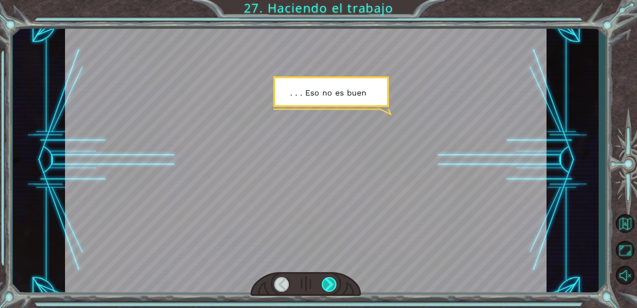
click at [334, 285] on div at bounding box center [329, 284] width 15 height 15
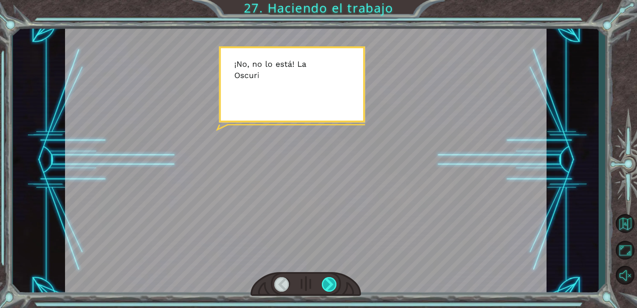
click at [334, 285] on div at bounding box center [329, 284] width 15 height 15
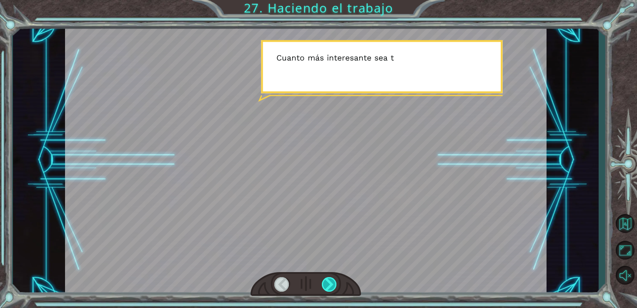
click at [334, 285] on div at bounding box center [329, 284] width 15 height 15
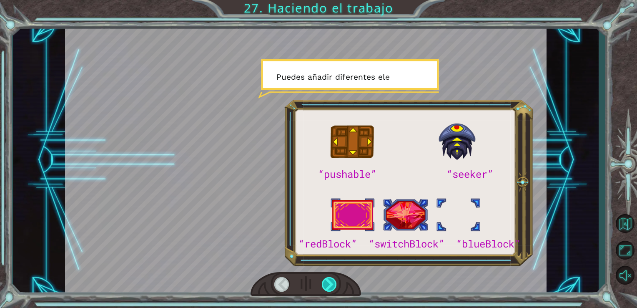
click at [334, 285] on div at bounding box center [329, 284] width 15 height 15
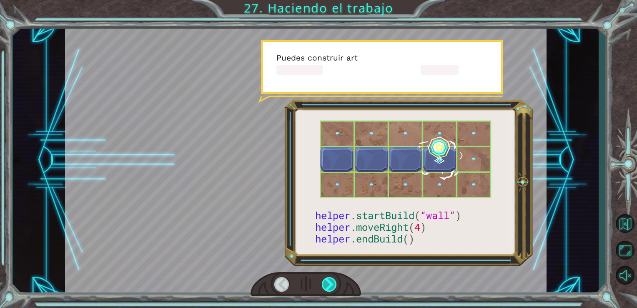
click at [334, 285] on div at bounding box center [329, 284] width 15 height 15
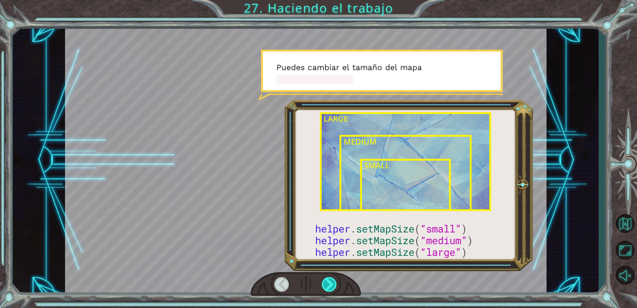
click at [334, 285] on div at bounding box center [329, 284] width 15 height 15
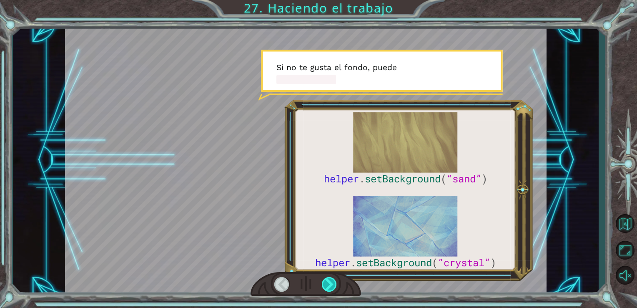
click at [334, 285] on div at bounding box center [329, 284] width 15 height 15
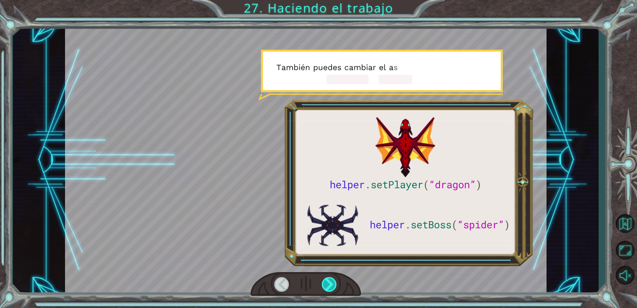
click at [334, 285] on div at bounding box center [329, 284] width 15 height 15
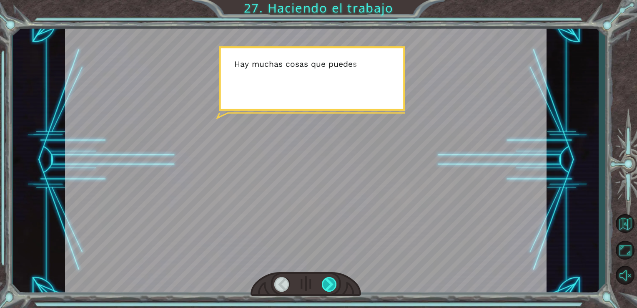
click at [334, 285] on div at bounding box center [329, 284] width 15 height 15
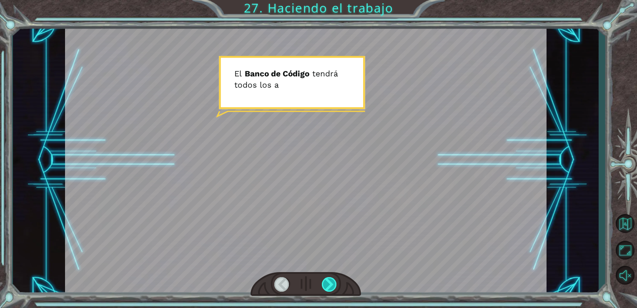
click at [334, 285] on div at bounding box center [329, 284] width 15 height 15
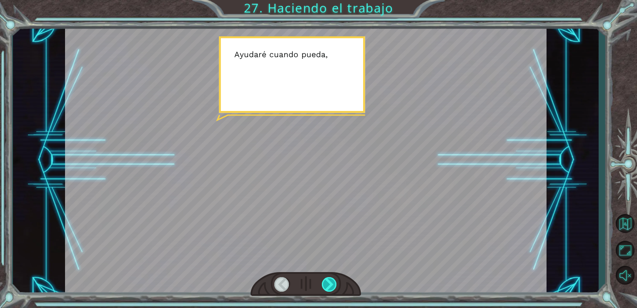
click at [334, 285] on div at bounding box center [329, 284] width 15 height 15
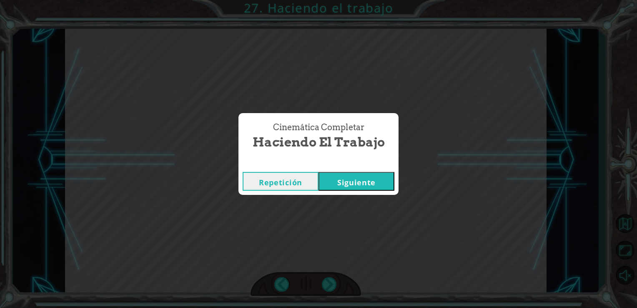
click at [345, 178] on button "Siguiente" at bounding box center [356, 181] width 76 height 19
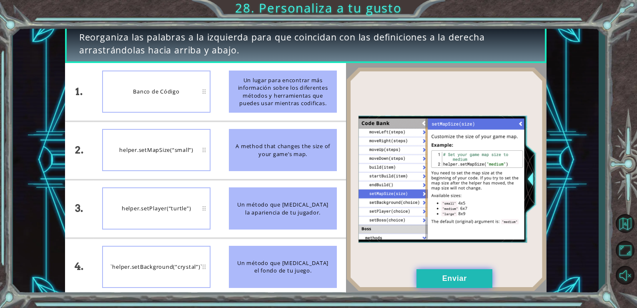
click at [448, 278] on button "Enviar" at bounding box center [454, 278] width 76 height 19
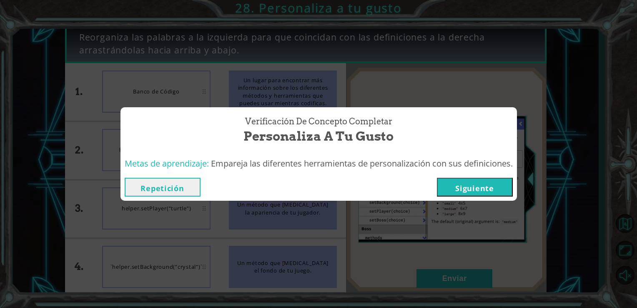
click at [483, 188] on button "Siguiente" at bounding box center [475, 187] width 76 height 19
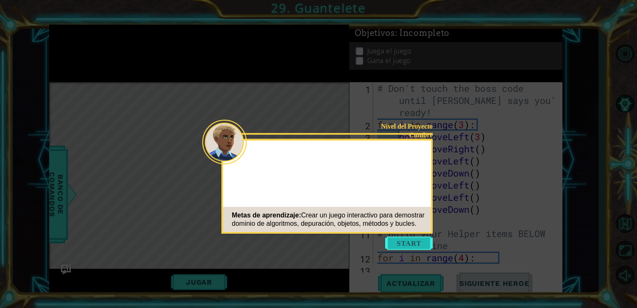
click at [406, 243] on button "Start" at bounding box center [409, 242] width 48 height 13
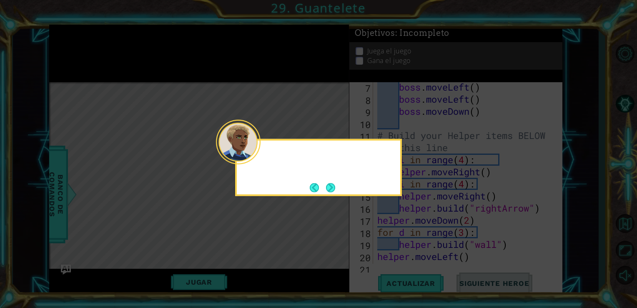
scroll to position [217, 0]
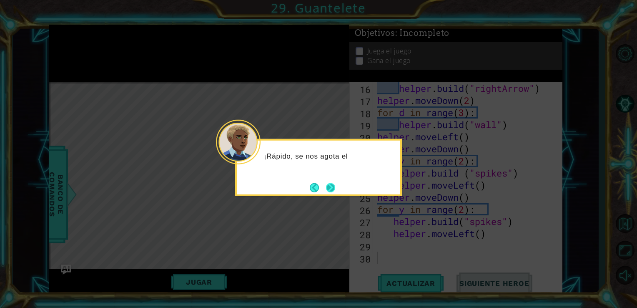
click at [335, 183] on button "Next" at bounding box center [330, 187] width 9 height 9
click at [335, 184] on button "Next" at bounding box center [330, 188] width 10 height 10
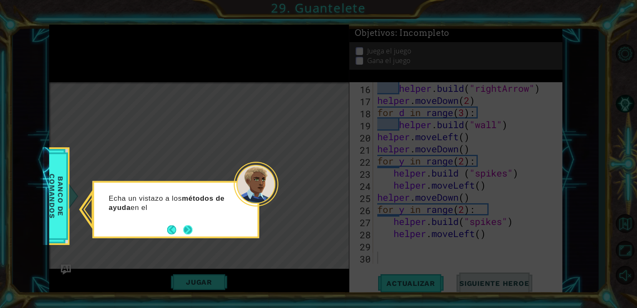
click at [189, 234] on button "Next" at bounding box center [187, 229] width 9 height 9
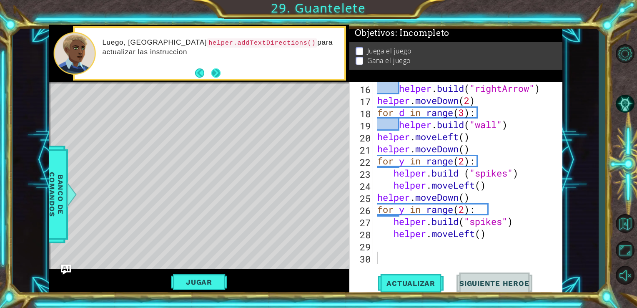
click at [213, 71] on button "Next" at bounding box center [215, 72] width 9 height 9
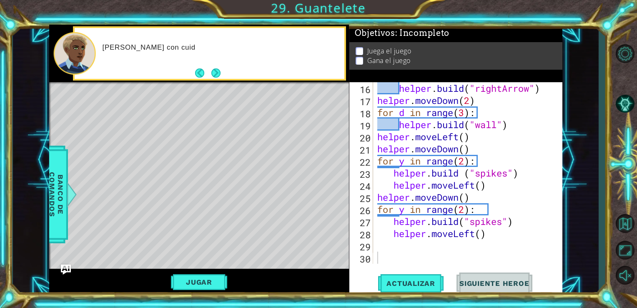
click at [213, 71] on button "Next" at bounding box center [215, 72] width 9 height 9
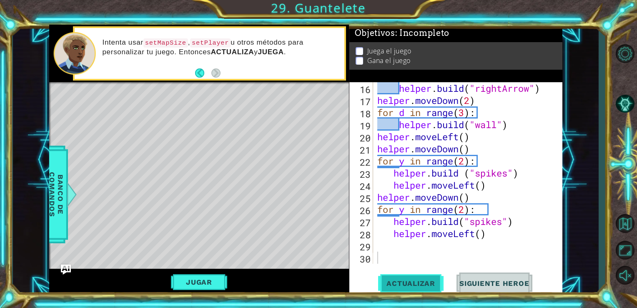
click at [428, 287] on span "Actualizar" at bounding box center [410, 283] width 65 height 8
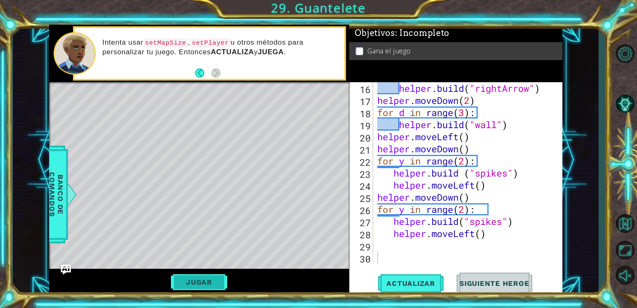
click at [196, 285] on button "Jugar" at bounding box center [199, 282] width 56 height 16
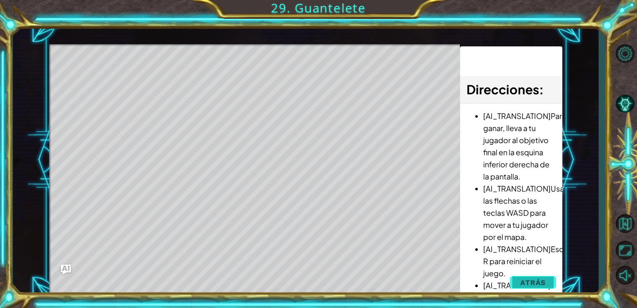
click at [531, 286] on span "Atrás" at bounding box center [532, 282] width 25 height 8
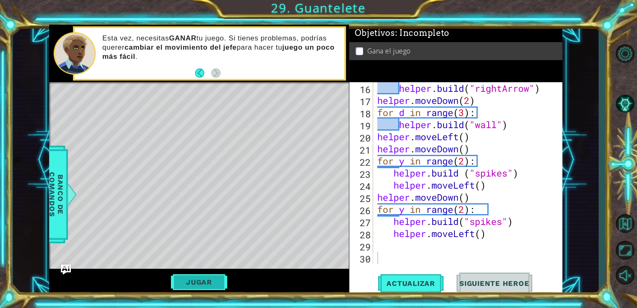
click at [205, 285] on button "Jugar" at bounding box center [199, 282] width 56 height 16
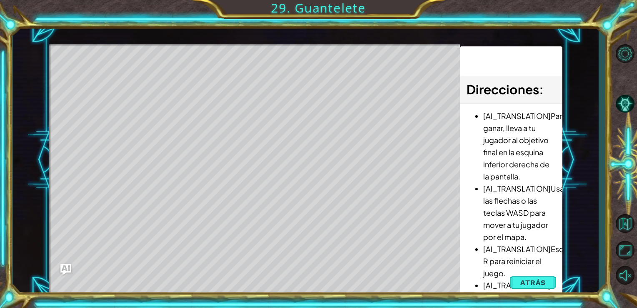
click at [67, 270] on img "Ask AI" at bounding box center [65, 269] width 11 height 11
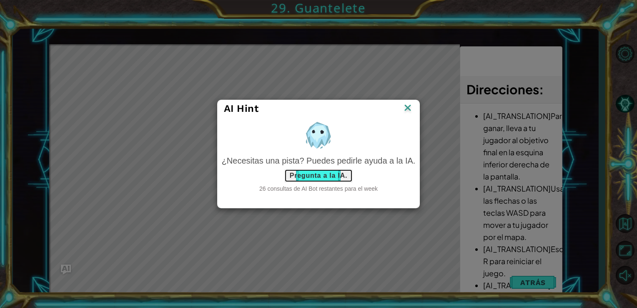
click at [323, 171] on button "Pregunta a la IA." at bounding box center [318, 175] width 68 height 13
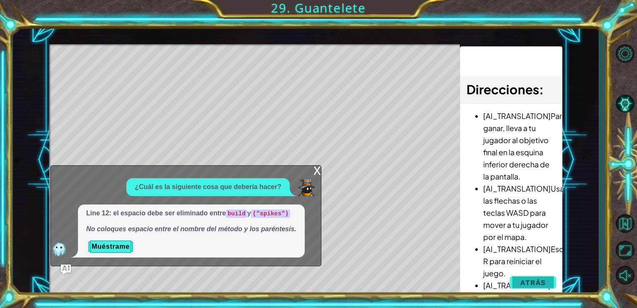
click at [550, 281] on button "Atrás" at bounding box center [533, 282] width 46 height 17
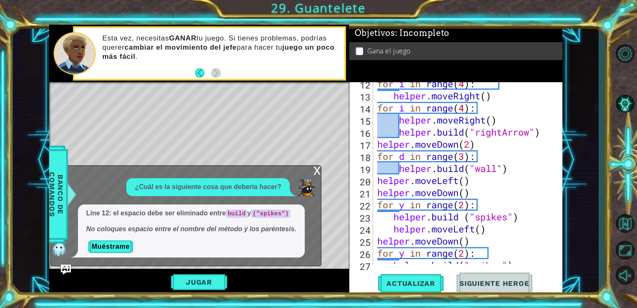
scroll to position [173, 0]
click at [114, 248] on button "Muéstrame" at bounding box center [110, 246] width 49 height 13
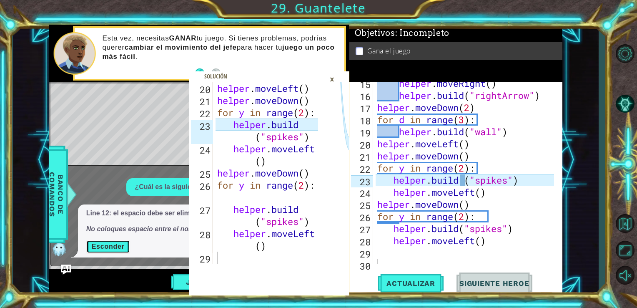
scroll to position [211, 0]
click at [457, 229] on div "helper . moveRight ( ) helper . build ( "rightArrow" ) helper . moveDown ( 2 ) …" at bounding box center [466, 179] width 183 height 205
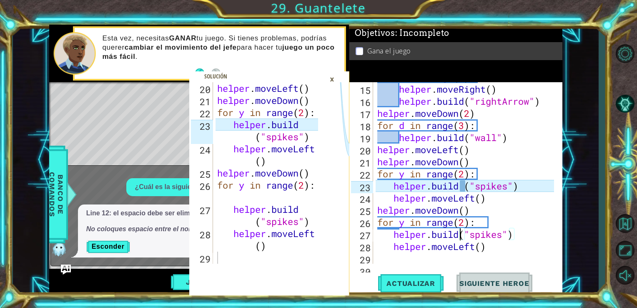
scroll to position [205, 0]
click at [463, 184] on div "for i in range ( 4 ) : helper . moveRight ( ) helper . build ( "rightArrow" ) h…" at bounding box center [466, 173] width 183 height 205
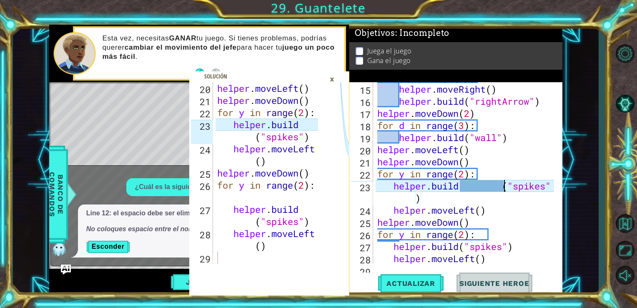
type textarea "[DOMAIN_NAME] ("spikes")"
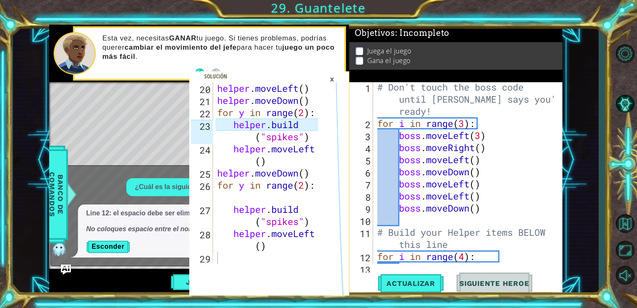
scroll to position [1, 0]
click at [332, 74] on div "×" at bounding box center [331, 79] width 13 height 14
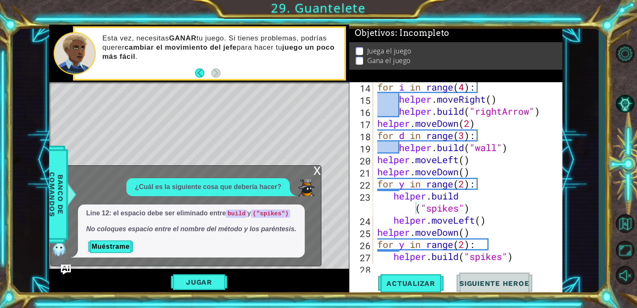
scroll to position [202, 0]
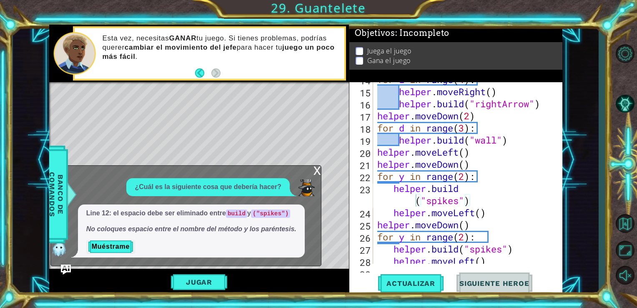
click at [315, 170] on div "x" at bounding box center [317, 169] width 8 height 8
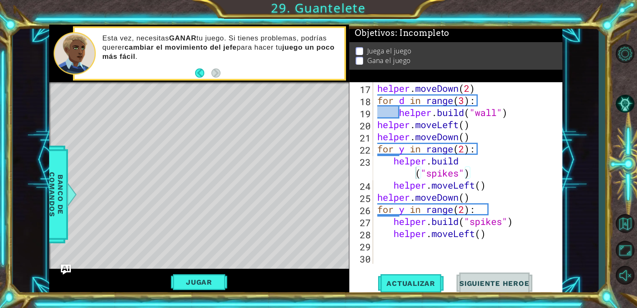
scroll to position [230, 0]
click at [400, 285] on span "Actualizar" at bounding box center [410, 283] width 65 height 8
click at [207, 279] on button "Jugar" at bounding box center [199, 282] width 56 height 16
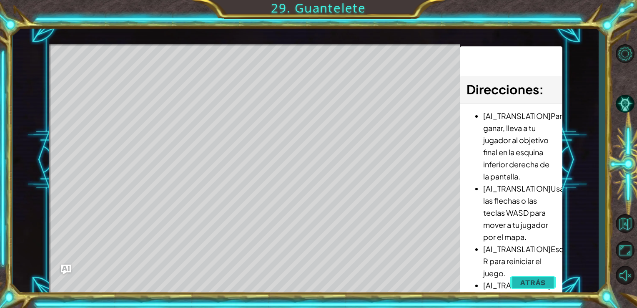
click at [545, 288] on button "Atrás" at bounding box center [533, 282] width 46 height 17
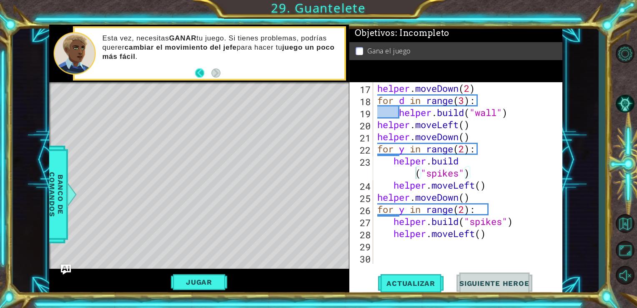
click at [203, 74] on button "Back" at bounding box center [203, 72] width 16 height 9
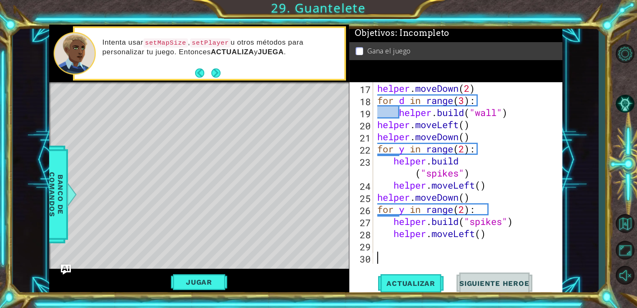
click at [384, 252] on div "helper . moveDown ( 2 ) for d in range ( 3 ) : helper . build ( "wall" ) helper…" at bounding box center [466, 184] width 183 height 205
click at [214, 73] on button "Next" at bounding box center [215, 73] width 10 height 10
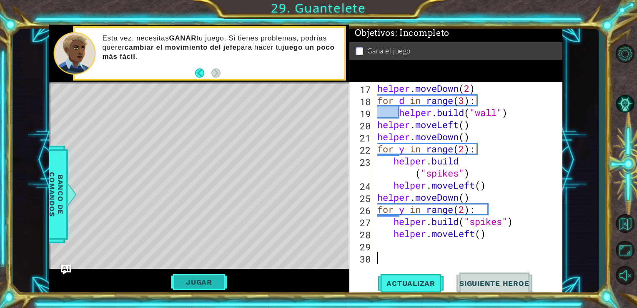
click at [198, 275] on button "Jugar" at bounding box center [199, 282] width 56 height 16
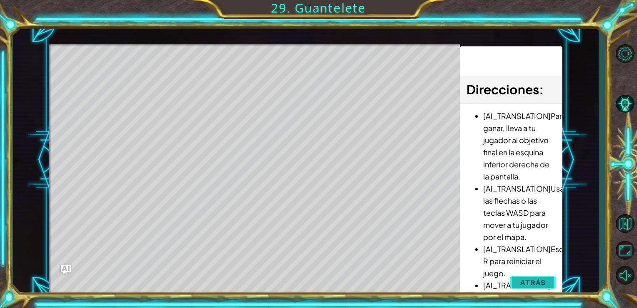
click at [540, 278] on button "Atrás" at bounding box center [533, 282] width 46 height 17
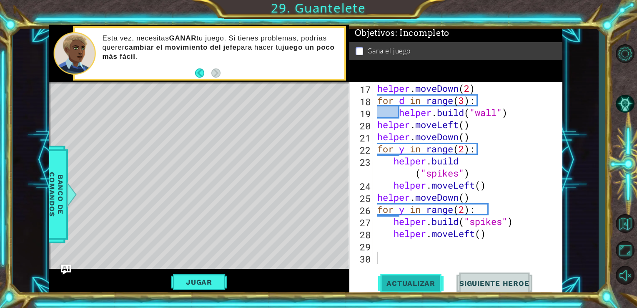
click at [426, 286] on span "Actualizar" at bounding box center [410, 283] width 65 height 8
click at [200, 284] on button "Jugar" at bounding box center [199, 282] width 56 height 16
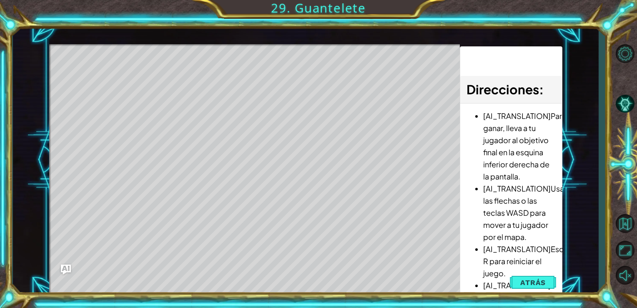
click at [405, 217] on div "20 21 22 23 24 25 26 27 28 29 helper . moveLeft ( ) helper . moveDown ( ) for y…" at bounding box center [305, 160] width 513 height 270
click at [548, 280] on button "Atrás" at bounding box center [533, 282] width 46 height 17
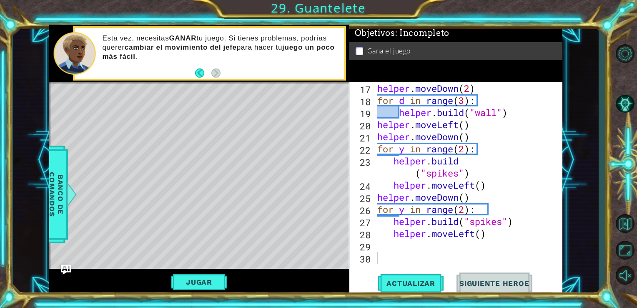
click at [515, 281] on span "Siguiente Heroe" at bounding box center [494, 283] width 87 height 8
click at [54, 215] on span "Banco de comandos" at bounding box center [56, 194] width 22 height 86
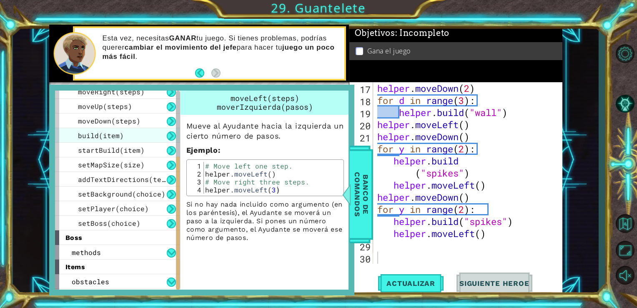
scroll to position [92, 0]
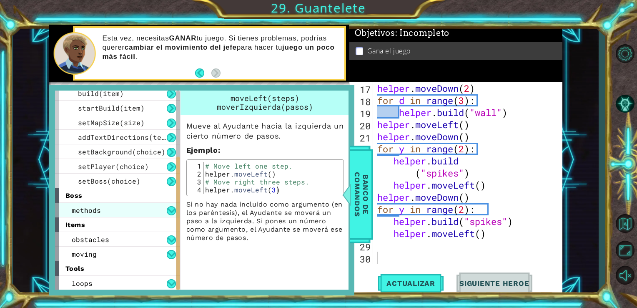
click at [145, 208] on div "methods" at bounding box center [117, 210] width 125 height 15
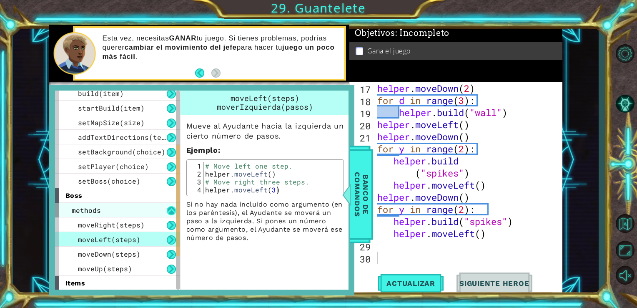
click at [172, 209] on button at bounding box center [171, 210] width 9 height 9
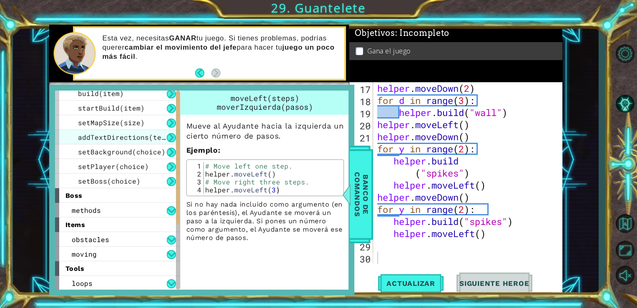
scroll to position [0, 0]
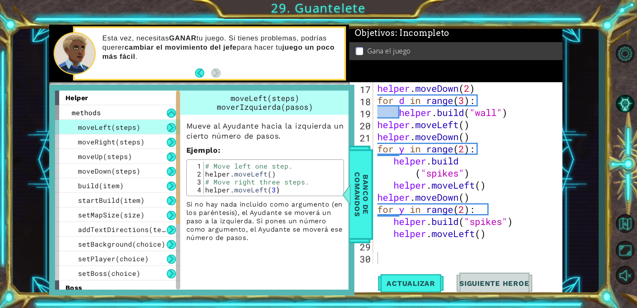
click at [23, 104] on div "20 21 22 23 24 25 26 27 28 29 helper . moveLeft ( ) helper . moveDown ( ) for y…" at bounding box center [306, 160] width 586 height 270
click at [355, 194] on span "Banco de comandos" at bounding box center [361, 194] width 22 height 86
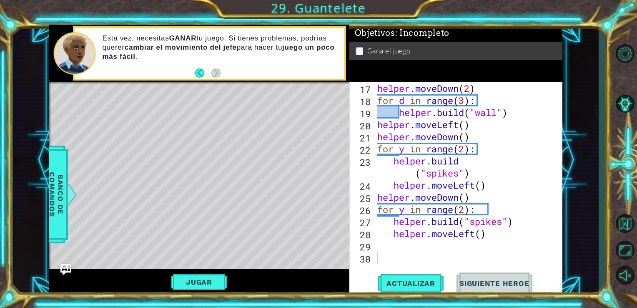
click at [62, 274] on img "Ask AI" at bounding box center [65, 269] width 11 height 11
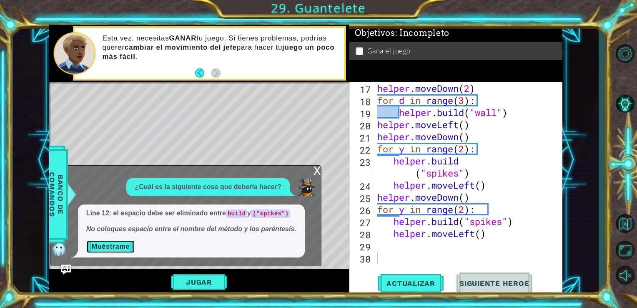
click at [108, 248] on button "Muéstrame" at bounding box center [110, 246] width 49 height 13
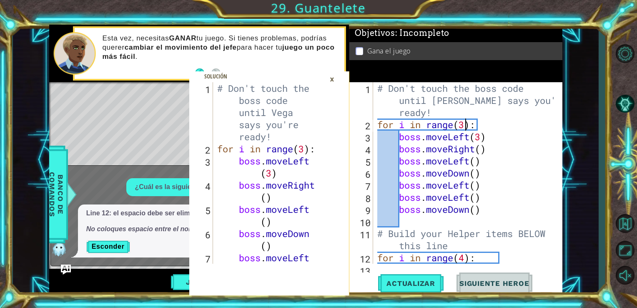
click at [463, 126] on div "# Don't touch the boss code until [PERSON_NAME] says you're ready! for i in ran…" at bounding box center [466, 197] width 183 height 230
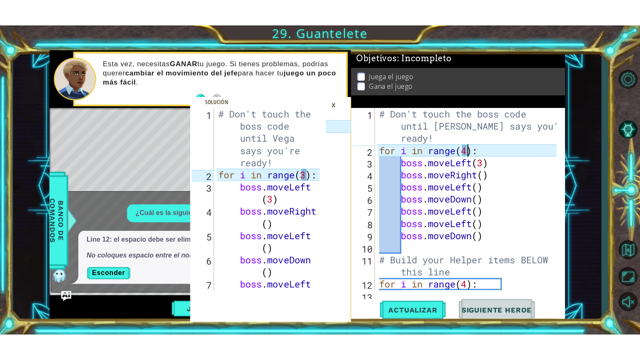
scroll to position [0, 3]
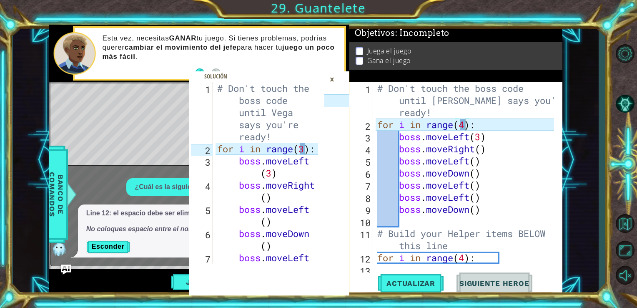
click at [330, 81] on div "×" at bounding box center [331, 79] width 13 height 14
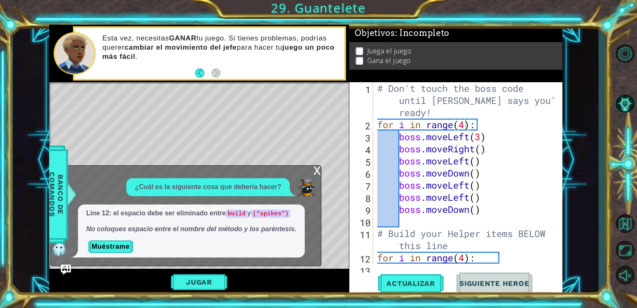
click at [317, 174] on div "x" at bounding box center [317, 169] width 8 height 8
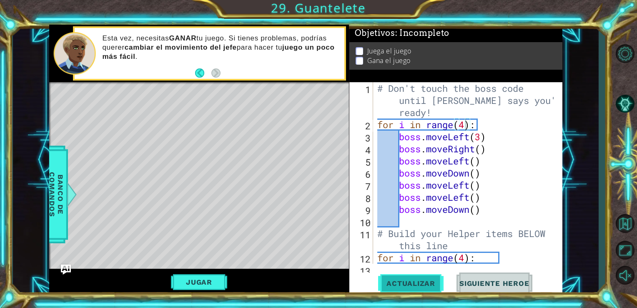
click at [395, 280] on span "Actualizar" at bounding box center [410, 283] width 65 height 8
click at [218, 281] on button "Jugar" at bounding box center [199, 282] width 56 height 16
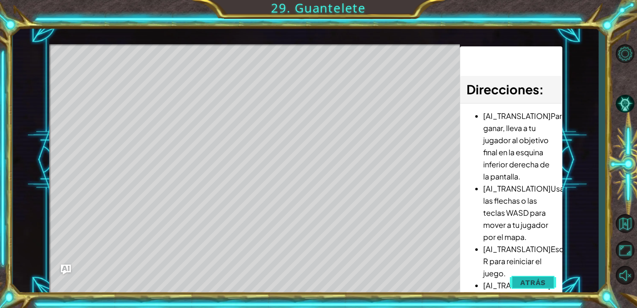
click at [540, 280] on span "Atrás" at bounding box center [532, 282] width 25 height 8
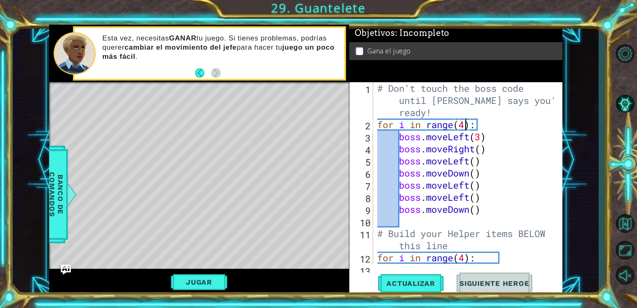
click at [463, 123] on div "# Don't touch the boss code until [PERSON_NAME] says you're ready! for i in ran…" at bounding box center [466, 197] width 183 height 230
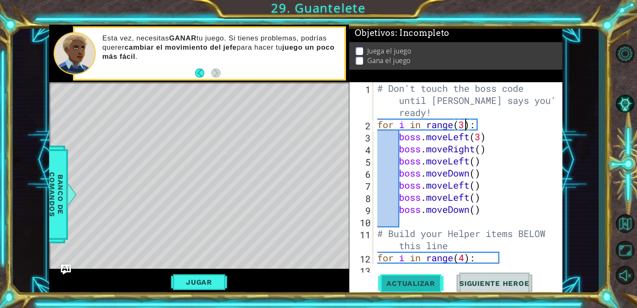
type textarea "for i in range(3):"
click at [423, 288] on button "Actualizar" at bounding box center [410, 282] width 65 height 21
click at [206, 274] on button "Jugar" at bounding box center [199, 282] width 56 height 16
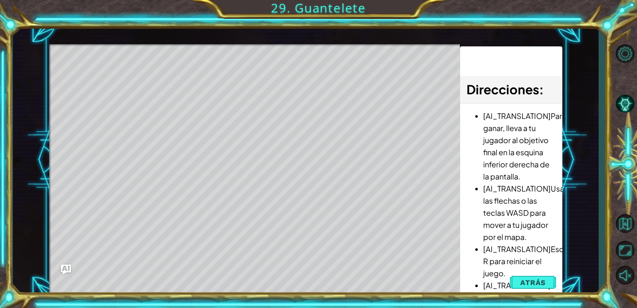
click at [548, 195] on li "[AI_TRANSLATION]Usa las flechas o las teclas WASD para mover a tu jugador por e…" at bounding box center [519, 212] width 73 height 60
click at [629, 226] on button "Volver al Mapa" at bounding box center [625, 223] width 24 height 24
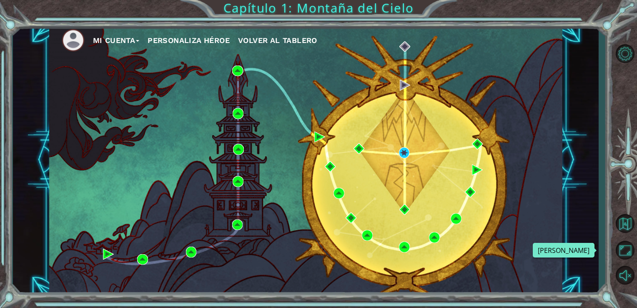
click at [622, 248] on button "Maximizar Navegador" at bounding box center [625, 249] width 24 height 23
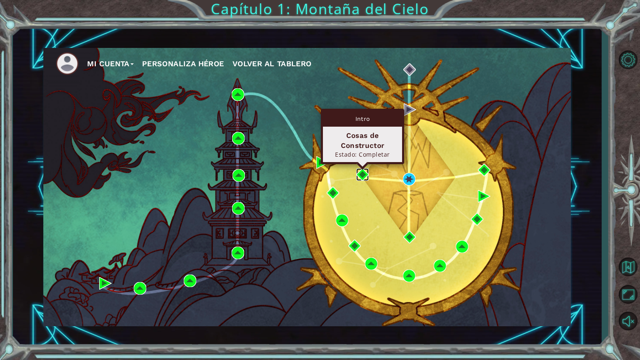
click at [362, 172] on img at bounding box center [362, 174] width 13 height 13
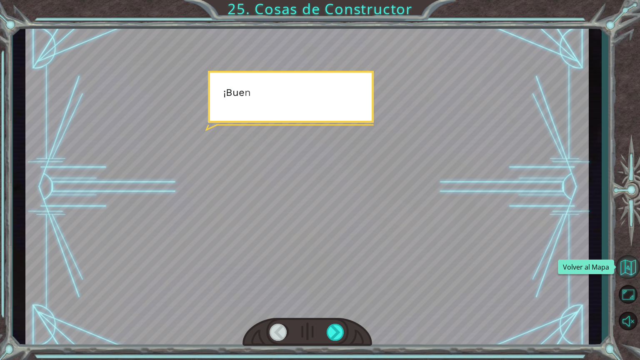
click at [621, 265] on button "Volver al Mapa" at bounding box center [628, 267] width 24 height 24
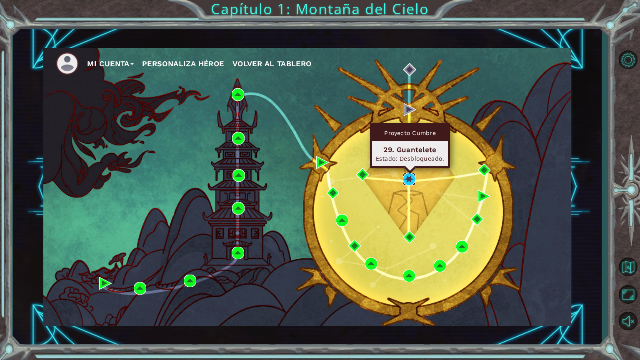
click at [407, 174] on img at bounding box center [409, 179] width 13 height 13
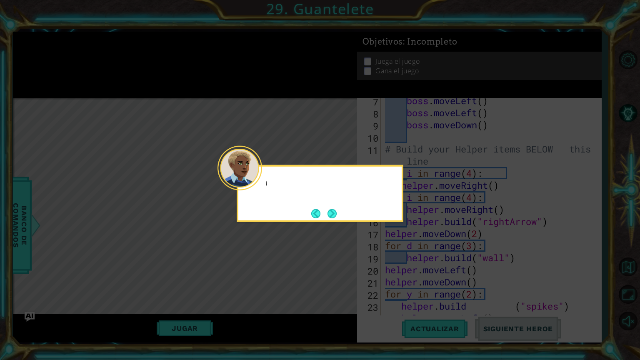
scroll to position [169, 0]
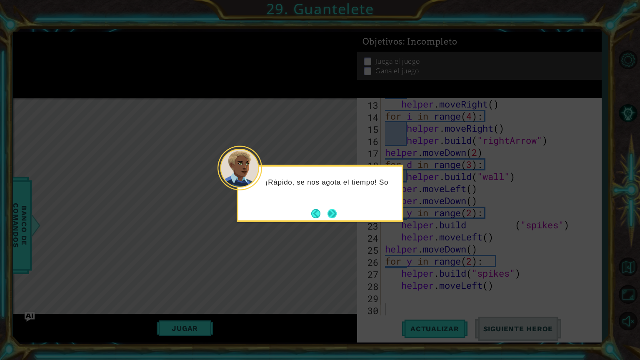
click at [333, 213] on button "Next" at bounding box center [332, 213] width 9 height 9
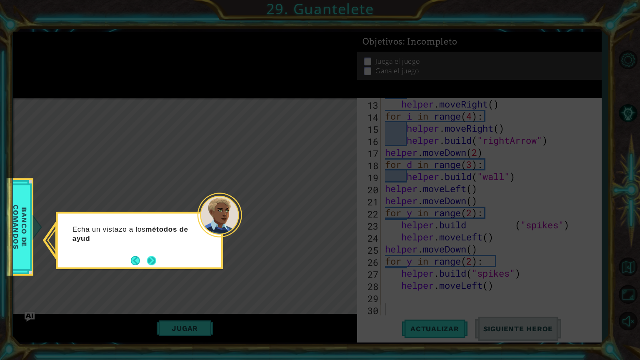
click at [155, 257] on button "Next" at bounding box center [152, 261] width 10 height 10
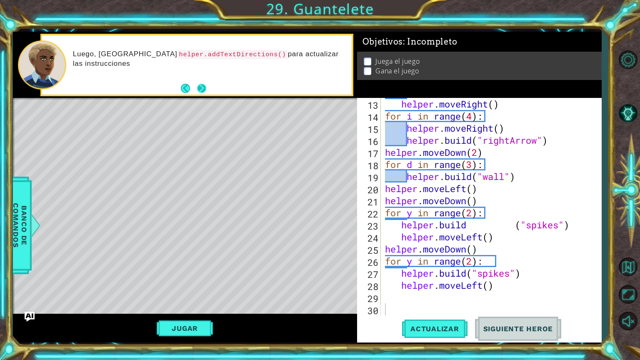
click at [203, 90] on button "Next" at bounding box center [202, 89] width 10 height 10
click at [203, 90] on button "Next" at bounding box center [201, 88] width 9 height 9
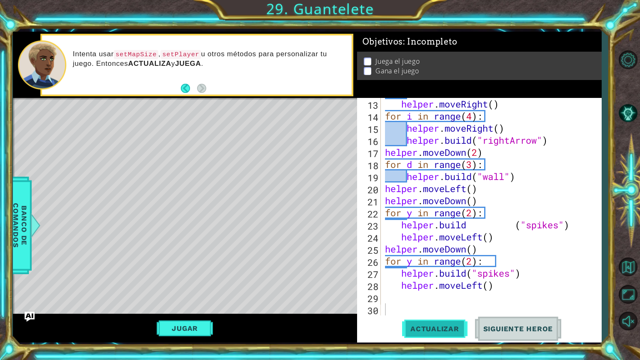
click at [427, 307] on button "Actualizar" at bounding box center [434, 328] width 65 height 25
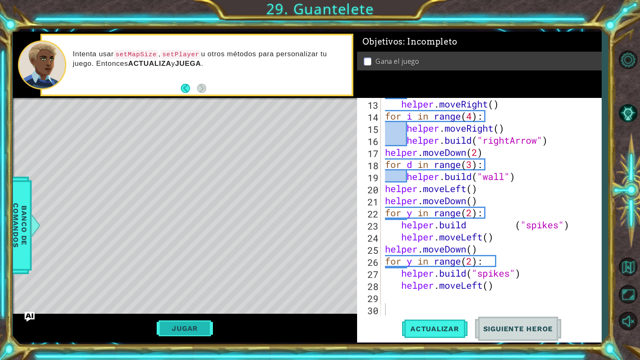
click at [183, 307] on button "Jugar" at bounding box center [185, 328] width 56 height 16
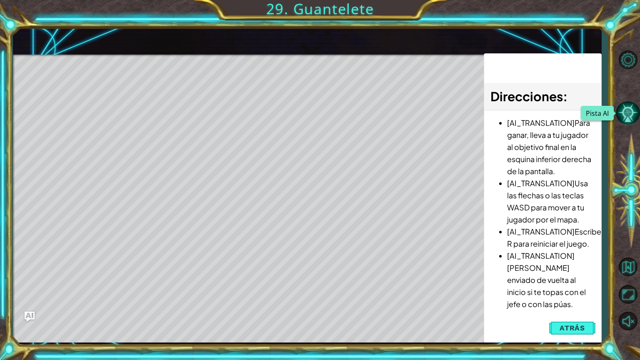
click at [628, 112] on button "Pista AI" at bounding box center [628, 113] width 24 height 24
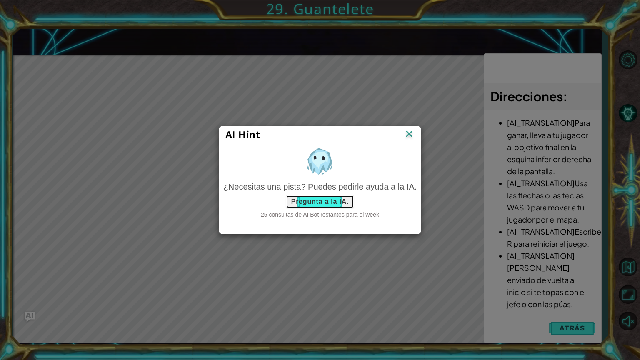
click at [324, 205] on button "Pregunta a la IA." at bounding box center [320, 201] width 68 height 13
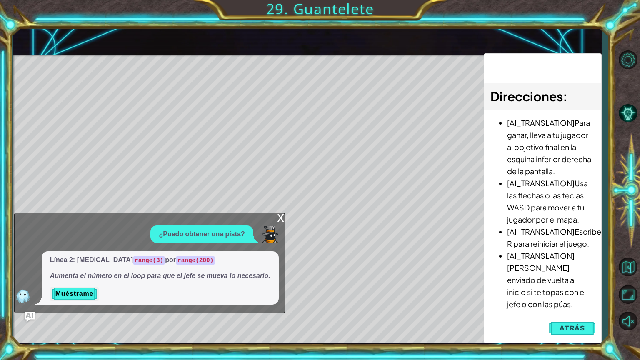
click at [281, 221] on div "x" at bounding box center [281, 217] width 8 height 8
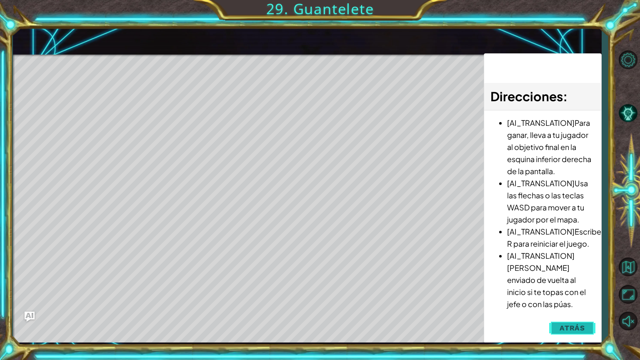
click at [575, 307] on span "Atrás" at bounding box center [572, 328] width 25 height 8
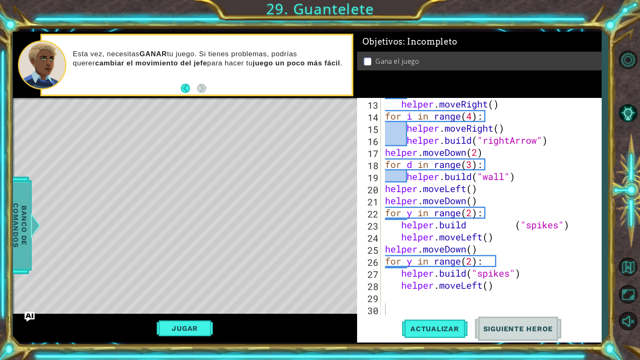
click at [25, 203] on span "Banco de comandos" at bounding box center [20, 225] width 22 height 86
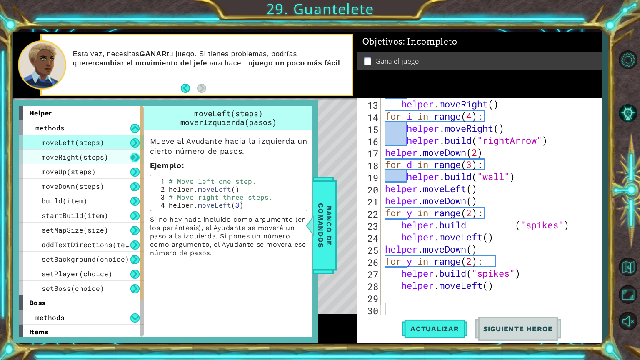
click at [137, 156] on button at bounding box center [134, 157] width 9 height 9
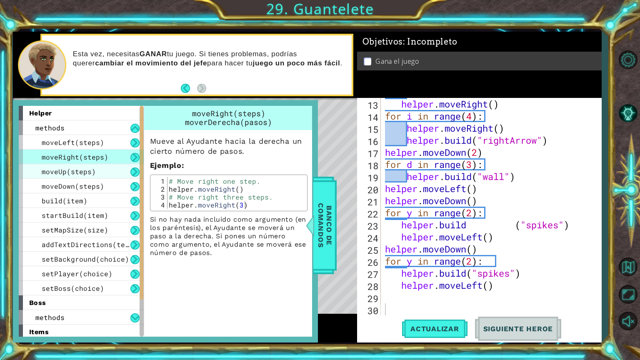
click at [132, 176] on div "moveUp(steps)" at bounding box center [81, 171] width 125 height 15
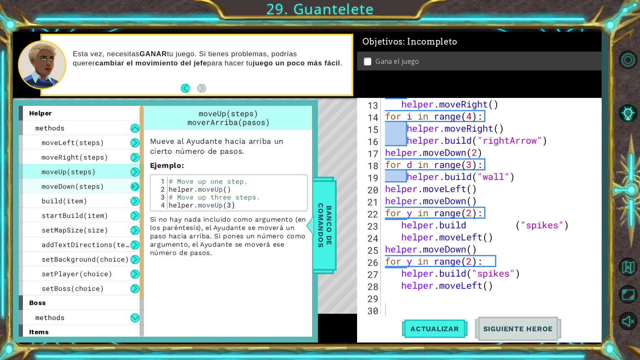
click at [137, 186] on button at bounding box center [134, 186] width 9 height 9
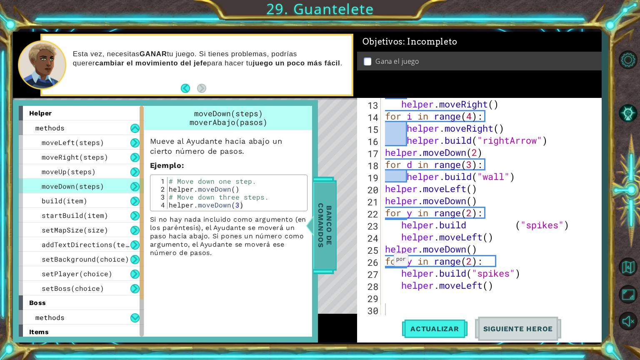
click at [330, 240] on span "Banco de comandos" at bounding box center [325, 225] width 22 height 86
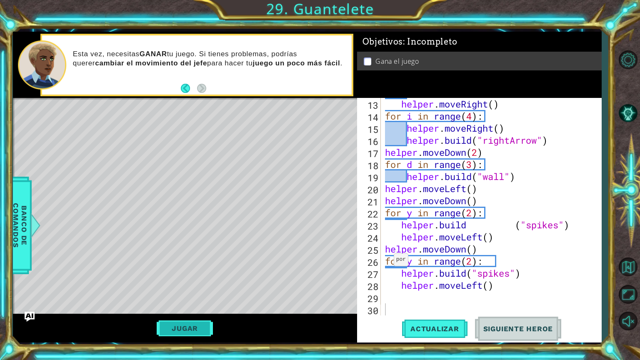
click at [194, 307] on button "Jugar" at bounding box center [185, 328] width 56 height 16
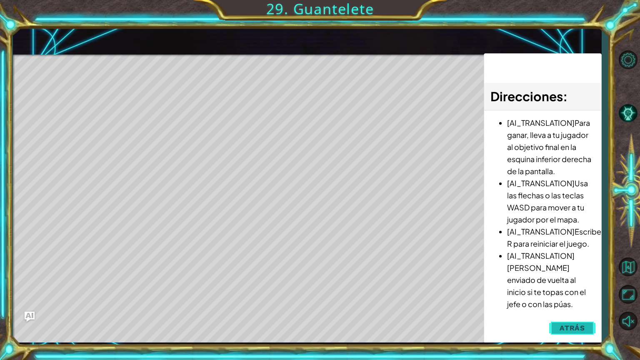
click at [567, 307] on span "Atrás" at bounding box center [572, 328] width 25 height 8
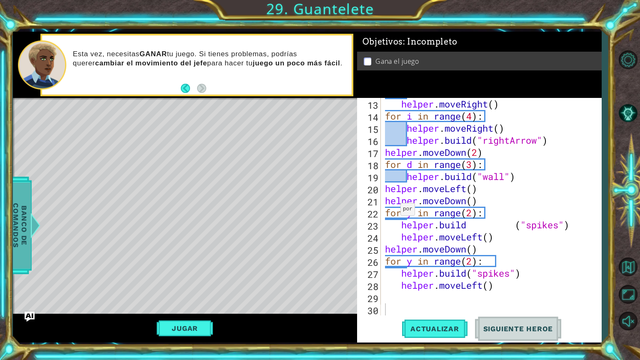
click at [31, 212] on div "Banco de comandos" at bounding box center [19, 226] width 23 height 98
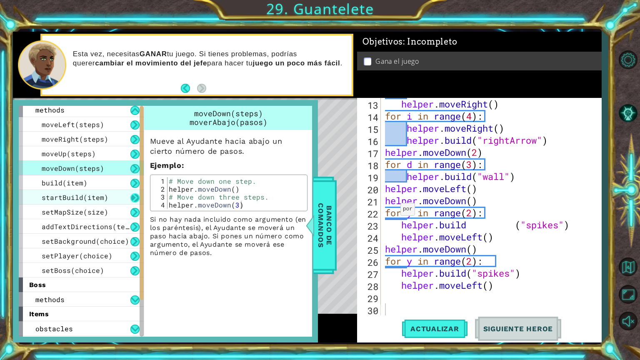
scroll to position [0, 0]
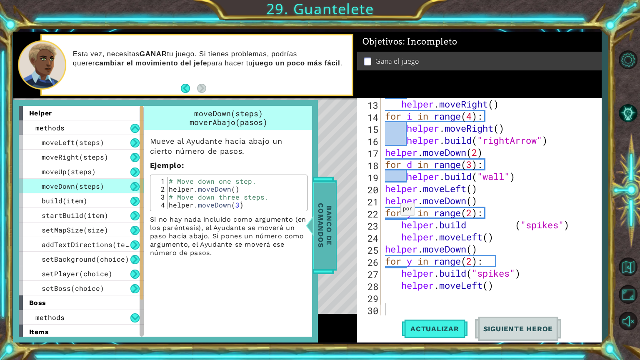
click at [330, 251] on span "Banco de comandos" at bounding box center [325, 225] width 22 height 86
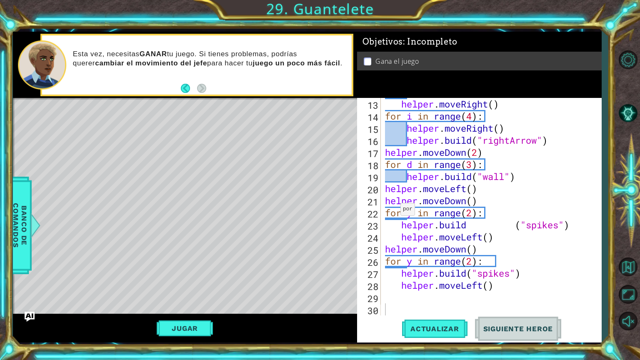
click at [418, 307] on div "1 2 3 4 5 6 7 8 9 10 11 12 13 14 15 16 17 18 19 # Don't touch the boss code unt…" at bounding box center [320, 180] width 640 height 360
click at [357, 261] on div "13 14 15 16 17 18 19 20 21 22 23 24 25 26 27 28 29 30 helper . moveRight ( ) fo…" at bounding box center [478, 207] width 242 height 218
click at [384, 307] on div "1 2 3 4 5 6 7 8 9 10 11 12 13 14 15 16 17 18 19 # Don't touch the boss code unt…" at bounding box center [320, 180] width 640 height 360
click at [628, 266] on button "Volver al Mapa" at bounding box center [628, 267] width 24 height 24
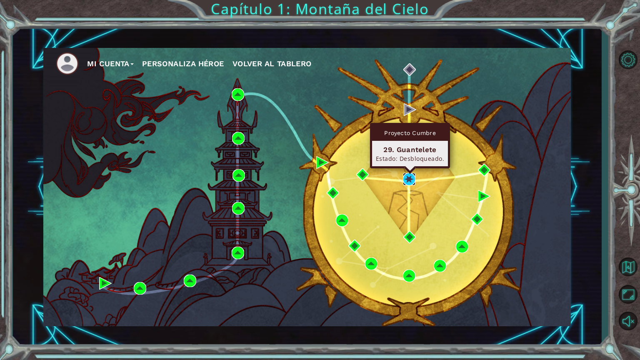
click at [410, 178] on img at bounding box center [409, 179] width 13 height 13
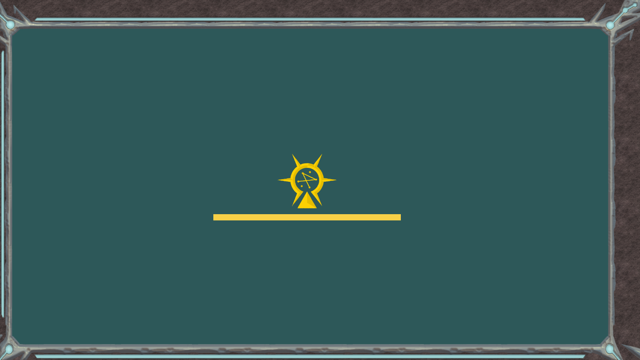
click at [433, 307] on div "Goals Error al cargar desde el servidor. Intenta refrescar la página. Necesitar…" at bounding box center [320, 180] width 640 height 360
drag, startPoint x: 433, startPoint y: 353, endPoint x: 593, endPoint y: 40, distance: 351.8
click at [593, 40] on div "Goals Error al cargar desde el servidor. Intenta refrescar la página. Necesitar…" at bounding box center [320, 180] width 640 height 360
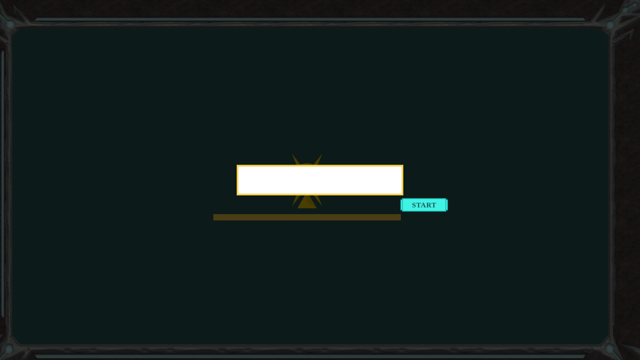
drag, startPoint x: 558, startPoint y: 42, endPoint x: 436, endPoint y: 203, distance: 202.9
click at [558, 42] on icon at bounding box center [320, 180] width 640 height 360
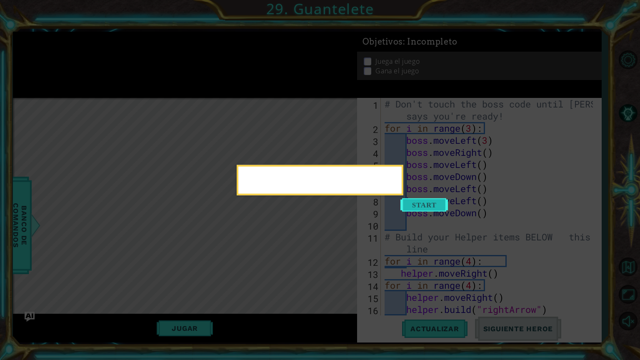
click at [436, 203] on body "1 ההההההההההההההההההההההההההההההההההההההההההההההההההההההההההההההההההההההההההההה…" at bounding box center [320, 180] width 640 height 360
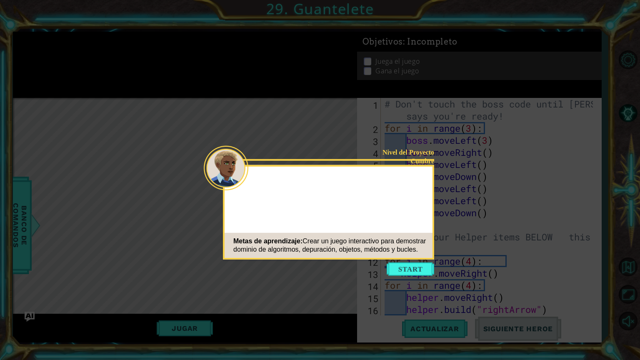
click at [404, 278] on icon at bounding box center [320, 180] width 640 height 360
drag, startPoint x: 404, startPoint y: 278, endPoint x: 400, endPoint y: 270, distance: 8.8
click at [404, 278] on icon at bounding box center [320, 180] width 640 height 360
click at [400, 270] on button "Start" at bounding box center [411, 269] width 48 height 13
click at [400, 270] on icon at bounding box center [320, 180] width 640 height 360
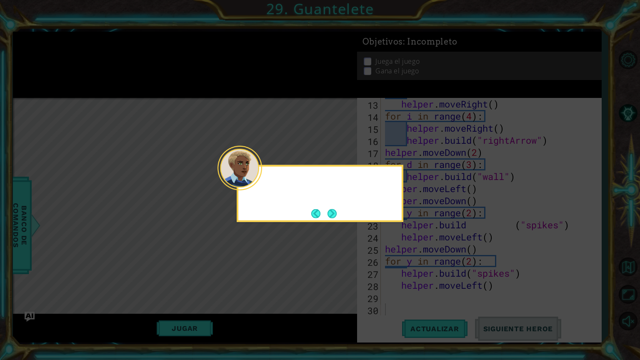
scroll to position [169, 0]
click at [332, 210] on button "Next" at bounding box center [332, 213] width 9 height 9
click at [332, 210] on body "1 ההההההההההההההההההההההההההההההההההההההההההההההההההההההההההההההההההההההההההההה…" at bounding box center [320, 180] width 640 height 360
click at [332, 210] on button "Next" at bounding box center [332, 213] width 9 height 9
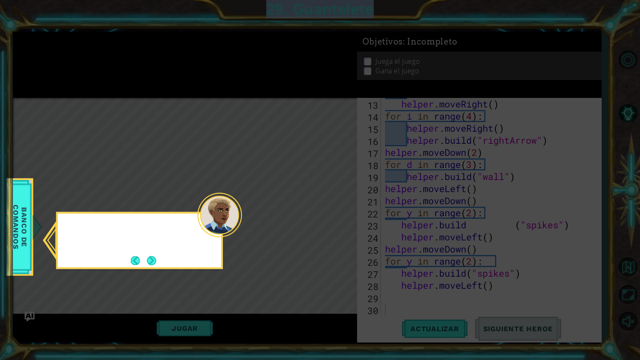
click at [332, 210] on icon at bounding box center [320, 180] width 640 height 360
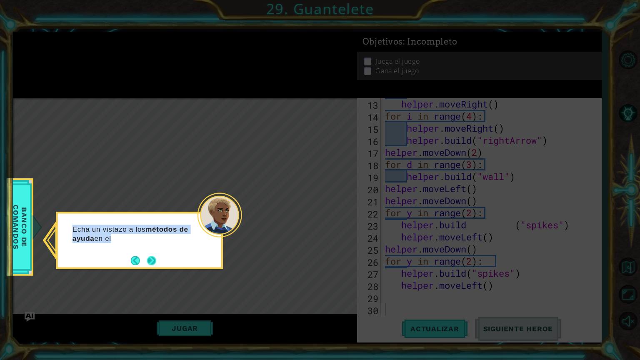
drag, startPoint x: 332, startPoint y: 210, endPoint x: 148, endPoint y: 260, distance: 190.2
click at [148, 260] on body "1 ההההההההההההההההההההההההההההההההההההההההההההההההההההההההההההההההההההההההההההה…" at bounding box center [320, 180] width 640 height 360
click at [148, 260] on button "Next" at bounding box center [152, 261] width 10 height 10
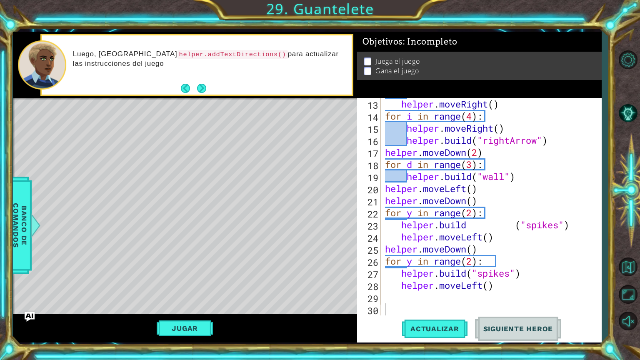
click at [355, 307] on div "1 ההההההההההההההההההההההההההההההההההההההההההההההההההההההההההההההההההההההההההההה…" at bounding box center [320, 180] width 640 height 360
click at [387, 307] on div "1 ההההההההההההההההההההההההההההההההההההההההההההההההההההההההההההההההההההההההההההה…" at bounding box center [320, 180] width 640 height 360
click at [390, 307] on div "1 ההההההההההההההההההההההההההההההההההההההההההההההההההההההההההההההההההההההההההההה…" at bounding box center [320, 180] width 640 height 360
click at [200, 86] on button "Next" at bounding box center [202, 89] width 10 height 10
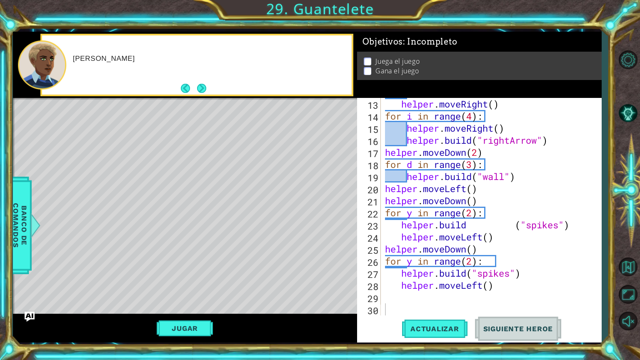
click at [200, 86] on button "Next" at bounding box center [201, 88] width 9 height 9
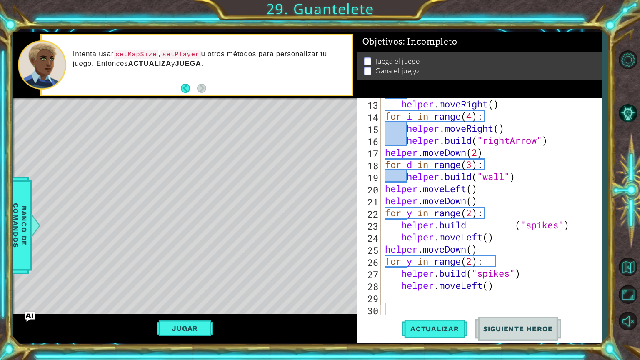
click at [504, 0] on div "1 ההההההההההההההההההההההההההההההההההההההההההההההההההההההההההההההההההההההההההההה…" at bounding box center [320, 180] width 640 height 360
click at [618, 0] on div "1 ההההההההההההההההההההההההההההההההההההההההההההההההההההההההההההההההההההההההההההה…" at bounding box center [320, 180] width 640 height 360
click at [517, 178] on div "helper . moveRight ( ) for i in range ( 4 ) : helper . moveRight ( ) helper . b…" at bounding box center [490, 219] width 214 height 242
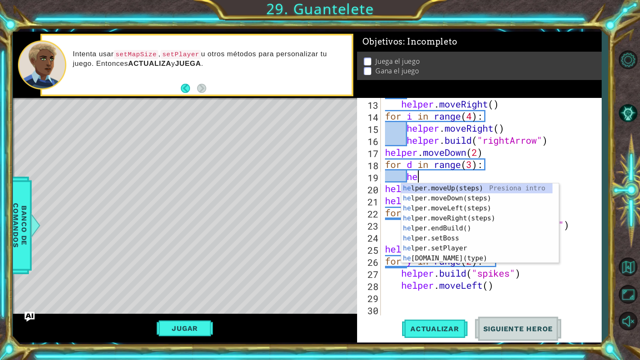
type textarea "h"
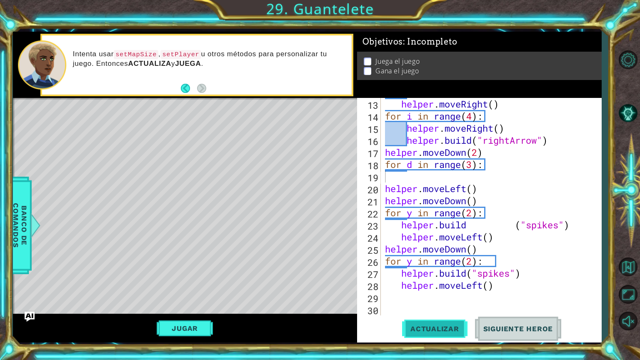
click at [426, 307] on span "Actualizar" at bounding box center [434, 329] width 65 height 8
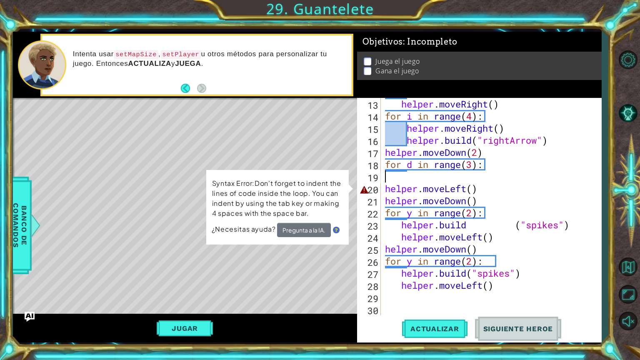
click at [433, 178] on div "helper . moveRight ( ) for i in range ( 4 ) : helper . moveRight ( ) helper . b…" at bounding box center [490, 219] width 214 height 242
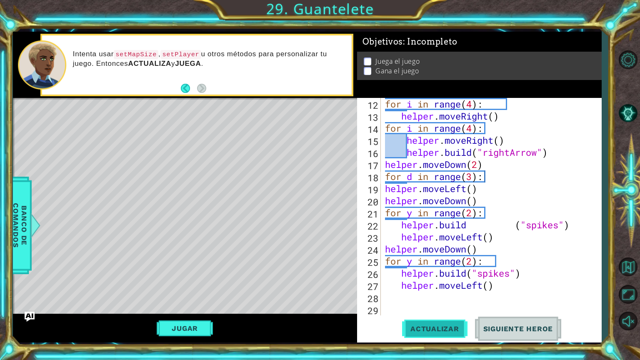
click at [420, 307] on span "Actualizar" at bounding box center [434, 329] width 65 height 8
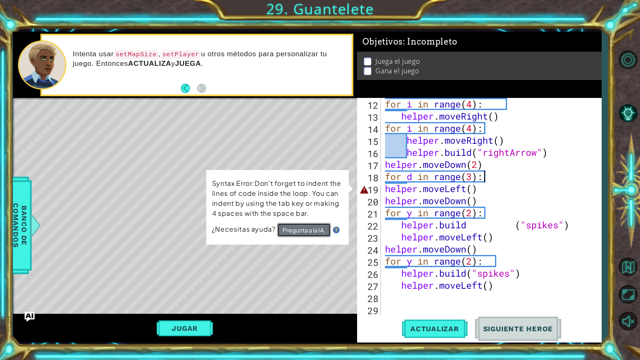
click at [318, 229] on button "Pregunta a la IA." at bounding box center [304, 230] width 54 height 14
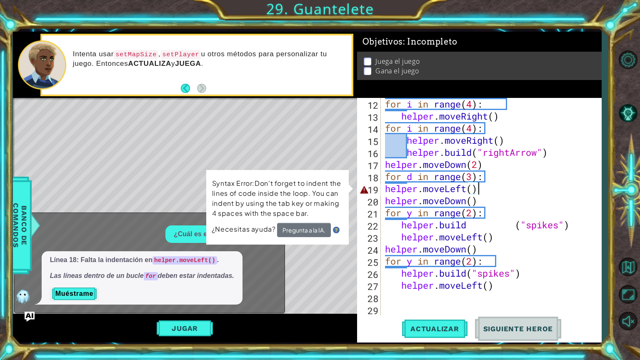
click at [485, 188] on div "for i in range ( 4 ) : helper . moveRight ( ) for i in range ( 4 ) : helper . m…" at bounding box center [490, 219] width 214 height 242
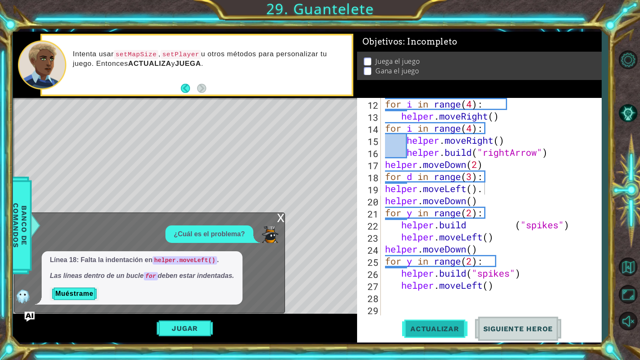
click at [421, 307] on span "Actualizar" at bounding box center [434, 329] width 65 height 8
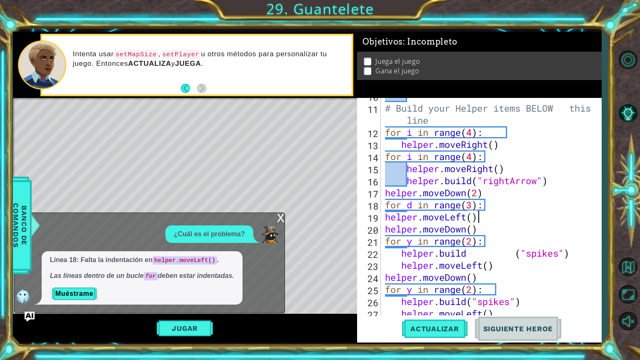
scroll to position [157, 0]
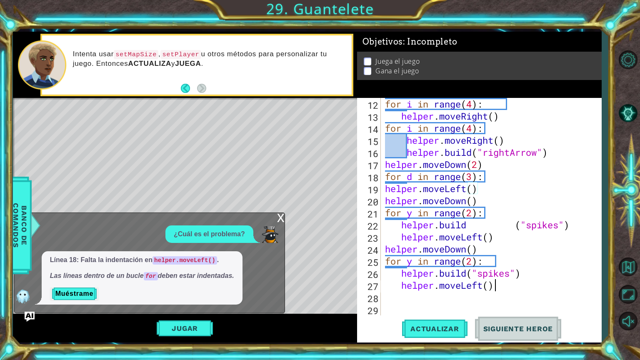
click at [510, 291] on div "for i in range ( 4 ) : helper . moveRight ( ) for i in range ( 4 ) : helper . m…" at bounding box center [490, 219] width 214 height 242
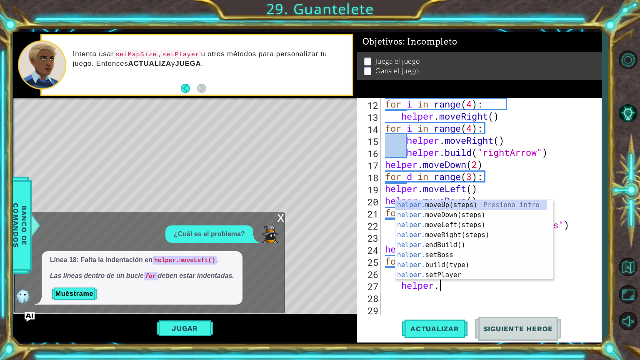
scroll to position [0, 2]
type textarea "h"
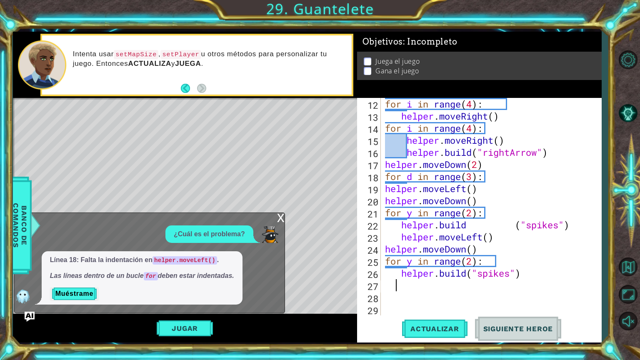
scroll to position [0, 0]
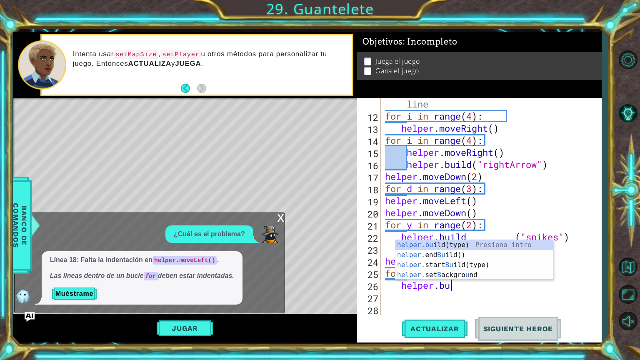
type textarea "h"
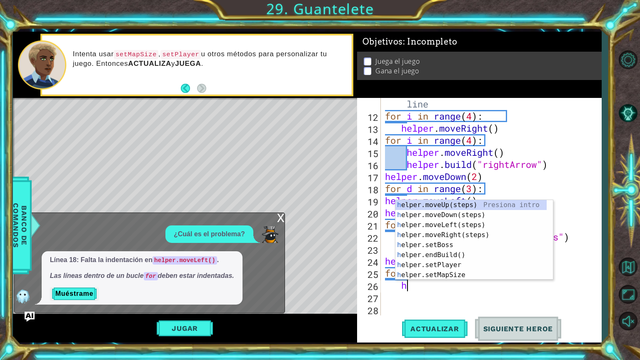
scroll to position [133, 0]
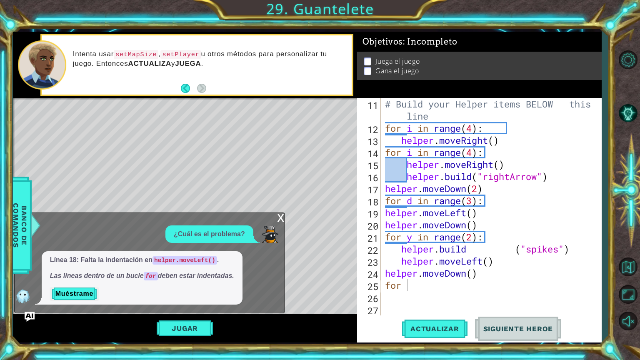
click at [358, 307] on div "for 11 12 13 14 15 16 17 18 19 20 21 22 23 24 25 26 27 # Build your Helper item…" at bounding box center [479, 220] width 245 height 245
click at [380, 307] on div "1 2 3 4 5 6 7 8 9 10 11 12 13 14 # Don't touch the boss code until [PERSON_NAME…" at bounding box center [320, 180] width 640 height 360
click at [356, 307] on div "1 2 3 4 5 6 7 8 9 10 11 12 13 14 # Don't touch the boss code until [PERSON_NAME…" at bounding box center [320, 180] width 640 height 360
drag, startPoint x: 356, startPoint y: 355, endPoint x: 327, endPoint y: 330, distance: 38.4
click at [327, 307] on div "Jugar" at bounding box center [185, 328] width 344 height 29
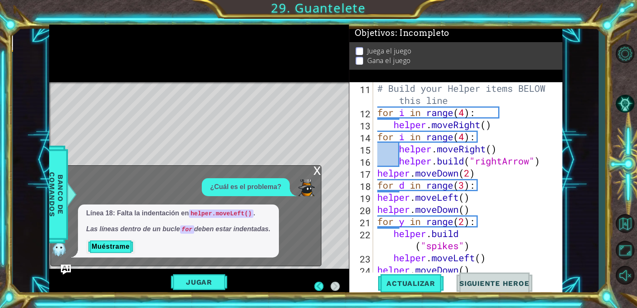
scroll to position [145, 0]
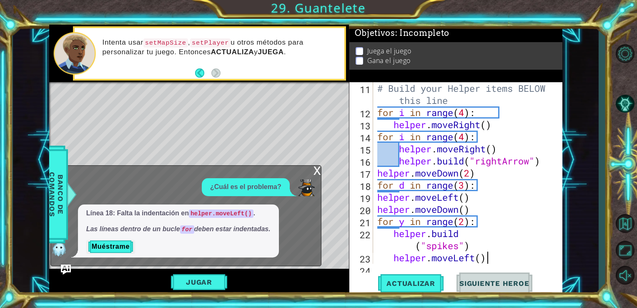
click at [485, 258] on div "# Build your Helper items BELOW this line for i in range ( 4 ) : helper . moveR…" at bounding box center [466, 191] width 183 height 218
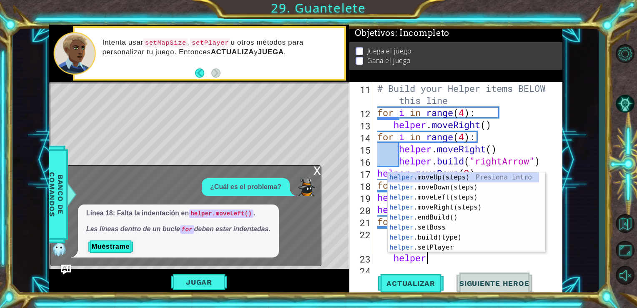
type textarea "h"
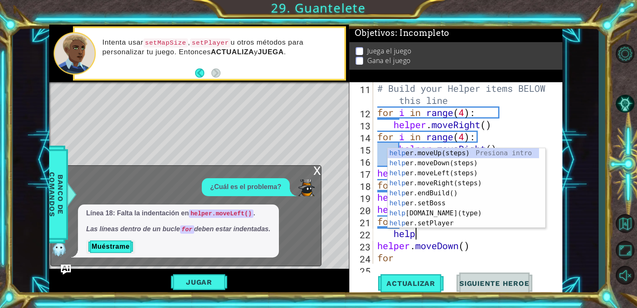
type textarea "h"
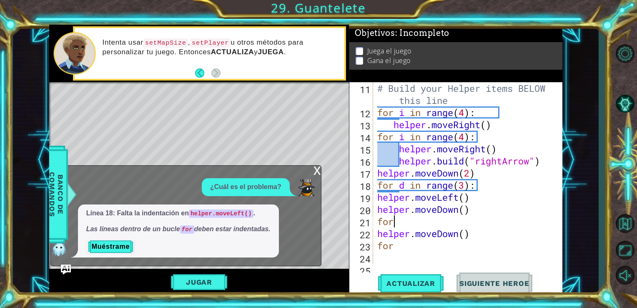
type textarea "f"
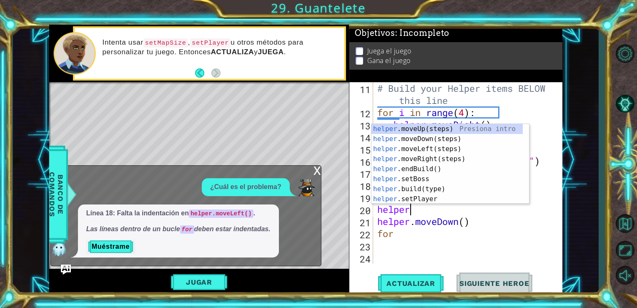
type textarea "h"
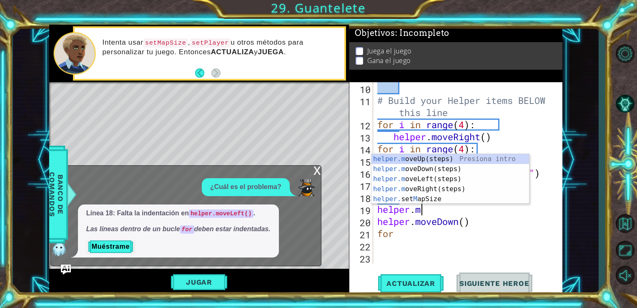
type textarea "h"
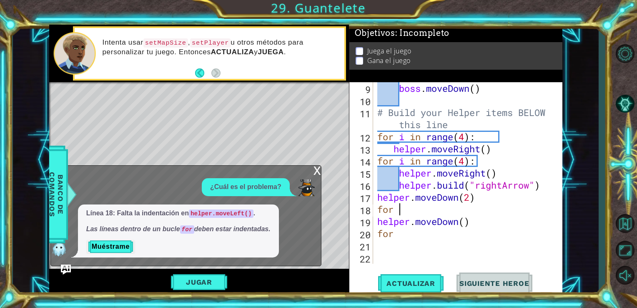
type textarea "f"
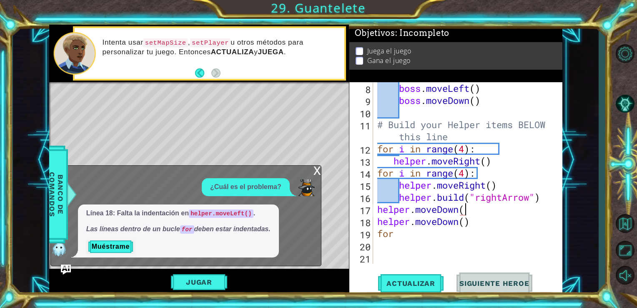
type textarea "helper.moveDown"
click at [427, 248] on div "boss . moveLeft ( ) boss . moveDown ( ) # Build your Helper items BELOW this li…" at bounding box center [466, 184] width 183 height 205
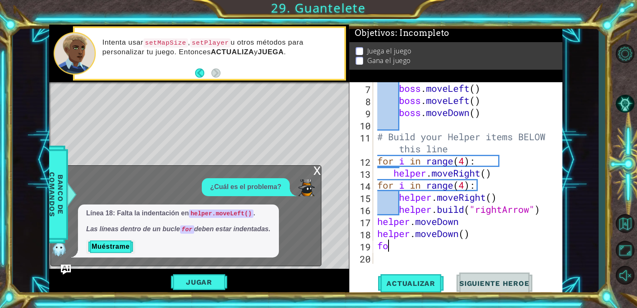
type textarea "f"
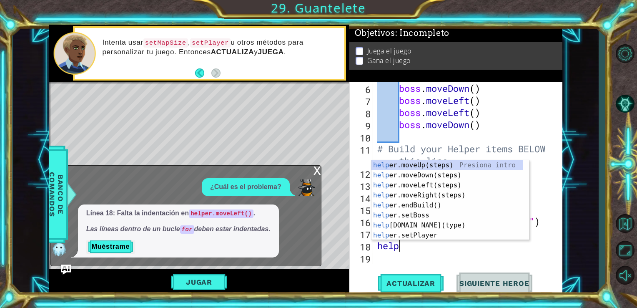
type textarea "h"
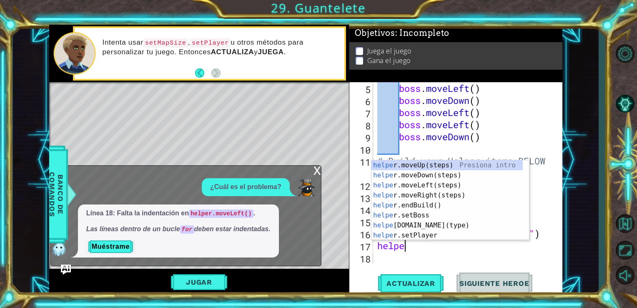
type textarea "h"
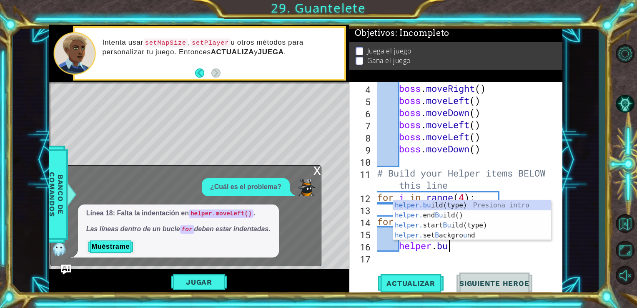
type textarea "h"
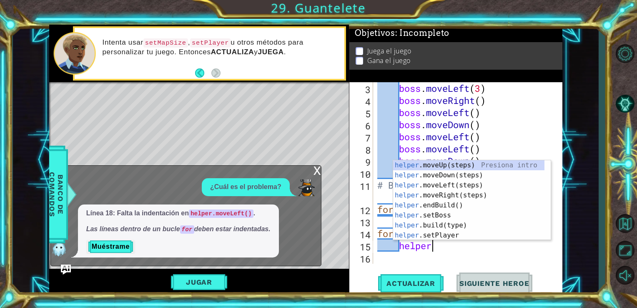
type textarea "h"
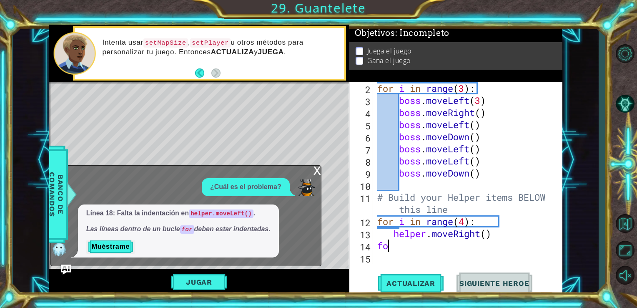
type textarea "f"
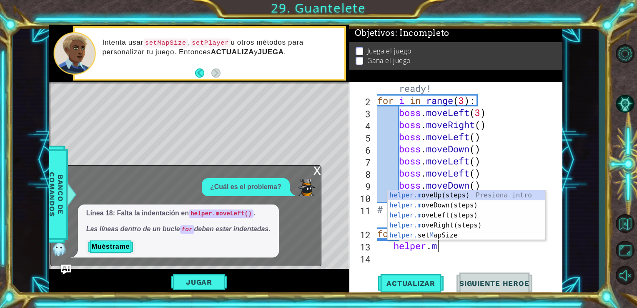
type textarea "h"
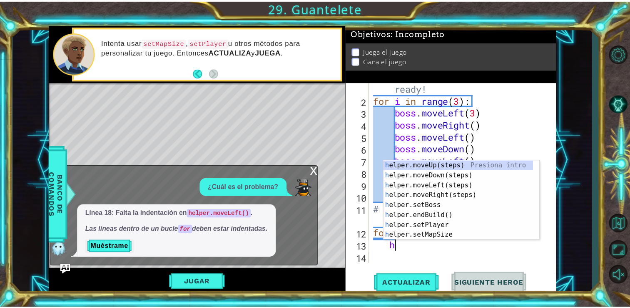
scroll to position [12, 0]
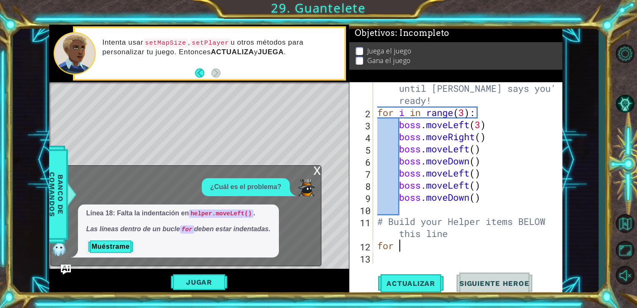
type textarea "f"
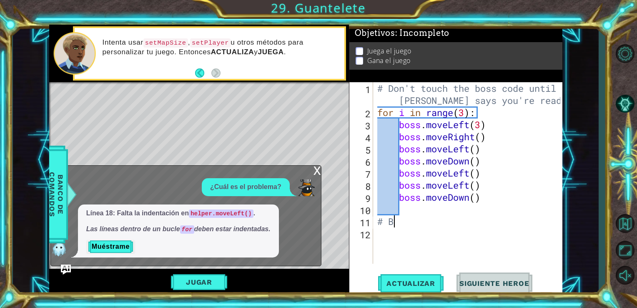
type textarea "#"
type textarea "boss.moveDown()"
click at [393, 285] on span "Actualizar" at bounding box center [410, 283] width 65 height 8
click at [315, 174] on div "x" at bounding box center [317, 169] width 8 height 8
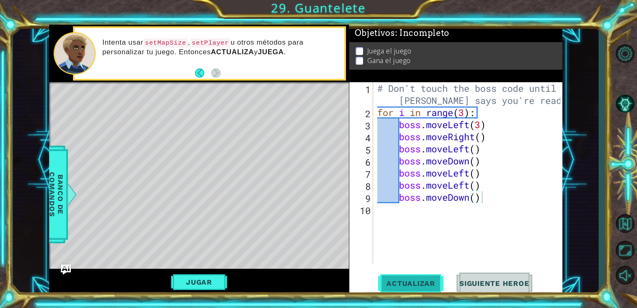
click at [413, 275] on button "Actualizar" at bounding box center [410, 282] width 65 height 21
click at [215, 282] on button "Jugar" at bounding box center [199, 282] width 56 height 16
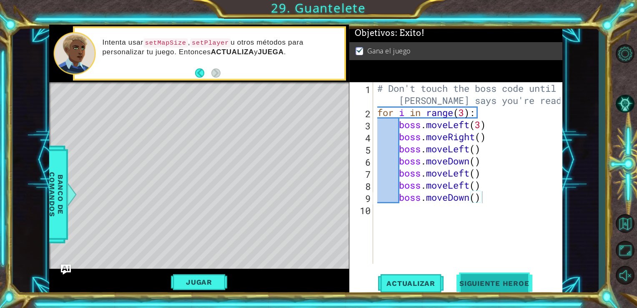
click at [517, 283] on span "Siguiente Heroe" at bounding box center [494, 284] width 87 height 8
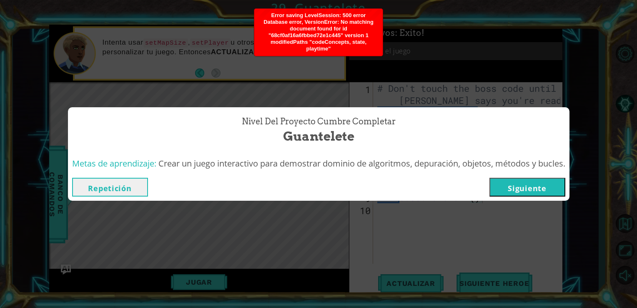
click at [542, 183] on button "Siguiente" at bounding box center [527, 187] width 76 height 19
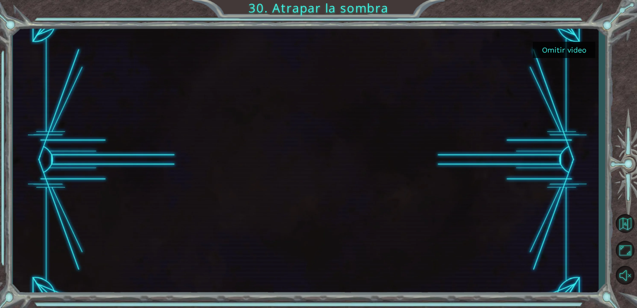
click at [549, 50] on button "Omitir video" at bounding box center [564, 50] width 63 height 16
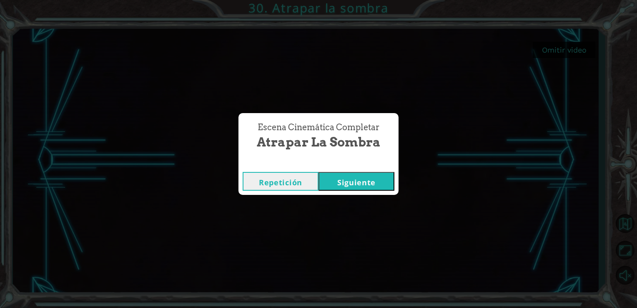
click at [369, 192] on div "Repetición [GEOGRAPHIC_DATA]" at bounding box center [318, 181] width 160 height 27
click at [375, 184] on button "Siguiente" at bounding box center [356, 181] width 76 height 19
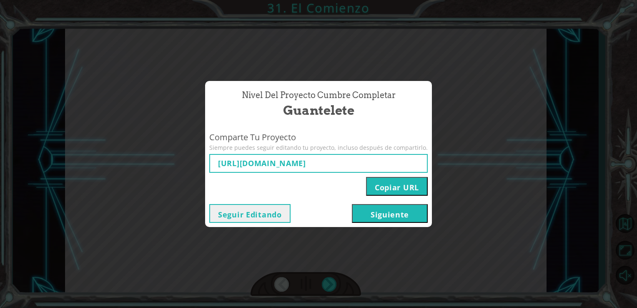
click at [398, 189] on button "Copiar URL" at bounding box center [397, 186] width 62 height 19
click at [394, 186] on button "Copiar URL" at bounding box center [397, 186] width 62 height 19
click at [405, 218] on button "Siguiente" at bounding box center [390, 213] width 76 height 19
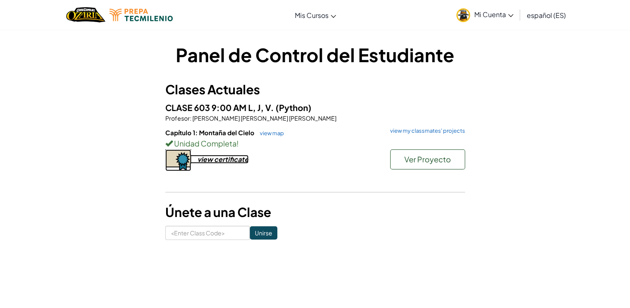
click at [227, 156] on div "view certificate" at bounding box center [223, 159] width 51 height 9
